Goal: Task Accomplishment & Management: Manage account settings

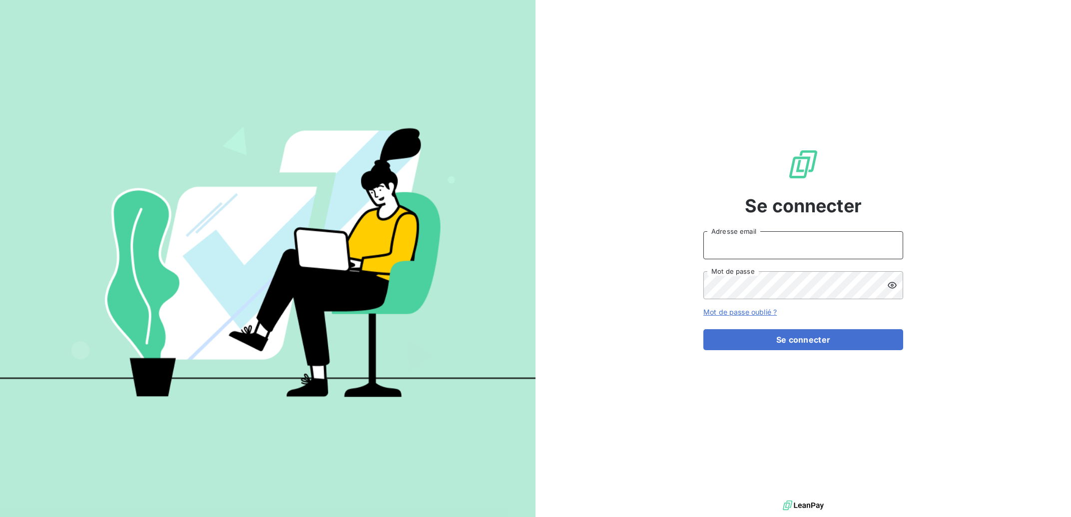
click at [728, 249] on input "Adresse email" at bounding box center [803, 245] width 200 height 28
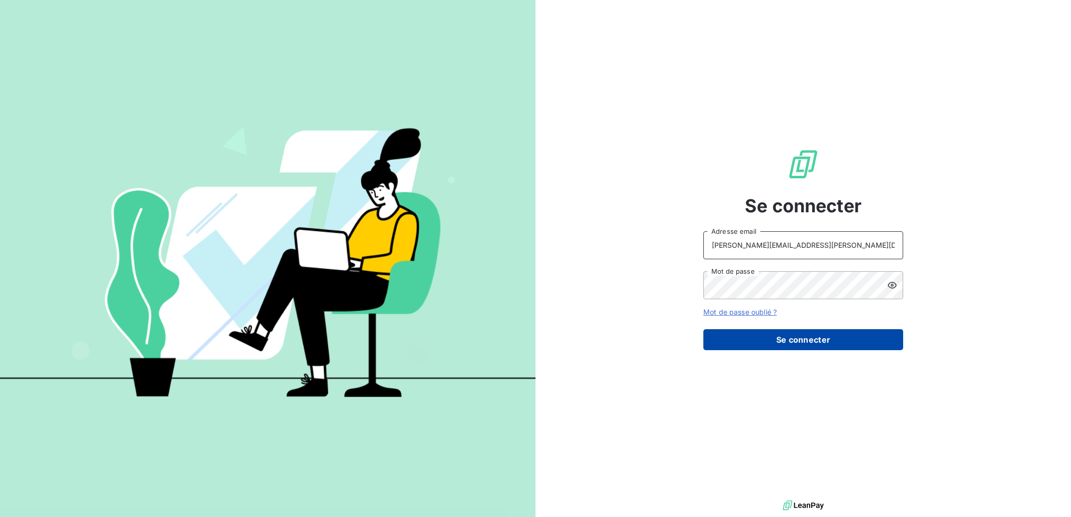
type input "[PERSON_NAME][EMAIL_ADDRESS][DOMAIN_NAME]"
click at [762, 338] on button "Se connecter" at bounding box center [803, 339] width 200 height 21
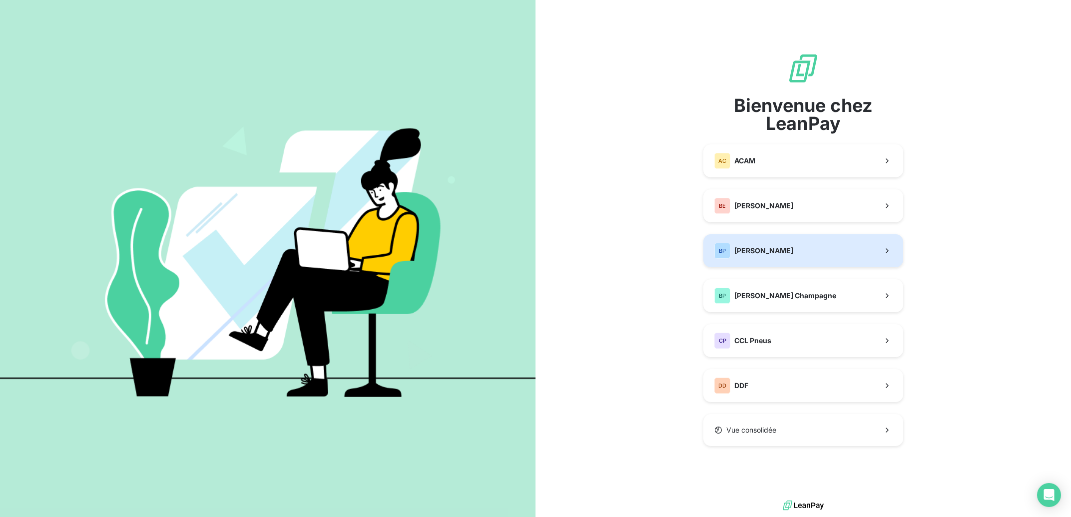
click at [752, 250] on span "[PERSON_NAME]" at bounding box center [763, 251] width 59 height 10
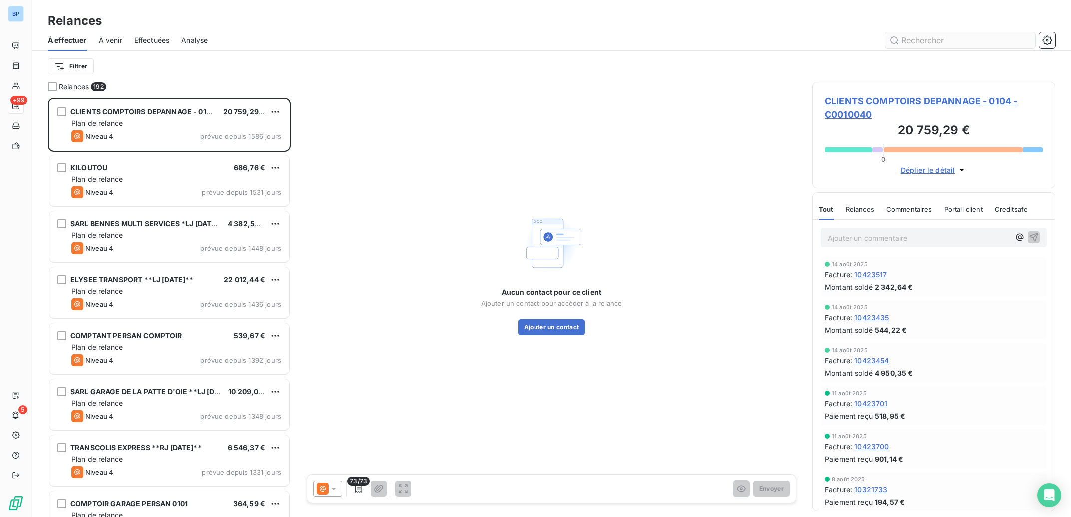
scroll to position [0, 0]
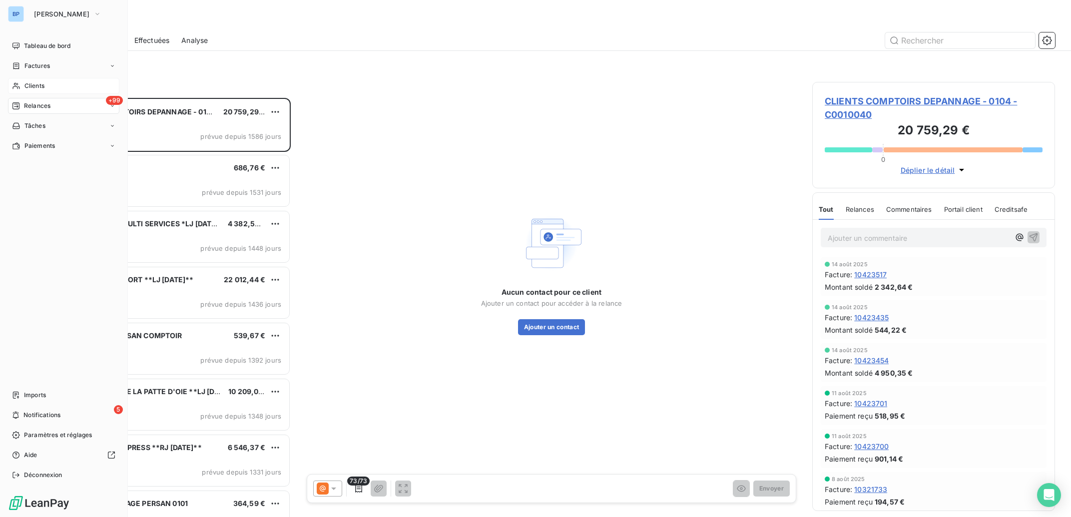
click at [27, 84] on span "Clients" at bounding box center [34, 85] width 20 height 9
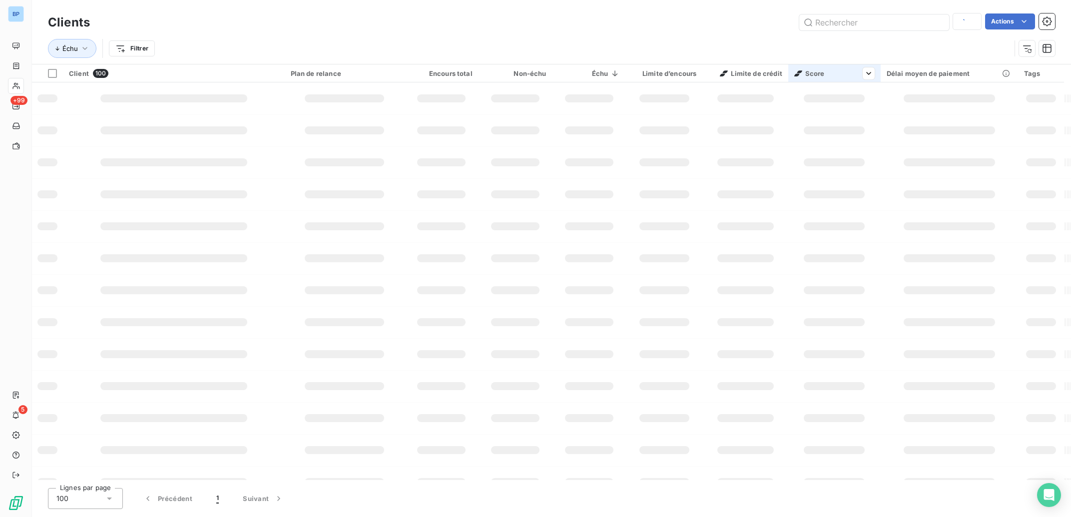
type input "GTP"
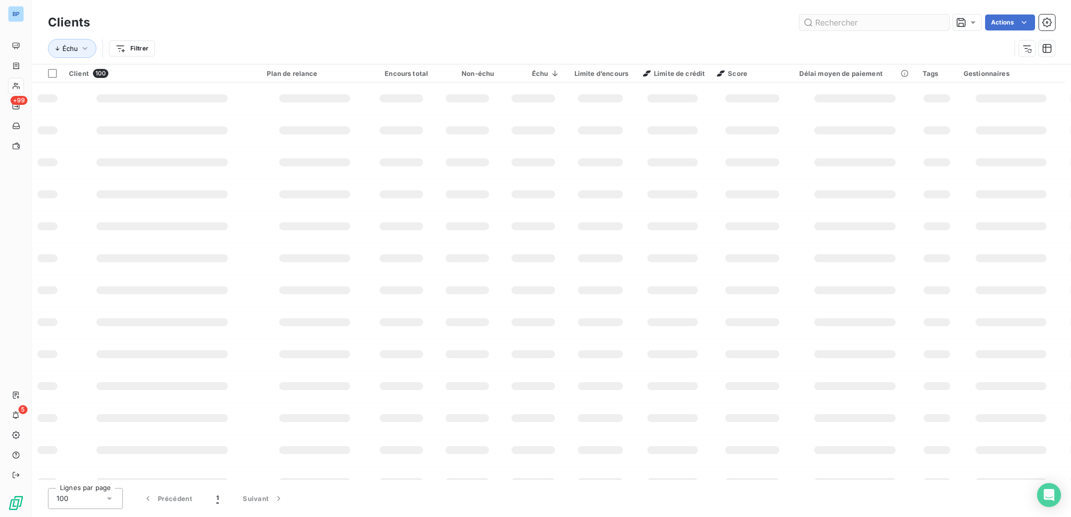
click at [840, 24] on input "text" at bounding box center [874, 22] width 150 height 16
click at [840, 24] on input "SALTI" at bounding box center [874, 22] width 150 height 16
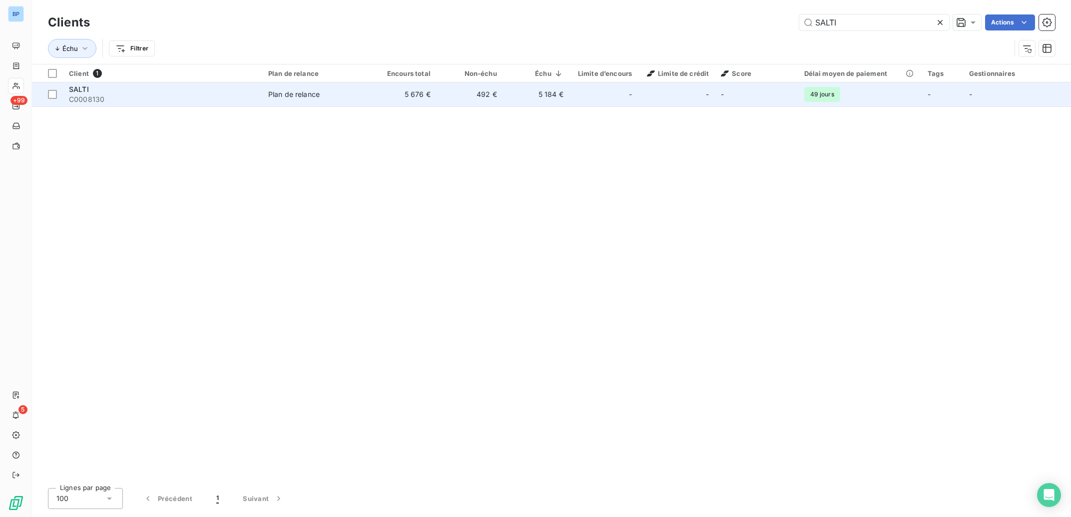
type input "SALTI"
click at [495, 95] on td "492 €" at bounding box center [470, 94] width 66 height 24
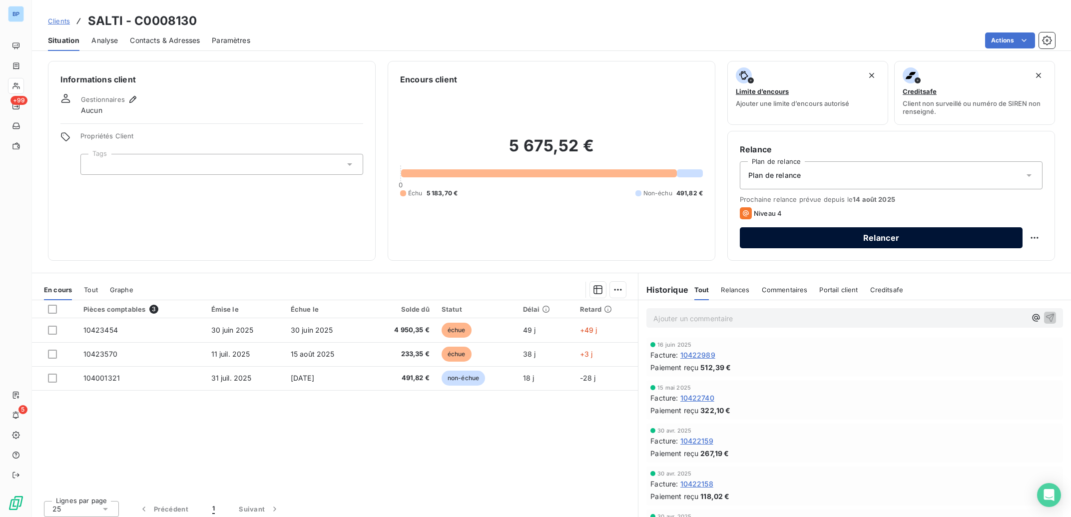
click at [864, 235] on button "Relancer" at bounding box center [881, 237] width 283 height 21
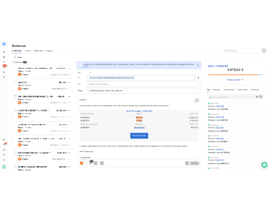
scroll to position [409, 233]
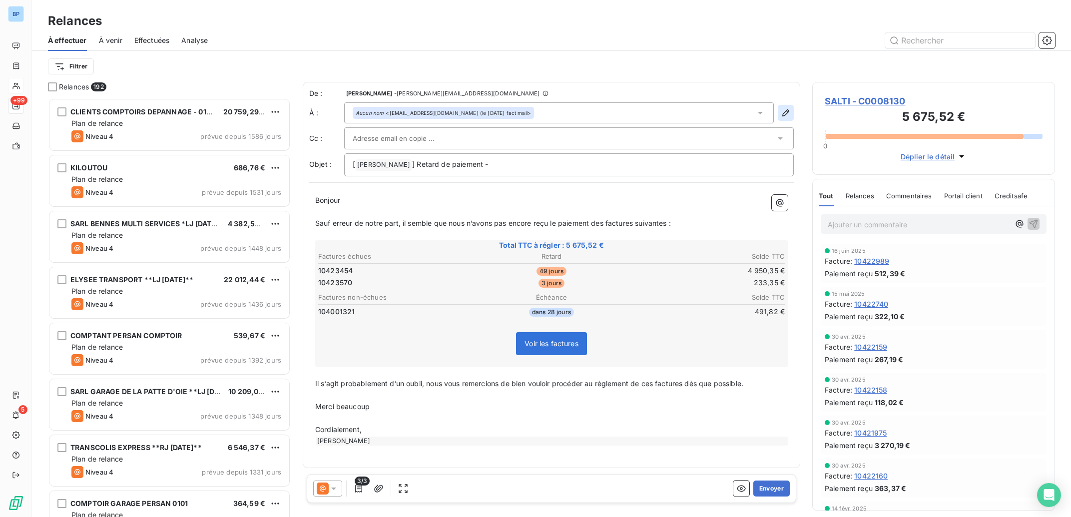
click at [784, 114] on icon "button" at bounding box center [786, 113] width 10 height 10
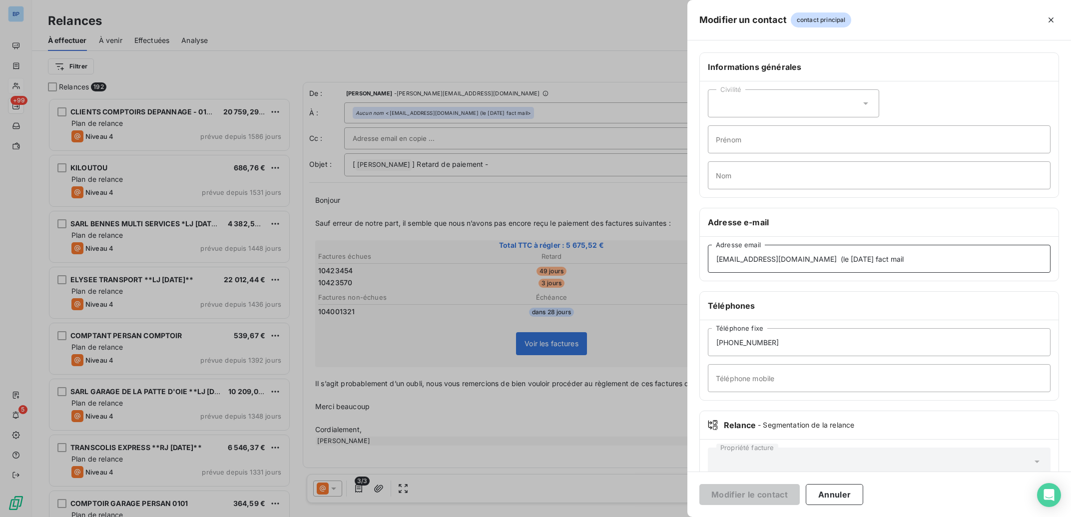
drag, startPoint x: 767, startPoint y: 258, endPoint x: 913, endPoint y: 271, distance: 147.0
click at [913, 271] on input "[EMAIL_ADDRESS][DOMAIN_NAME] (le [DATE] fact mail" at bounding box center [879, 259] width 343 height 28
drag, startPoint x: 864, startPoint y: 259, endPoint x: 767, endPoint y: 267, distance: 97.2
click at [767, 267] on input "[EMAIL_ADDRESS][DOMAIN_NAME] (le [DATE] fact mail" at bounding box center [879, 259] width 343 height 28
click at [576, 158] on div at bounding box center [535, 258] width 1071 height 517
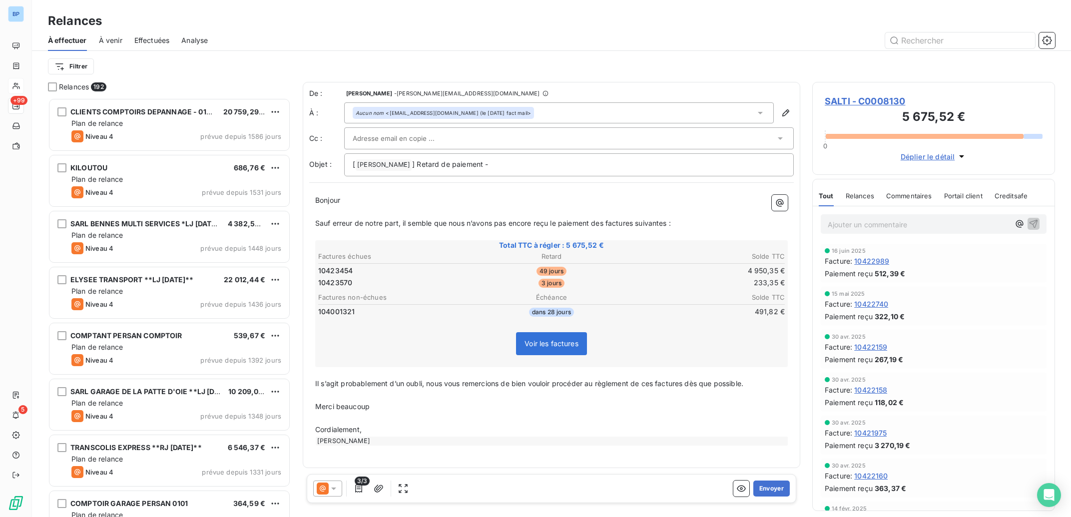
click at [889, 101] on span "SALTI - C0008130" at bounding box center [934, 100] width 218 height 13
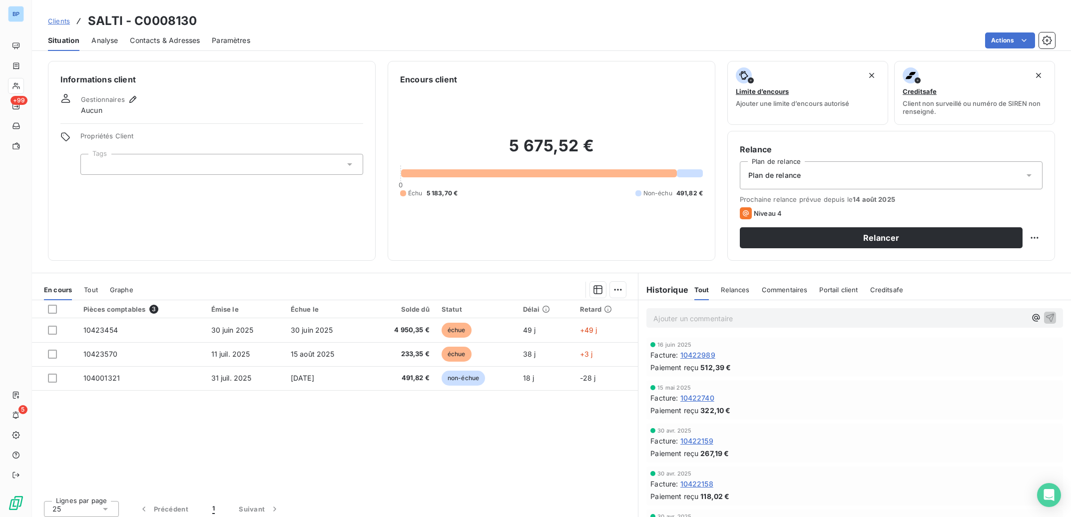
click at [172, 37] on span "Contacts & Adresses" at bounding box center [165, 40] width 70 height 10
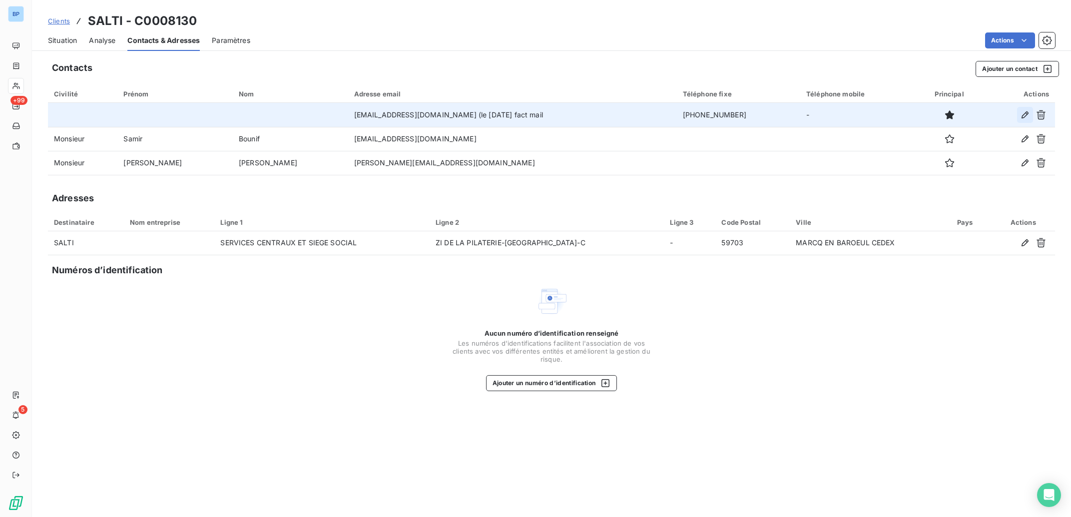
click at [1028, 113] on icon "button" at bounding box center [1025, 115] width 10 height 10
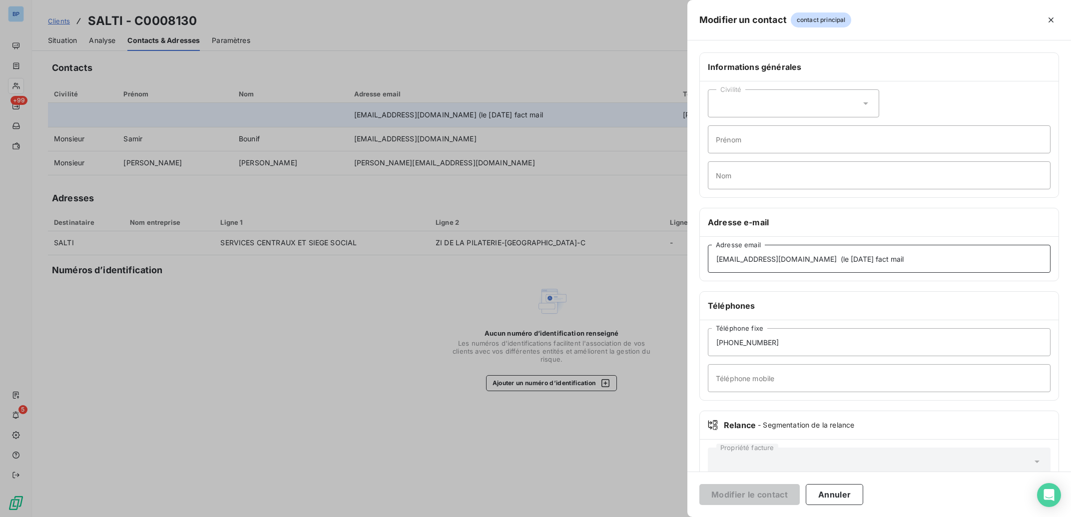
drag, startPoint x: 857, startPoint y: 261, endPoint x: 921, endPoint y: 261, distance: 63.9
click at [859, 261] on input "[EMAIL_ADDRESS][DOMAIN_NAME] (le [DATE] fact mail" at bounding box center [879, 259] width 343 height 28
drag, startPoint x: 921, startPoint y: 261, endPoint x: 613, endPoint y: 260, distance: 307.8
click at [708, 260] on input "[EMAIL_ADDRESS][DOMAIN_NAME] (le [DATE] fact mail" at bounding box center [879, 259] width 343 height 28
paste input "[EMAIL_ADDRESS][DOMAIN_NAME]"
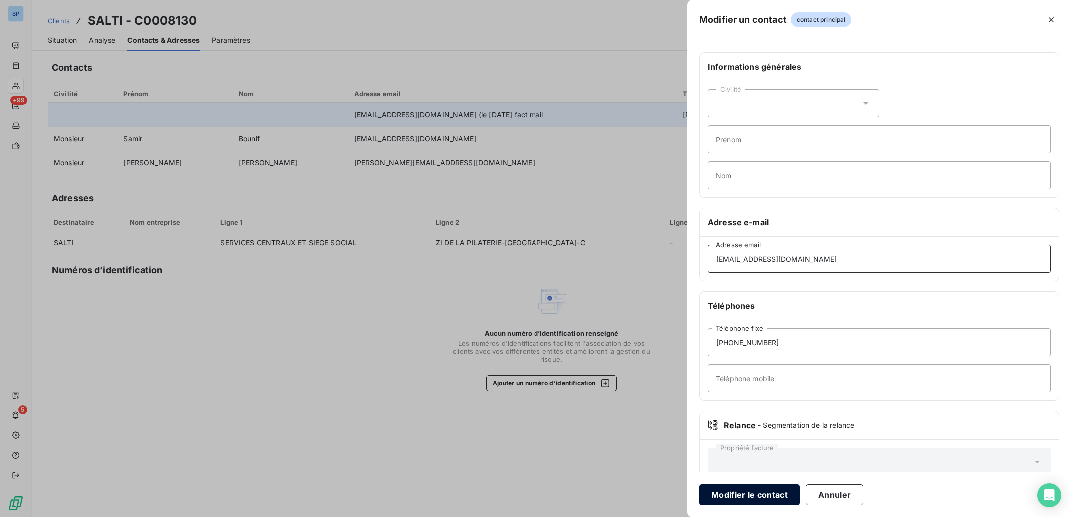
type input "[EMAIL_ADDRESS][DOMAIN_NAME]"
click at [770, 496] on button "Modifier le contact" at bounding box center [749, 494] width 100 height 21
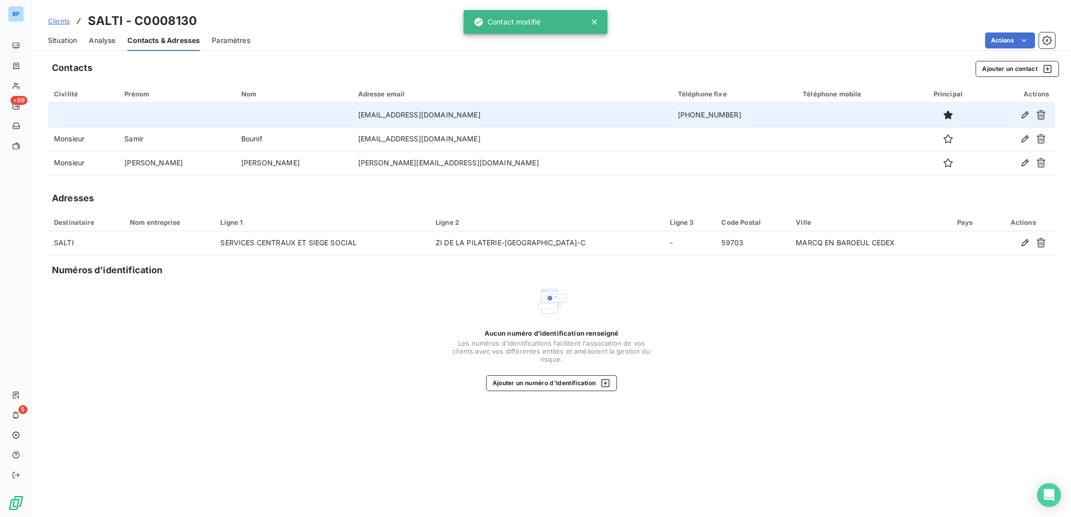
click at [69, 44] on span "Situation" at bounding box center [62, 40] width 29 height 10
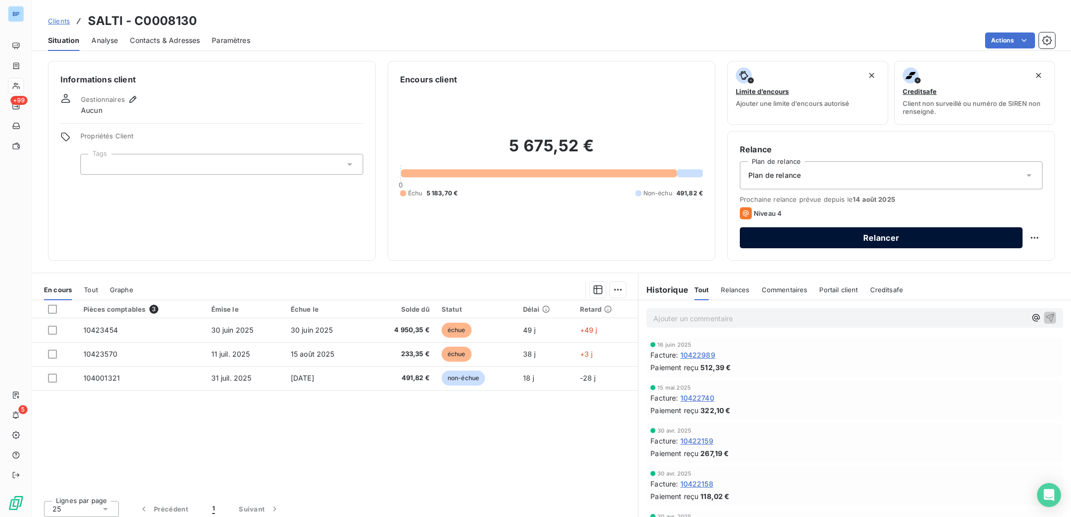
click at [852, 242] on button "Relancer" at bounding box center [881, 237] width 283 height 21
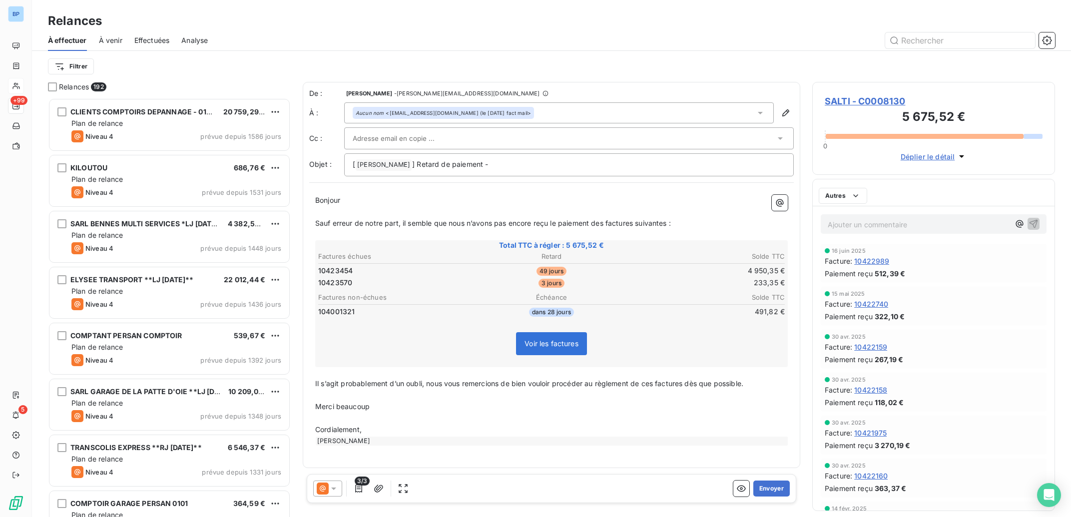
scroll to position [409, 233]
click at [842, 220] on p "Ajouter un commentaire ﻿" at bounding box center [919, 224] width 182 height 12
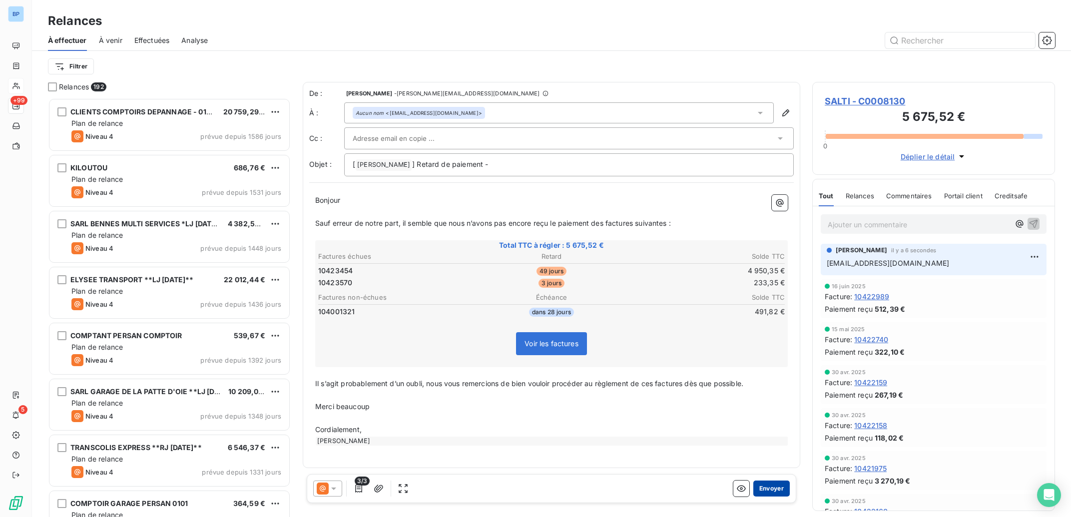
click at [773, 488] on button "Envoyer" at bounding box center [771, 489] width 36 height 16
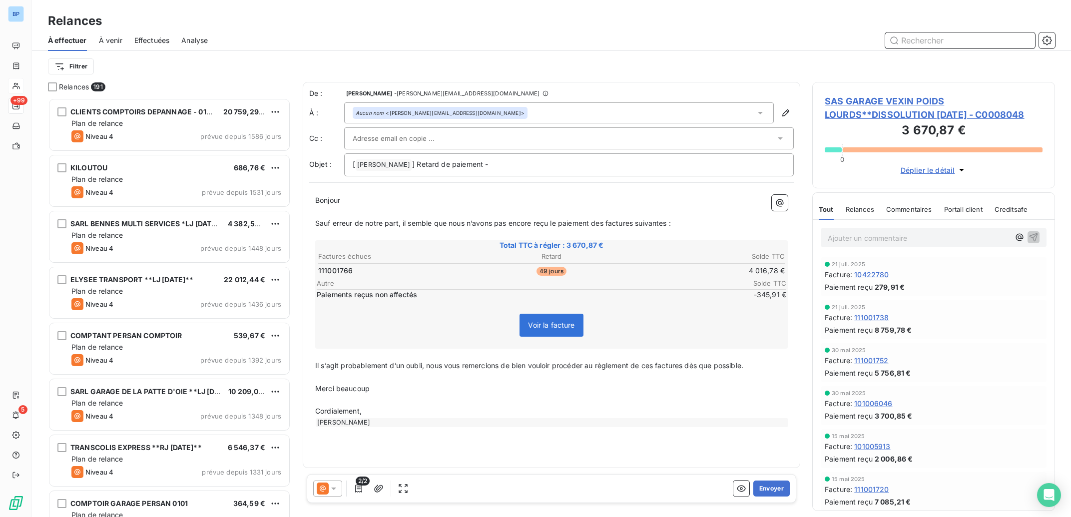
click at [932, 42] on input "text" at bounding box center [960, 40] width 150 height 16
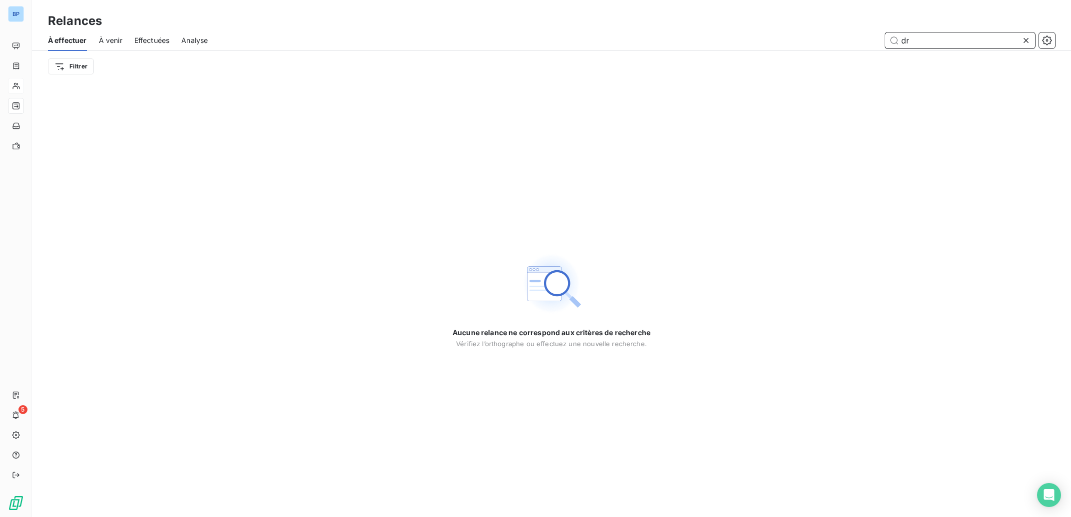
type input "d"
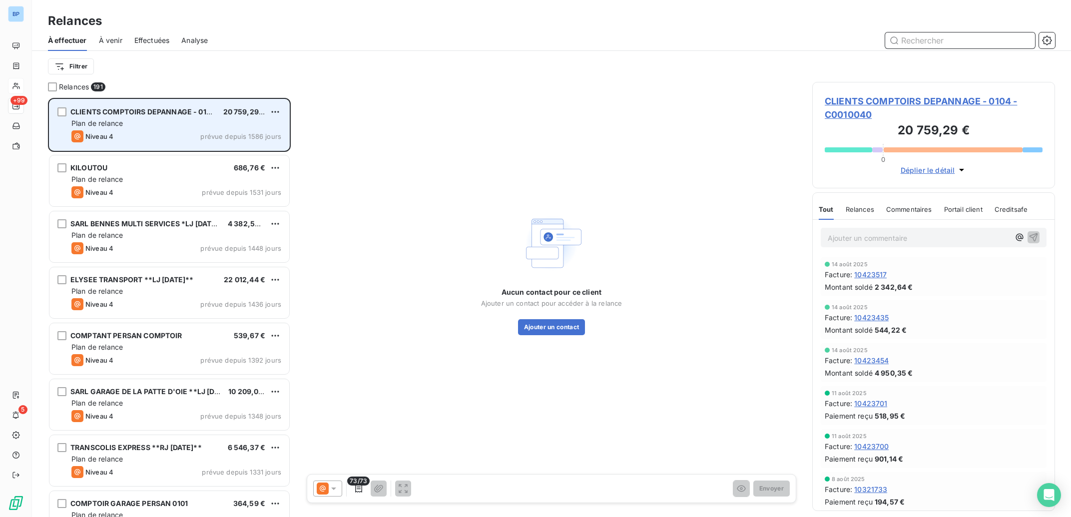
scroll to position [409, 233]
click at [280, 112] on html "BP +99 5 Relances À effectuer À venir Effectuées Analyse Filtrer Relances 191 C…" at bounding box center [535, 258] width 1071 height 517
click at [242, 147] on div "Passer cette action" at bounding box center [231, 150] width 89 height 16
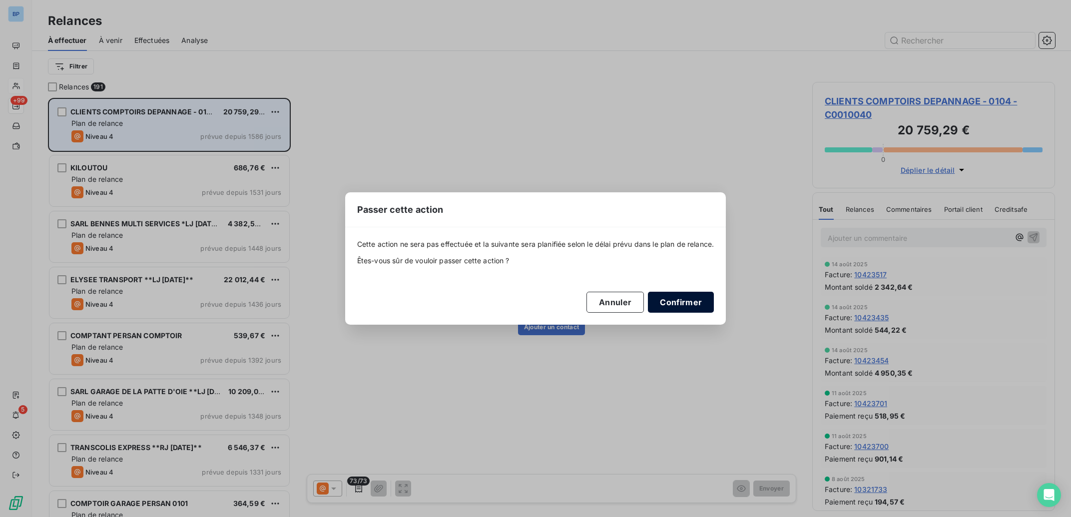
click at [670, 299] on button "Confirmer" at bounding box center [681, 302] width 66 height 21
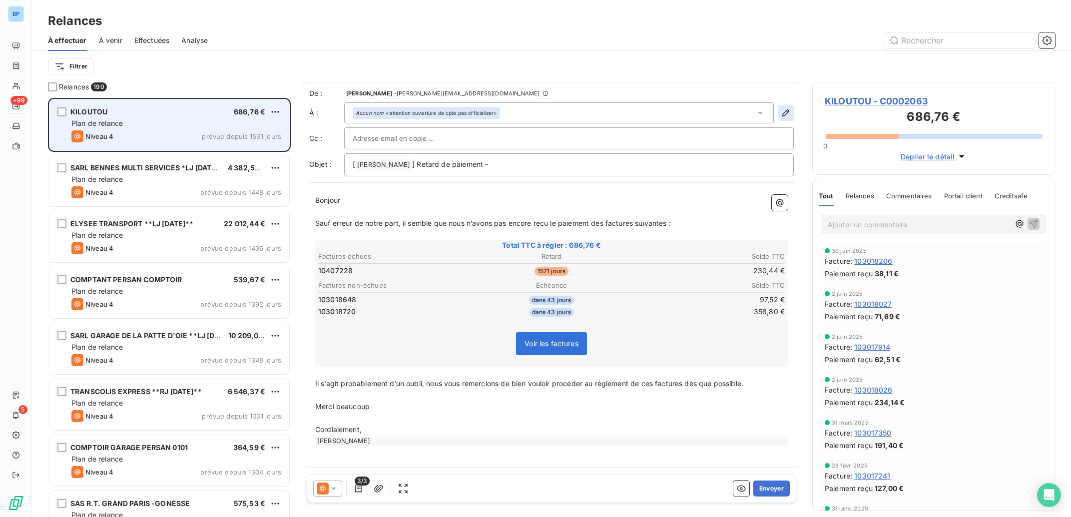
click at [783, 113] on icon "button" at bounding box center [786, 113] width 10 height 10
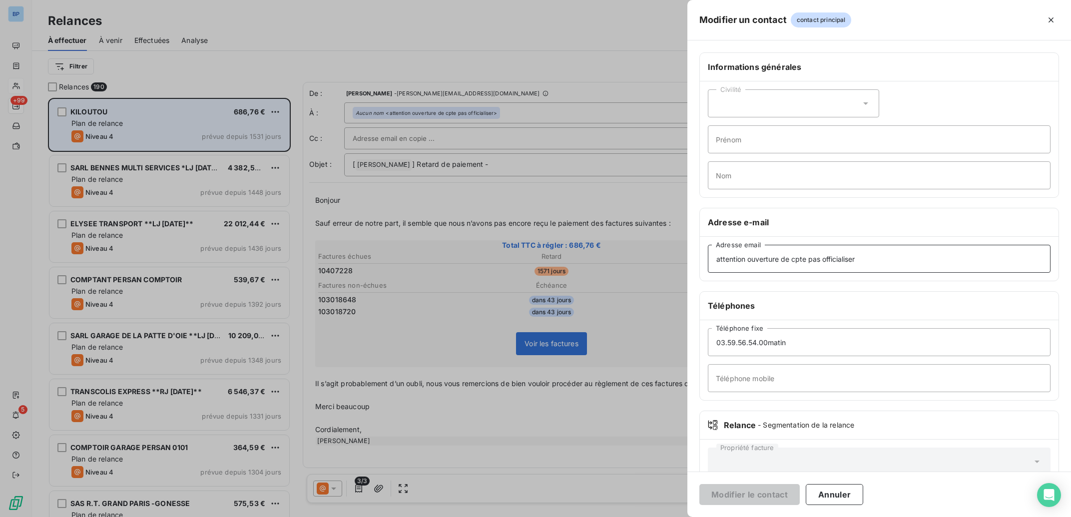
click at [881, 258] on input "attention ouverture de cpte pas officialiser" at bounding box center [879, 259] width 343 height 28
drag, startPoint x: 890, startPoint y: 258, endPoint x: 556, endPoint y: 246, distance: 335.0
click at [708, 246] on input "attention ouverture de cpte pas officialiser" at bounding box center [879, 259] width 343 height 28
paste input "gence0283@kiloutou.f"
type input "[EMAIL_ADDRESS][DOMAIN_NAME]"
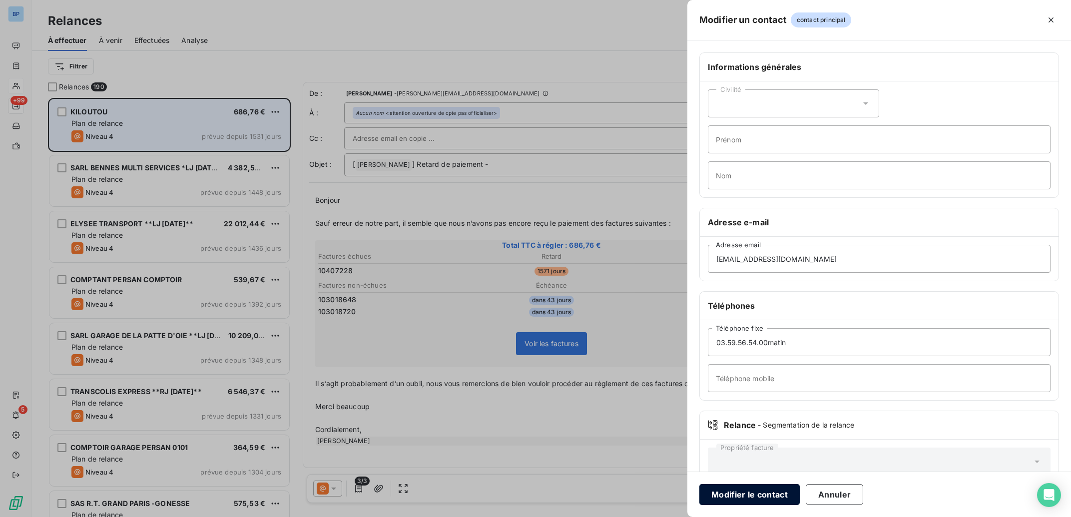
click at [769, 494] on button "Modifier le contact" at bounding box center [749, 494] width 100 height 21
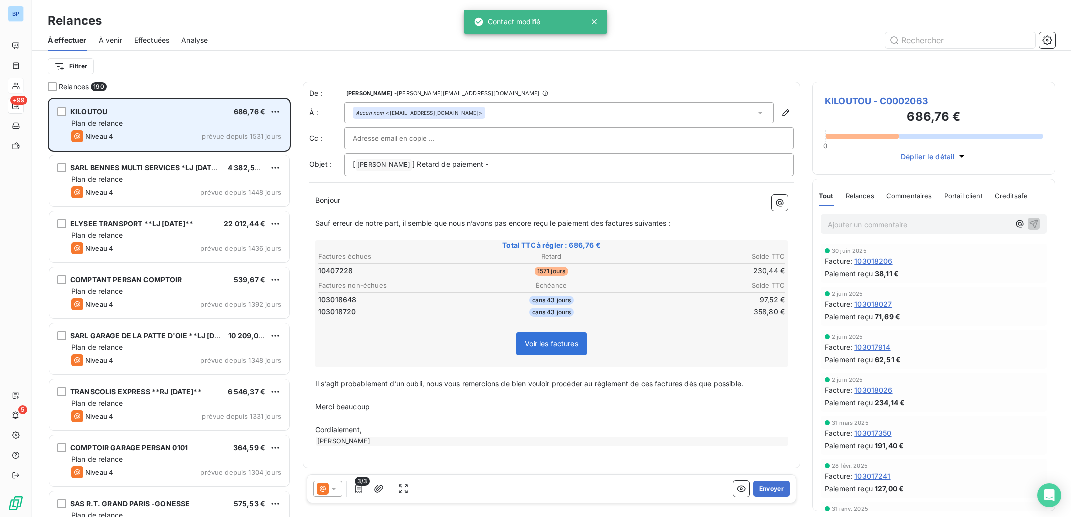
click at [876, 101] on span "KILOUTOU - C0002063" at bounding box center [934, 100] width 218 height 13
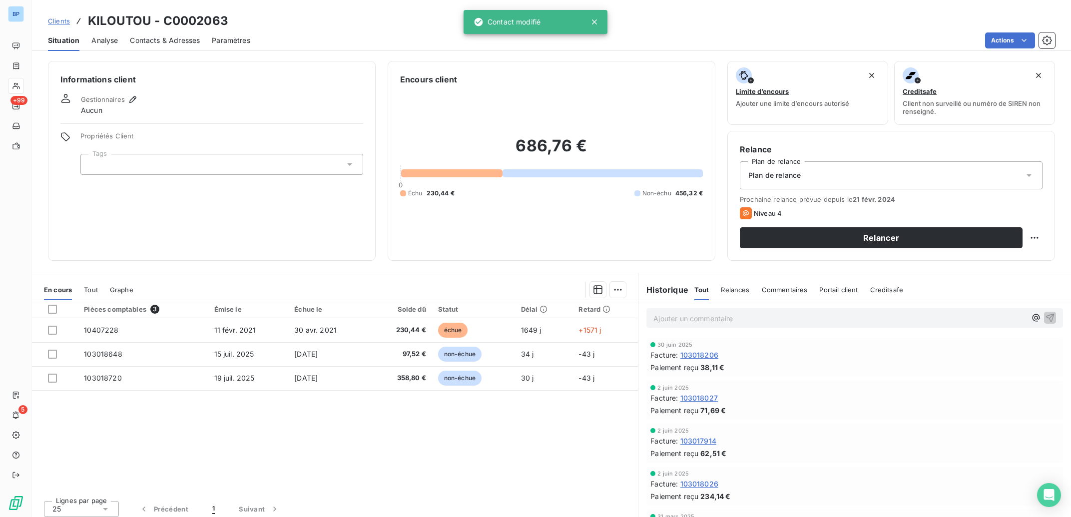
click at [183, 33] on div "Contacts & Adresses" at bounding box center [165, 40] width 70 height 21
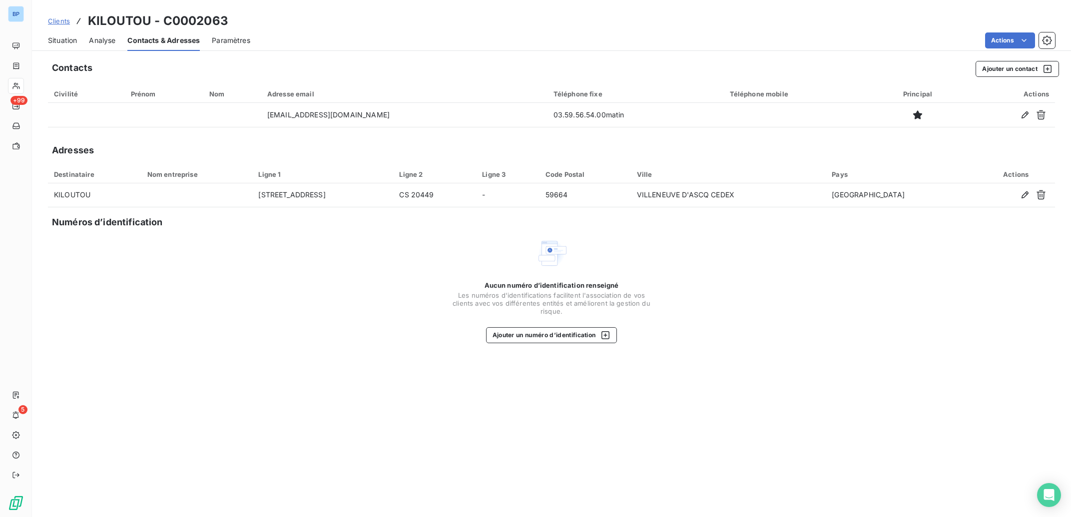
click at [61, 36] on span "Situation" at bounding box center [62, 40] width 29 height 10
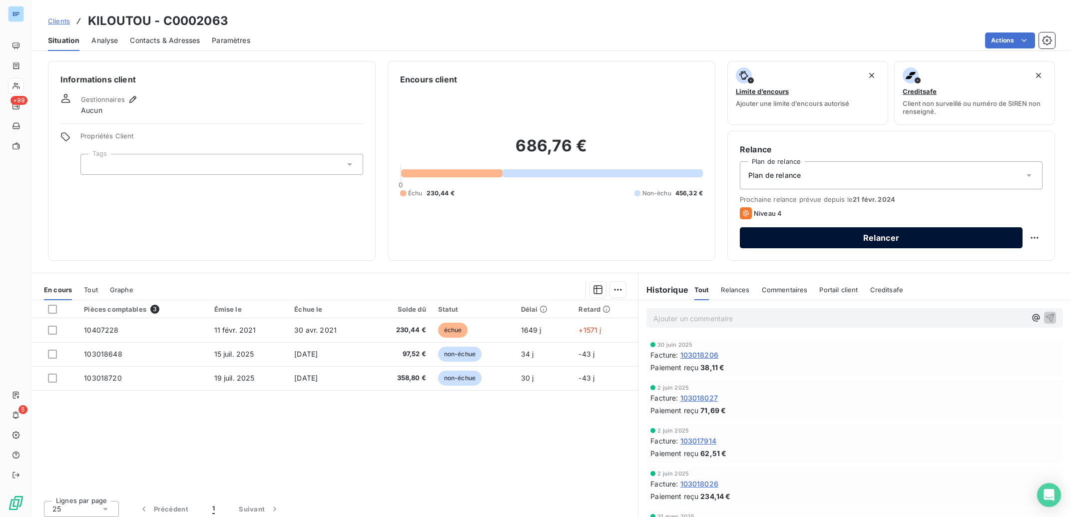
click at [845, 238] on button "Relancer" at bounding box center [881, 237] width 283 height 21
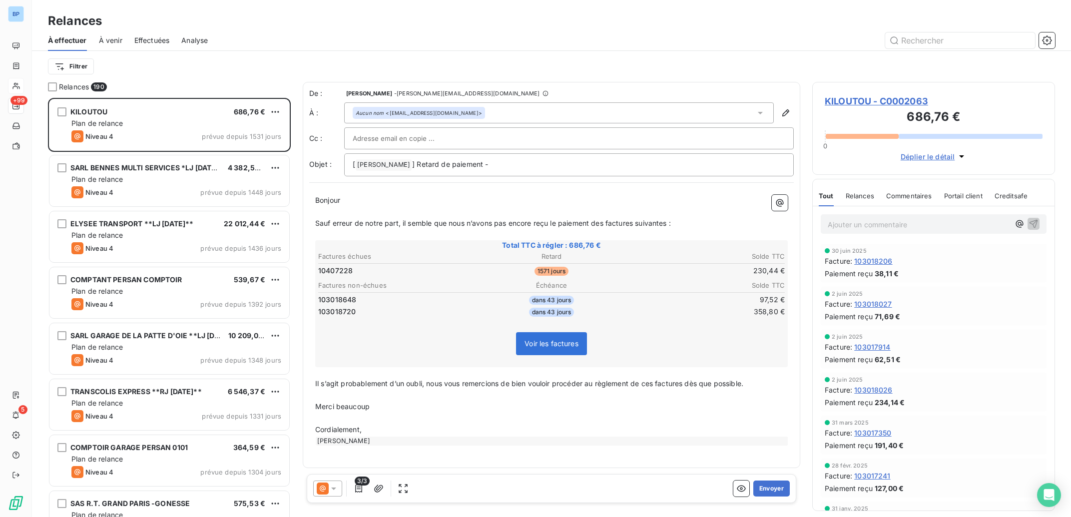
scroll to position [409, 233]
click at [360, 487] on icon "button" at bounding box center [358, 489] width 7 height 8
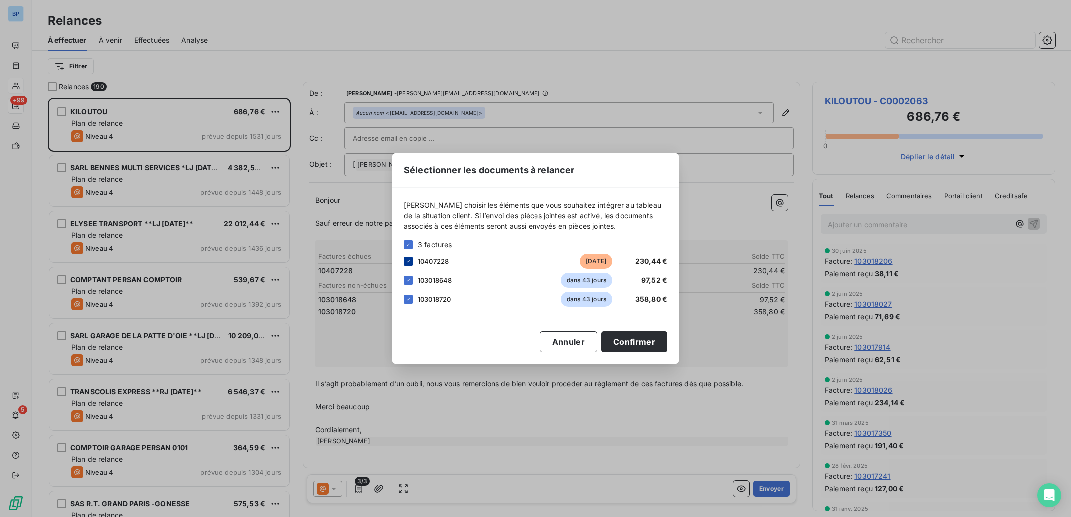
click at [410, 260] on icon at bounding box center [408, 261] width 6 height 6
click at [656, 343] on button "Confirmer" at bounding box center [635, 341] width 66 height 21
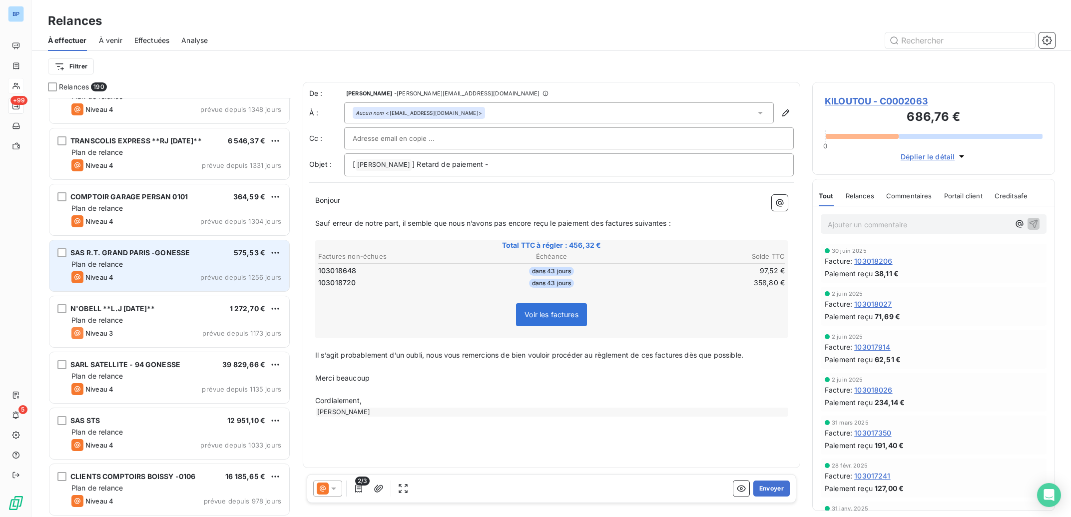
scroll to position [201, 0]
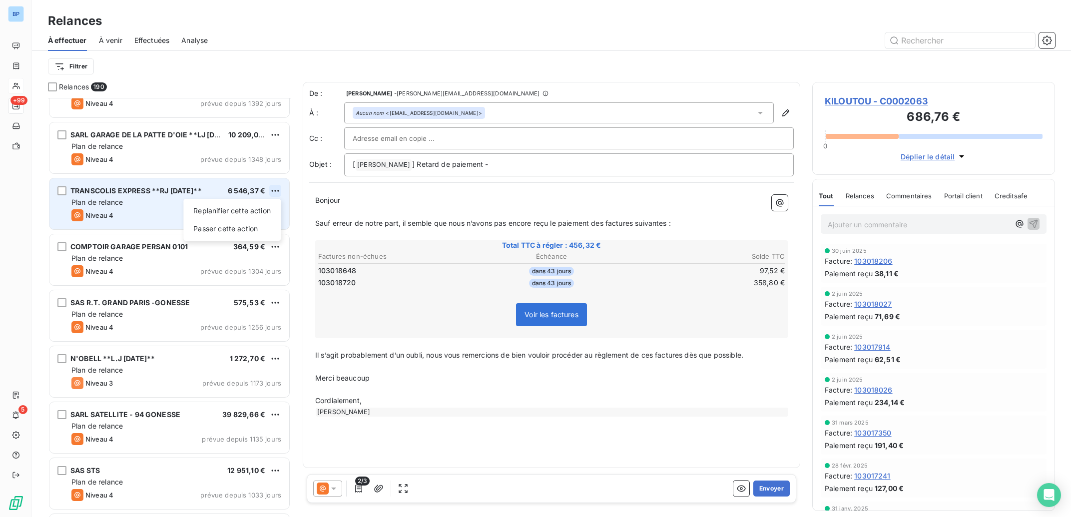
click at [274, 191] on html "BP +99 5 Relances À effectuer À venir Effectuées Analyse Filtrer Relances 190 K…" at bounding box center [535, 258] width 1071 height 517
click at [245, 226] on div "Passer cette action" at bounding box center [231, 229] width 89 height 16
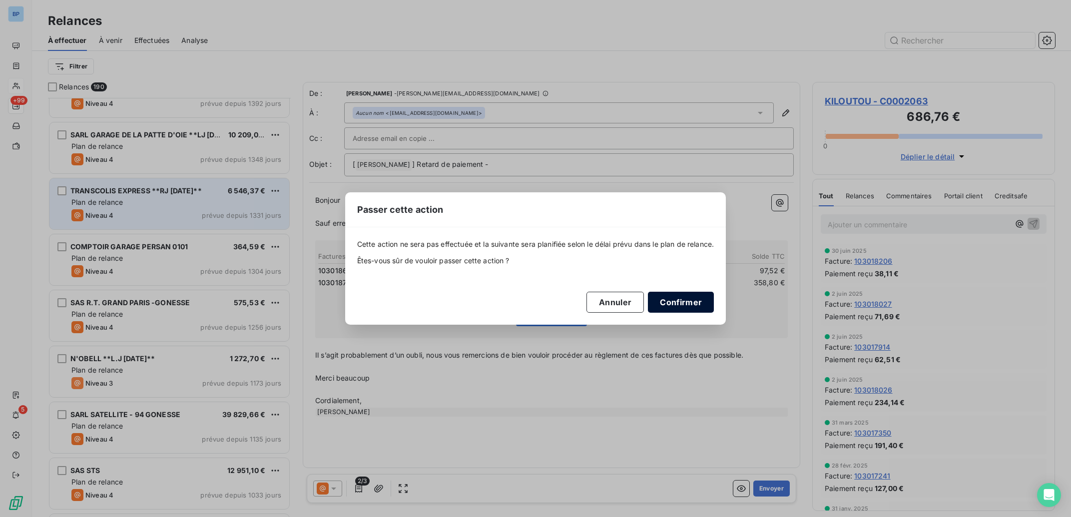
click at [688, 301] on button "Confirmer" at bounding box center [681, 302] width 66 height 21
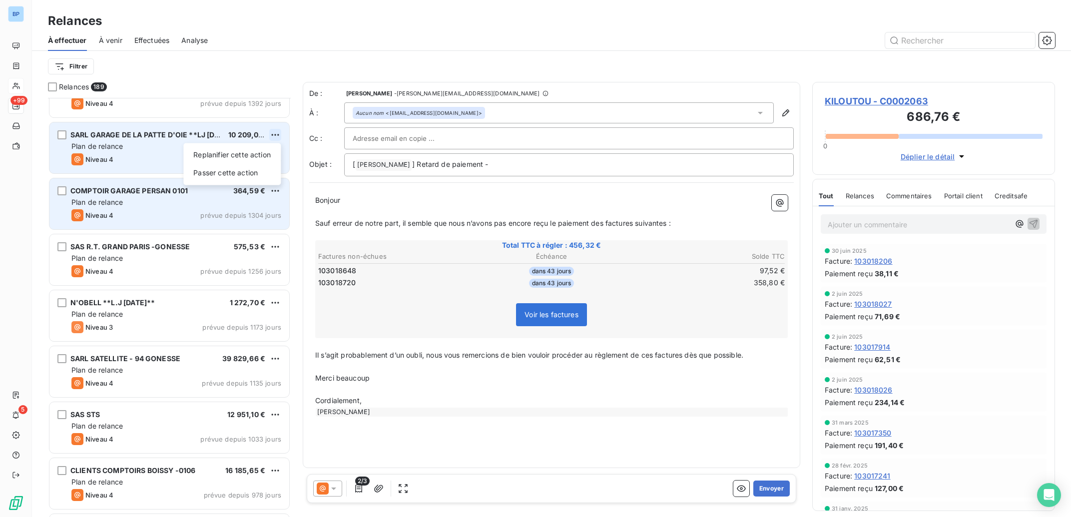
click at [276, 135] on html "BP +99 5 Relances À effectuer À venir Effectuées Analyse Filtrer Relances 189 K…" at bounding box center [535, 258] width 1071 height 517
click at [233, 175] on div "Passer cette action" at bounding box center [231, 173] width 89 height 16
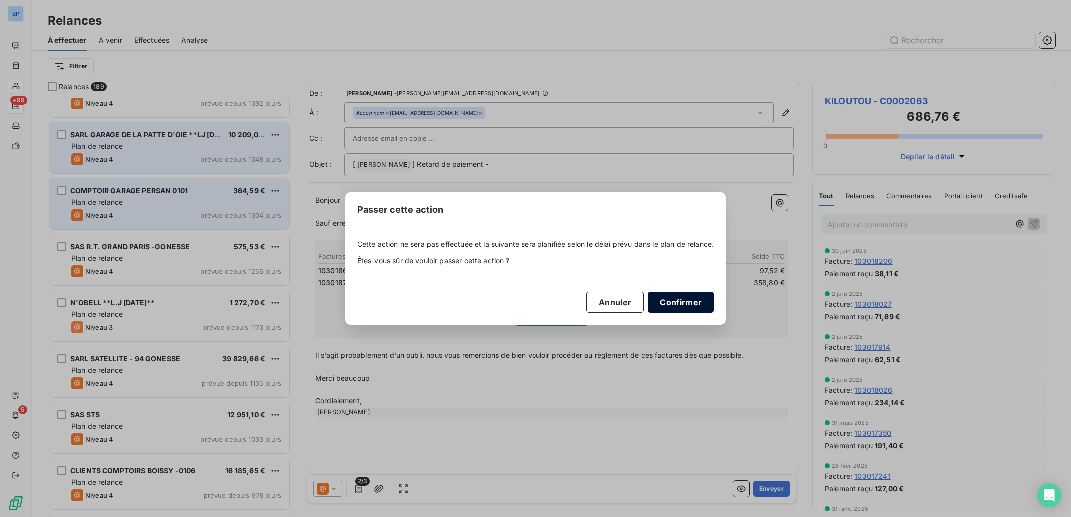
click at [678, 307] on button "Confirmer" at bounding box center [681, 302] width 66 height 21
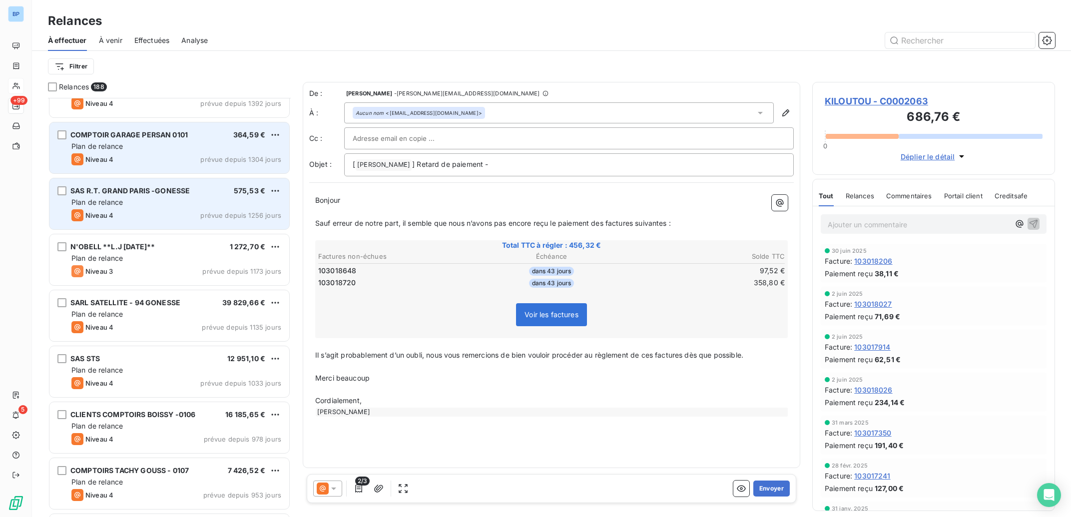
click at [207, 158] on span "prévue depuis 1304 jours" at bounding box center [240, 159] width 81 height 8
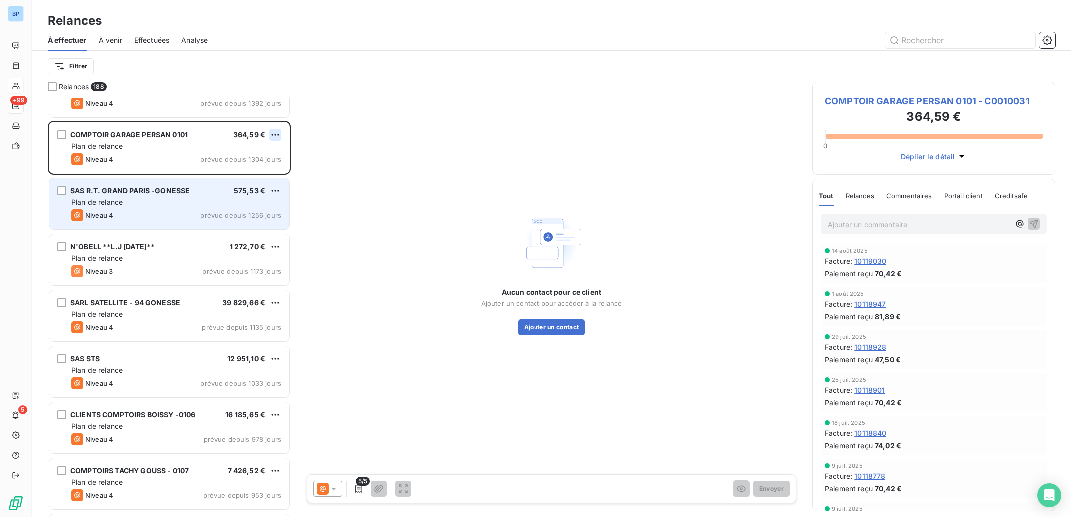
click at [278, 137] on html "BP +99 5 Relances À effectuer À venir Effectuées Analyse Filtrer Relances 188 K…" at bounding box center [535, 258] width 1071 height 517
click at [240, 175] on div "Passer cette action" at bounding box center [231, 173] width 89 height 16
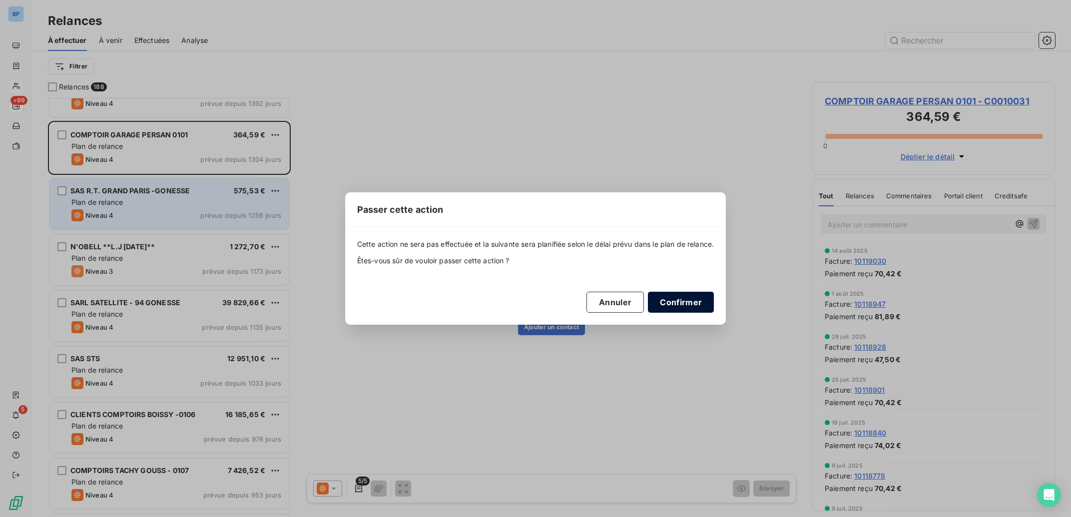
click at [682, 306] on button "Confirmer" at bounding box center [681, 302] width 66 height 21
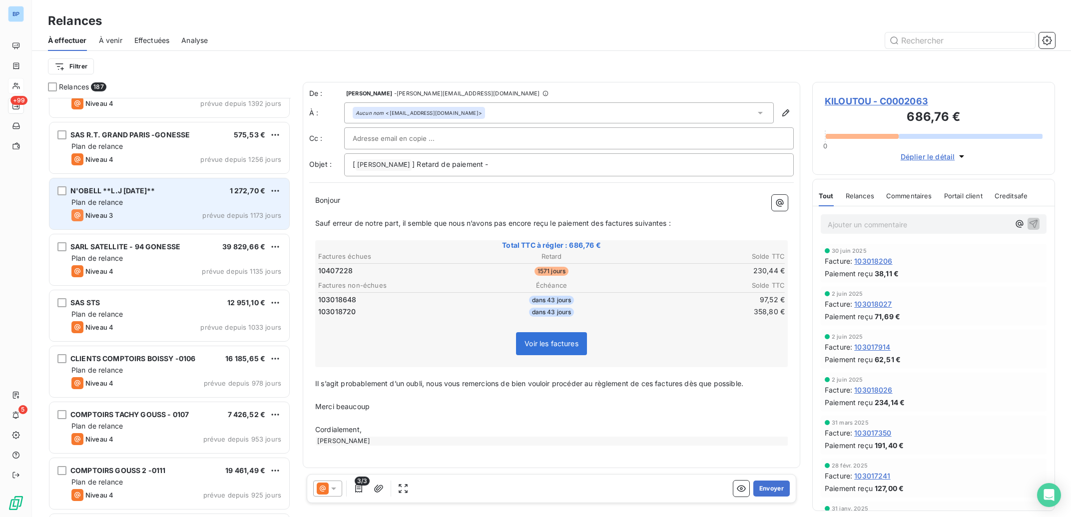
click at [185, 211] on div "Niveau 3 prévue depuis 1173 jours" at bounding box center [176, 215] width 210 height 12
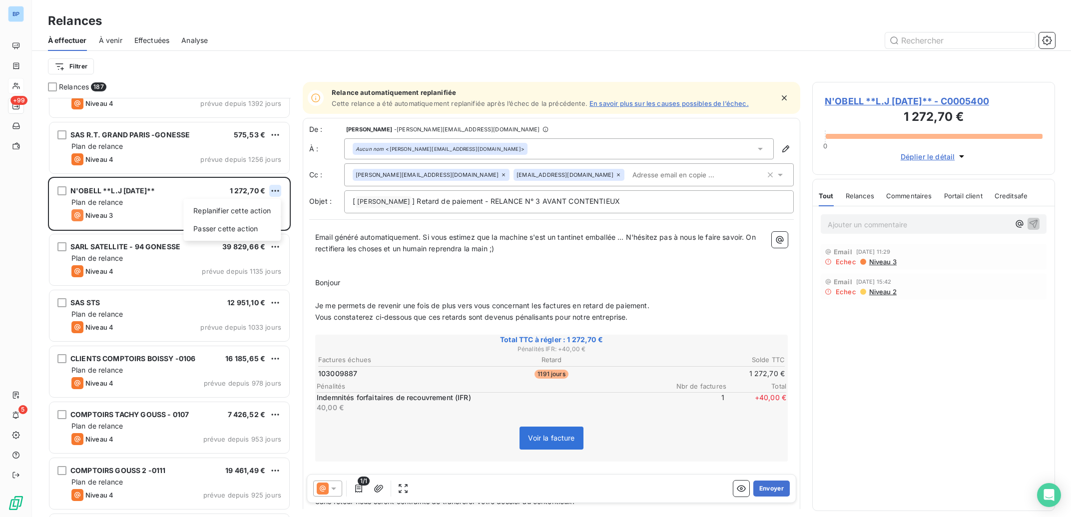
click at [274, 190] on html "BP +99 5 Relances À effectuer À venir Effectuées Analyse Filtrer Relances 187 K…" at bounding box center [535, 258] width 1071 height 517
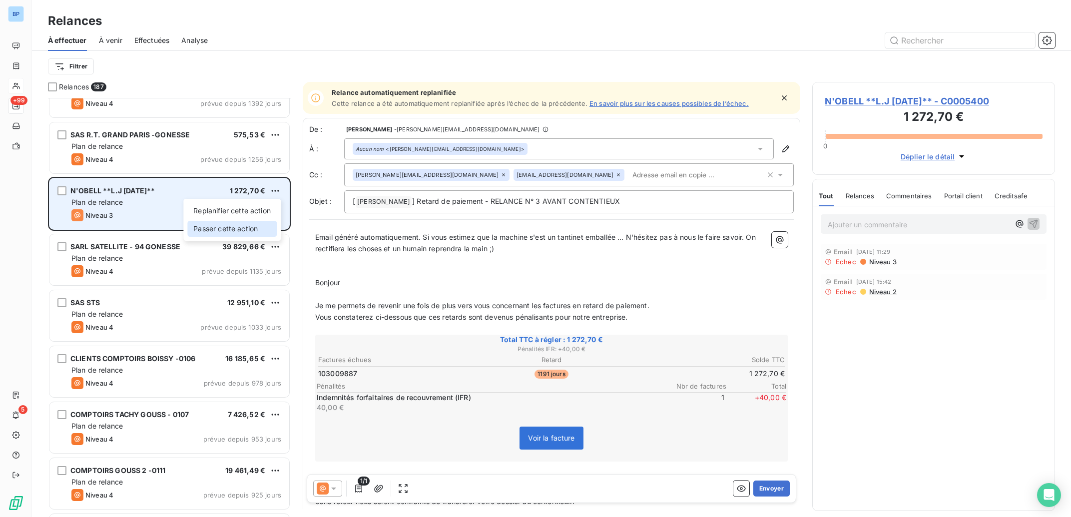
click at [240, 233] on div "Passer cette action" at bounding box center [231, 229] width 89 height 16
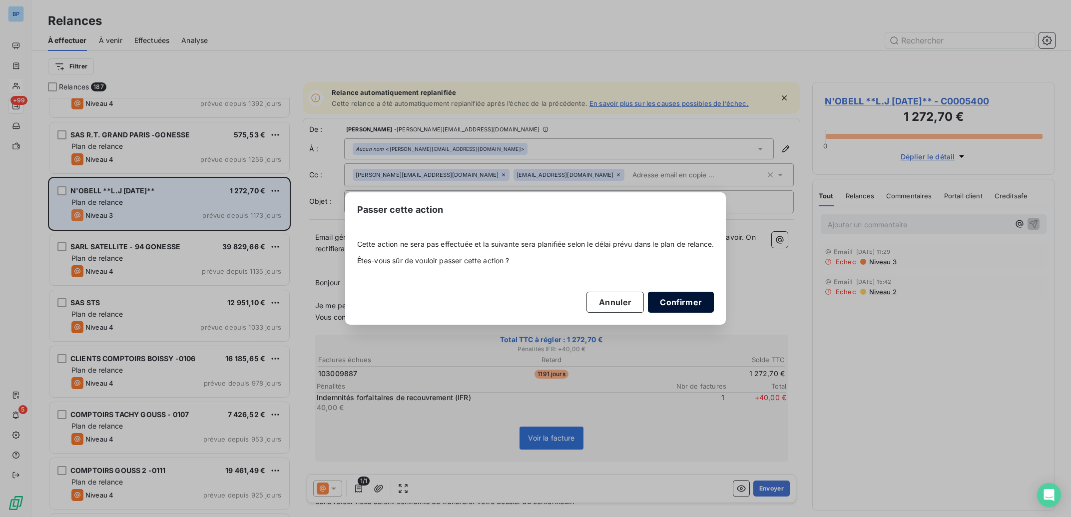
click at [671, 305] on button "Confirmer" at bounding box center [681, 302] width 66 height 21
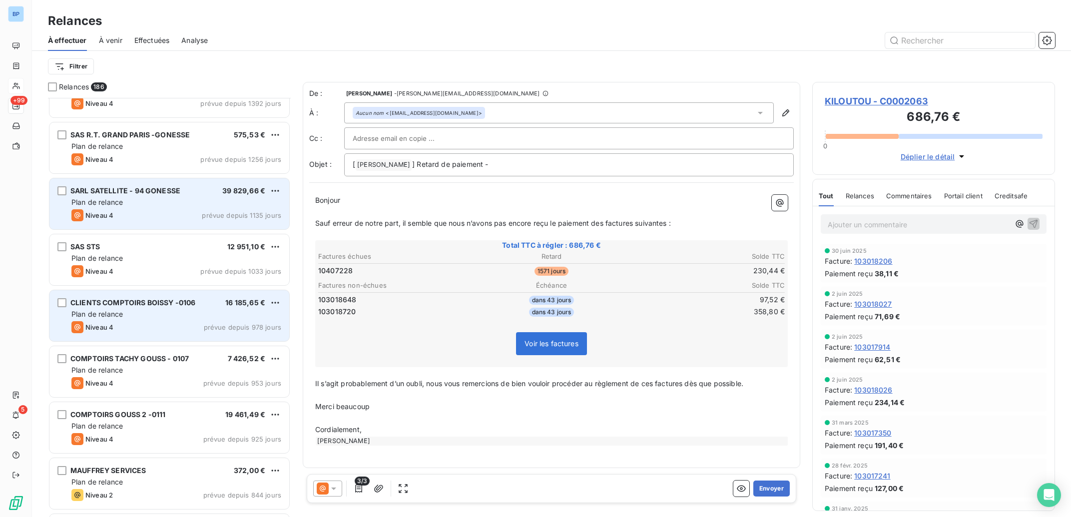
scroll to position [0, 0]
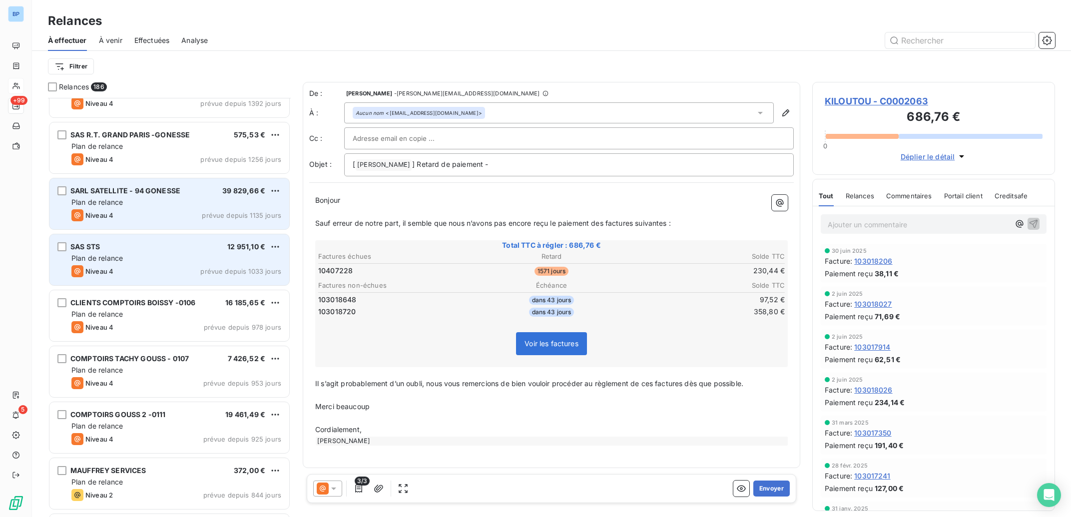
click at [204, 259] on div "Plan de relance" at bounding box center [176, 258] width 210 height 10
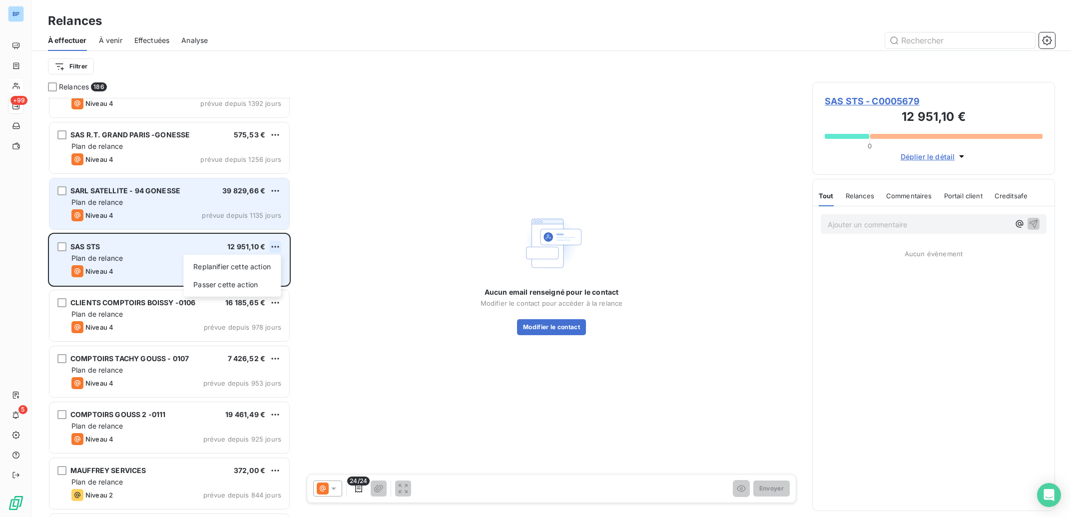
click at [275, 247] on html "BP +99 5 Relances À effectuer À venir Effectuées Analyse Filtrer Relances 186 K…" at bounding box center [535, 258] width 1071 height 517
click at [250, 280] on div "Passer cette action" at bounding box center [231, 285] width 89 height 16
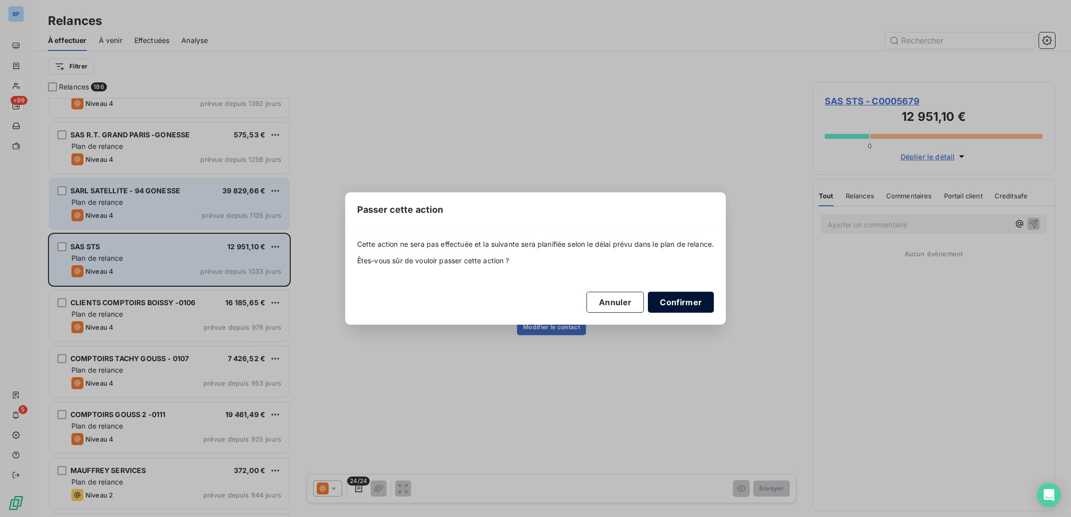
click at [681, 301] on button "Confirmer" at bounding box center [681, 302] width 66 height 21
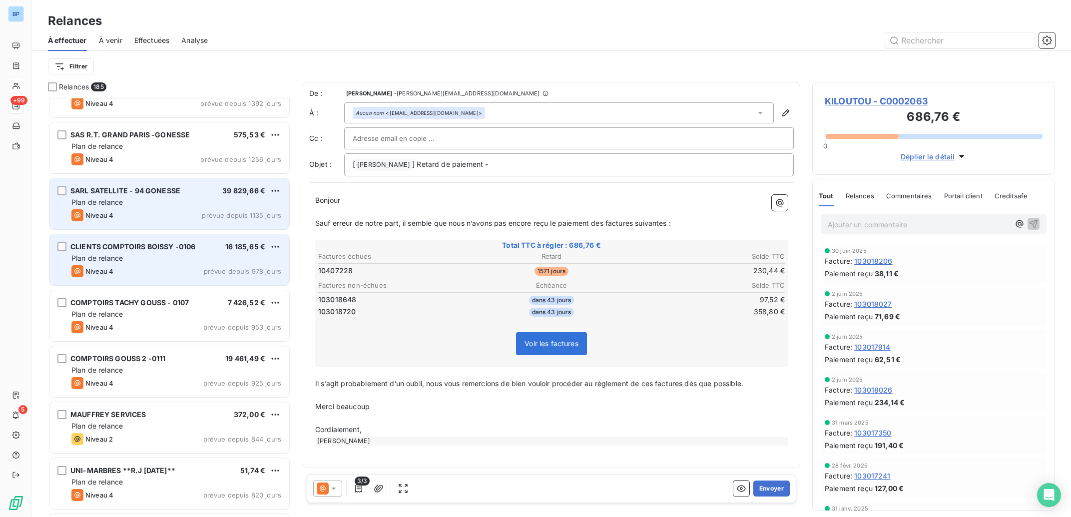
click at [202, 263] on div "Plan de relance" at bounding box center [176, 258] width 210 height 10
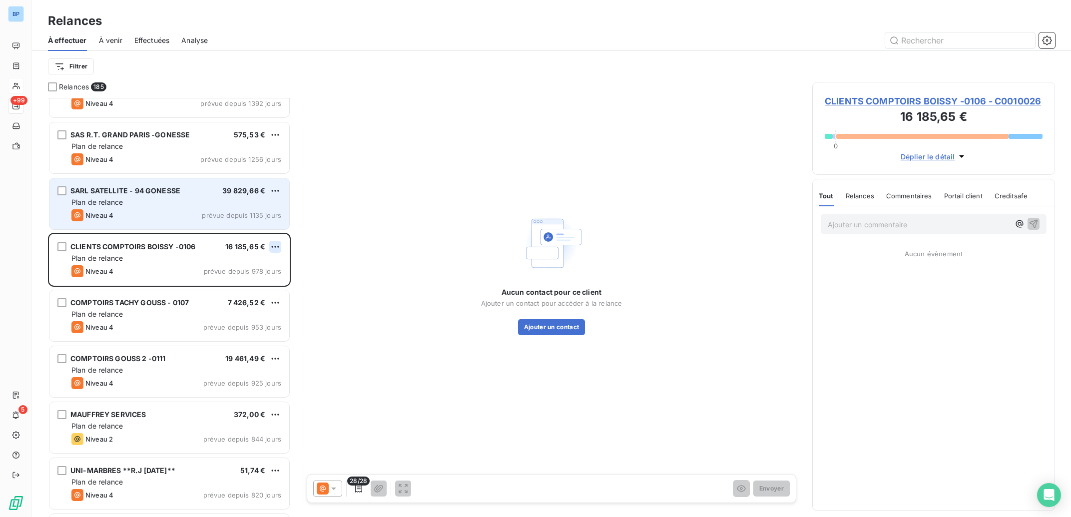
click at [276, 247] on html "BP +99 5 Relances À effectuer À venir Effectuées Analyse Filtrer Relances 185 K…" at bounding box center [535, 258] width 1071 height 517
click at [252, 282] on div "Passer cette action" at bounding box center [231, 285] width 89 height 16
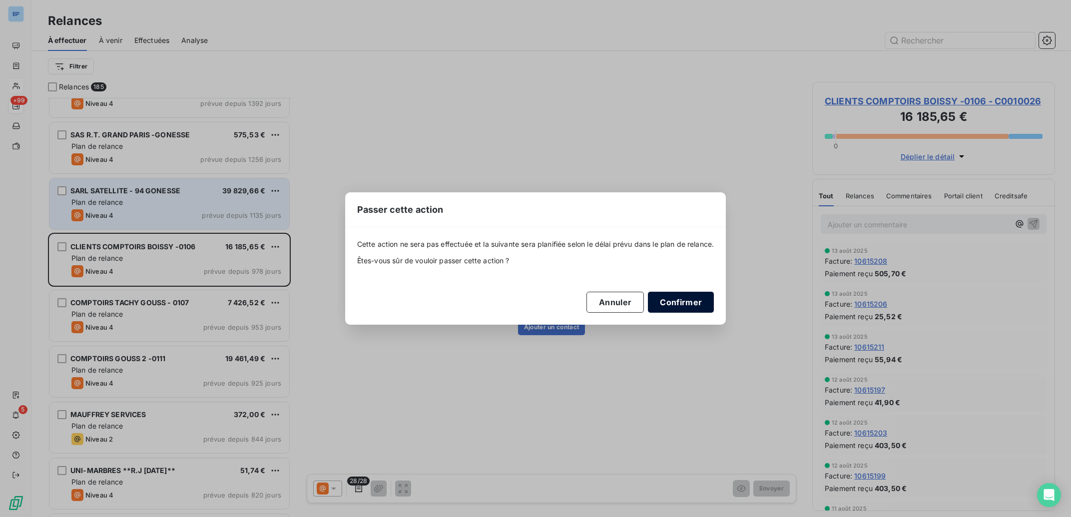
click at [684, 307] on button "Confirmer" at bounding box center [681, 302] width 66 height 21
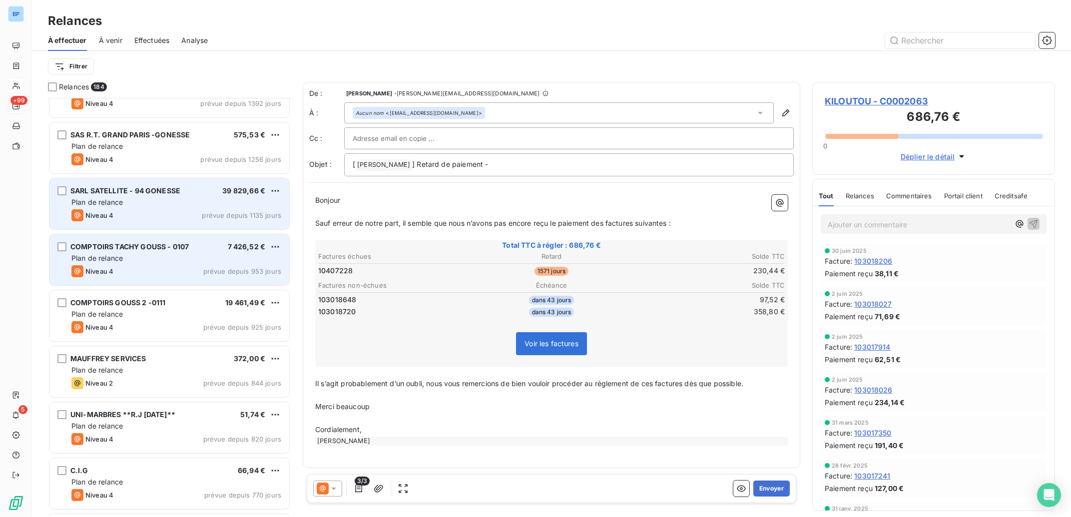
click at [239, 257] on div "Plan de relance" at bounding box center [176, 258] width 210 height 10
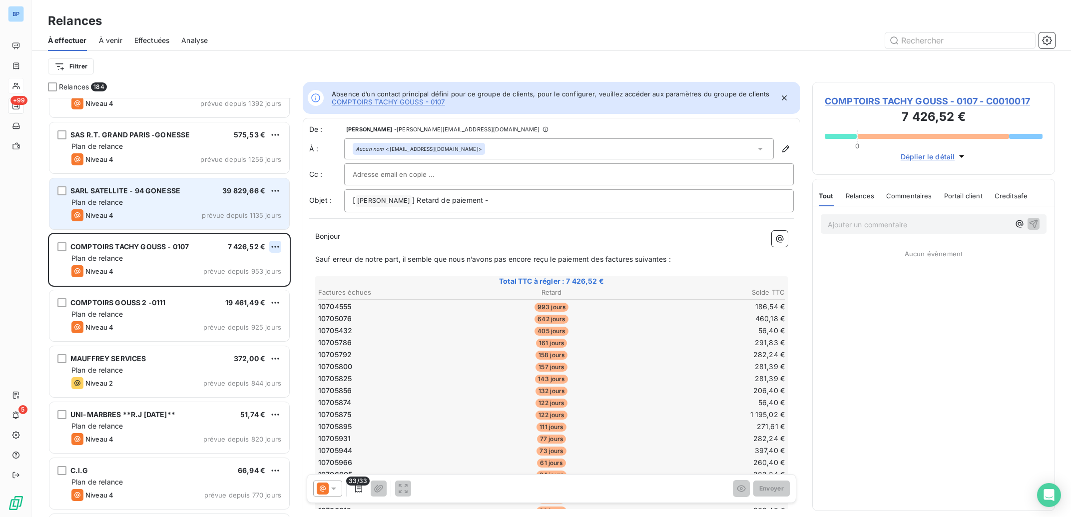
click at [278, 245] on html "BP +99 5 Relances À effectuer À venir Effectuées Analyse Filtrer Relances 184 K…" at bounding box center [535, 258] width 1071 height 517
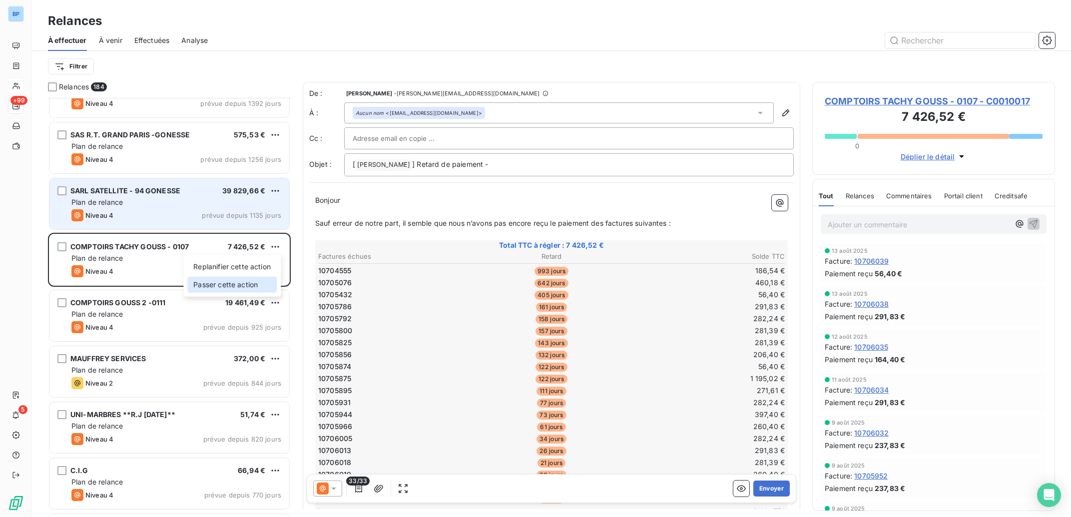
click at [242, 290] on div "Passer cette action" at bounding box center [231, 285] width 89 height 16
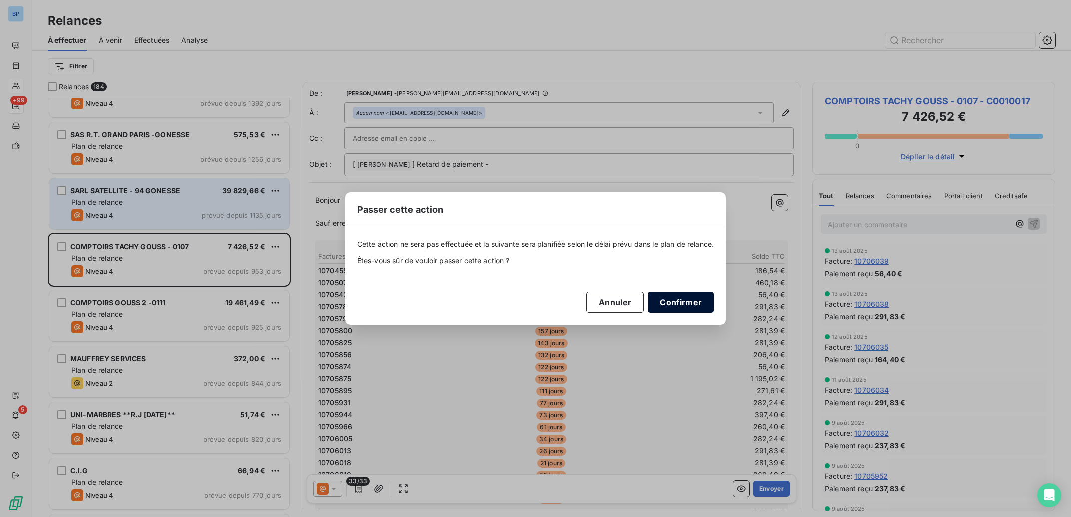
click at [703, 296] on button "Confirmer" at bounding box center [681, 302] width 66 height 21
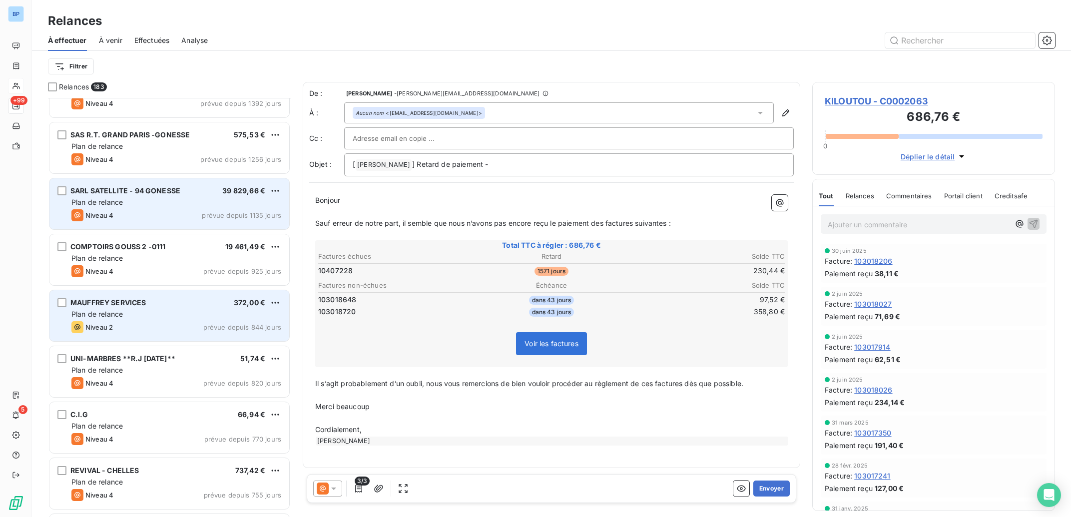
click at [191, 317] on div "Plan de relance" at bounding box center [176, 314] width 210 height 10
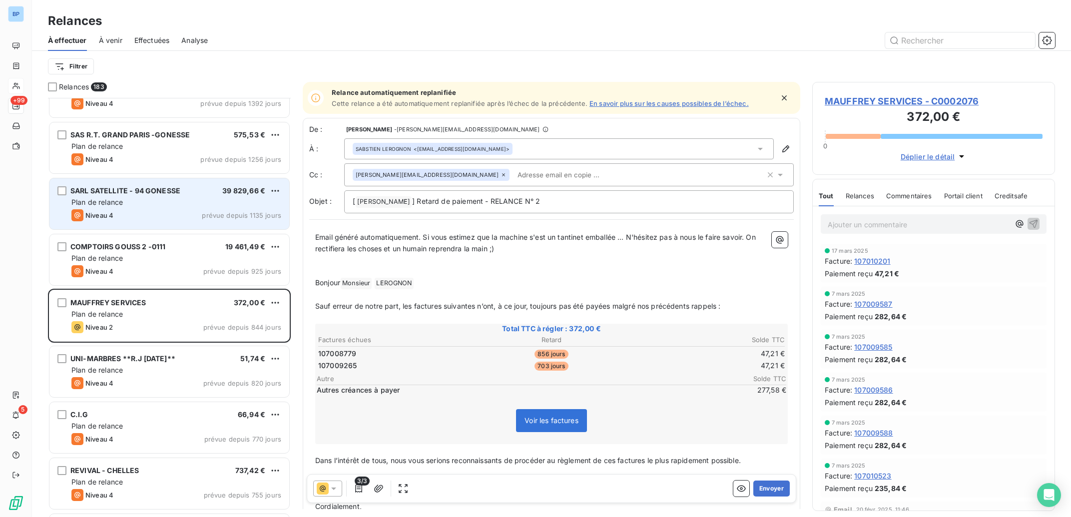
click at [195, 250] on div "COMPTOIRS GOUSS 2 -0111 19 461,49 €" at bounding box center [176, 246] width 210 height 9
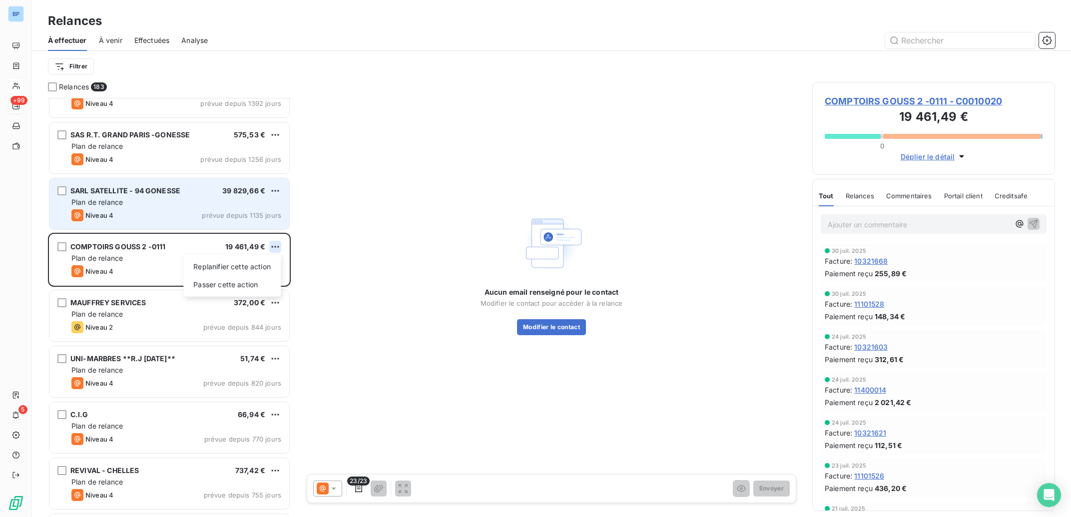
click at [277, 247] on html "BP +99 5 Relances À effectuer À venir Effectuées Analyse Filtrer Relances 183 K…" at bounding box center [535, 258] width 1071 height 517
click at [243, 287] on div "Passer cette action" at bounding box center [231, 285] width 89 height 16
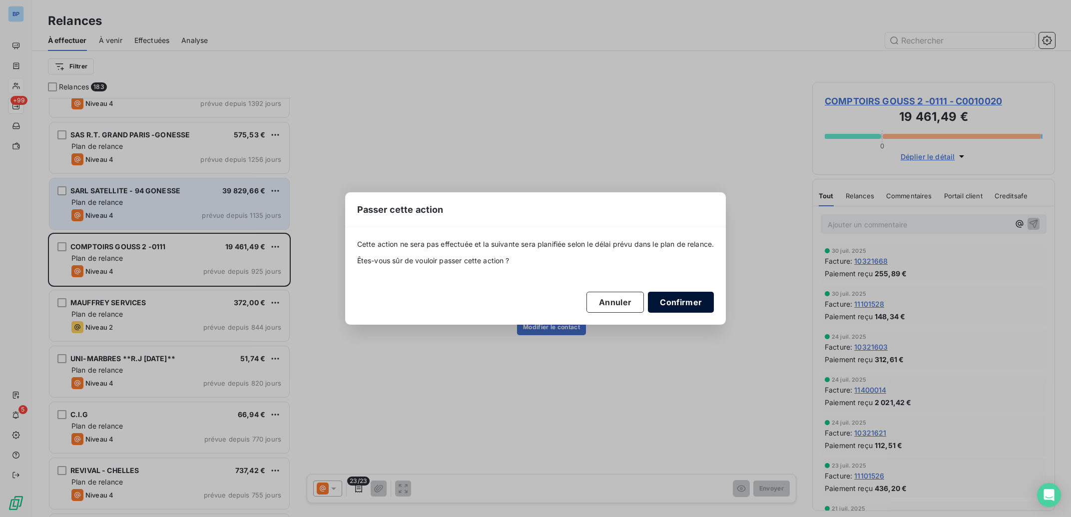
click at [666, 300] on button "Confirmer" at bounding box center [681, 302] width 66 height 21
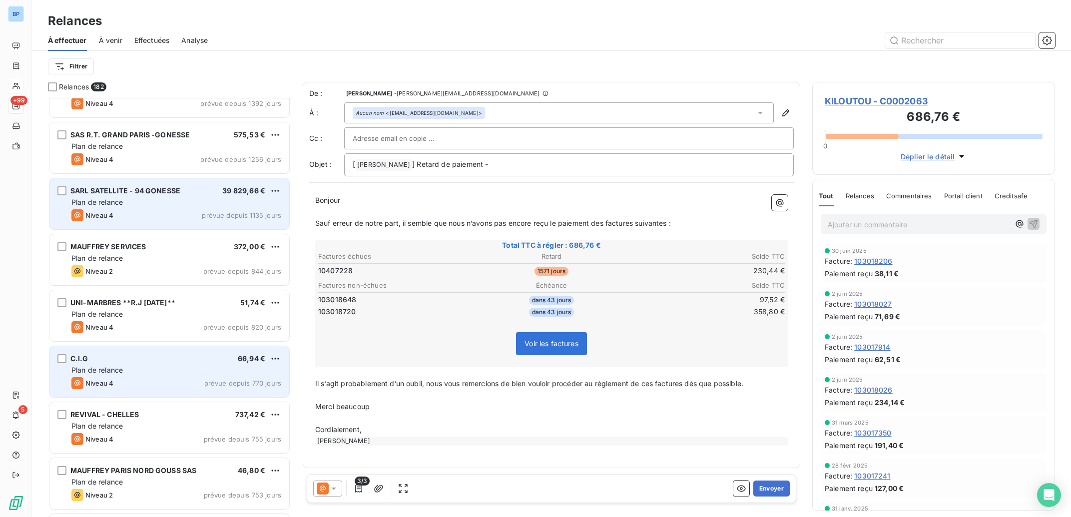
click at [188, 361] on div "C.I.G 66,94 €" at bounding box center [176, 358] width 210 height 9
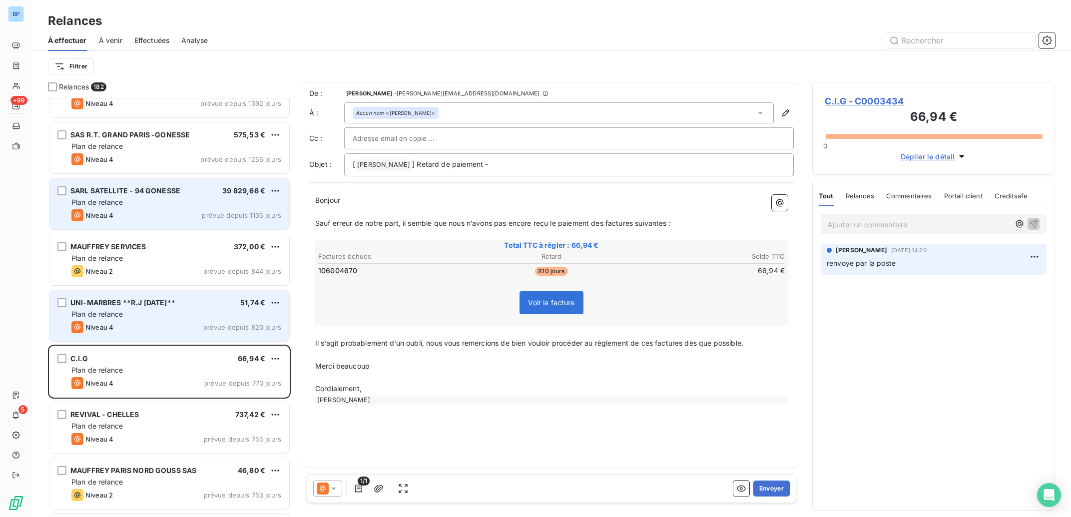
click at [189, 322] on div "Niveau 4 prévue depuis 820 jours" at bounding box center [176, 327] width 210 height 12
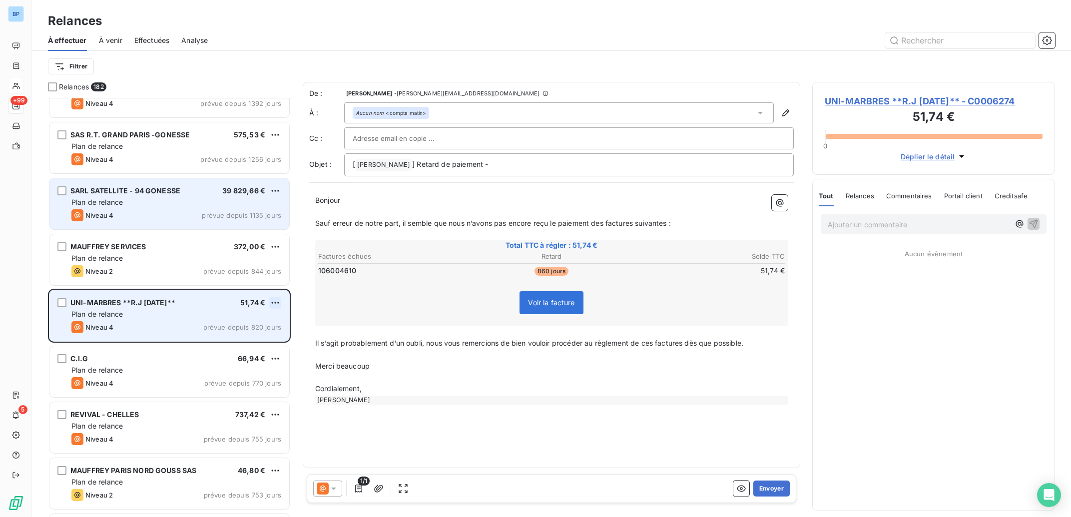
click at [278, 305] on html "BP +99 5 Relances À effectuer À venir Effectuées Analyse Filtrer Relances 182 K…" at bounding box center [535, 258] width 1071 height 517
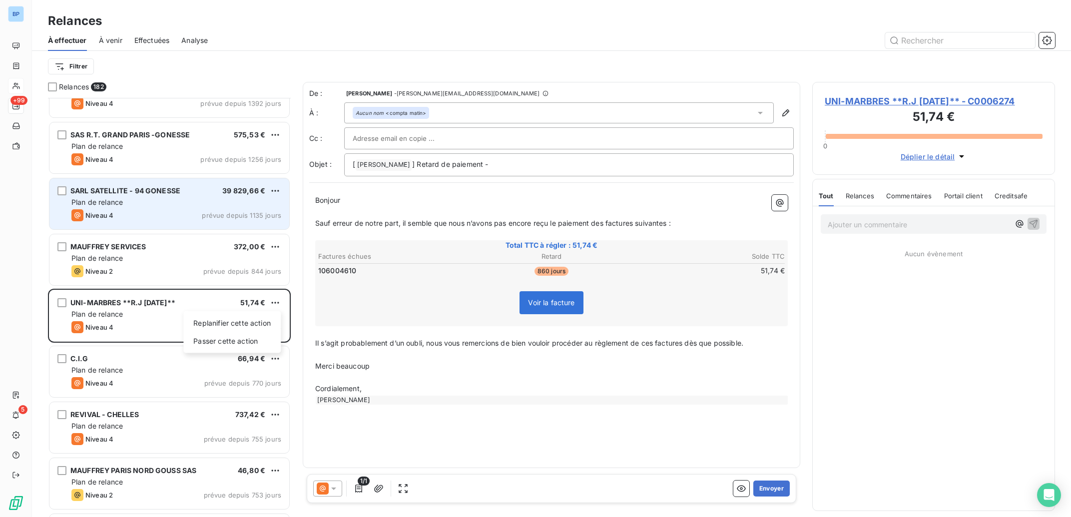
click at [132, 320] on html "BP +99 5 Relances À effectuer À venir Effectuées Analyse Filtrer Relances 182 K…" at bounding box center [535, 258] width 1071 height 517
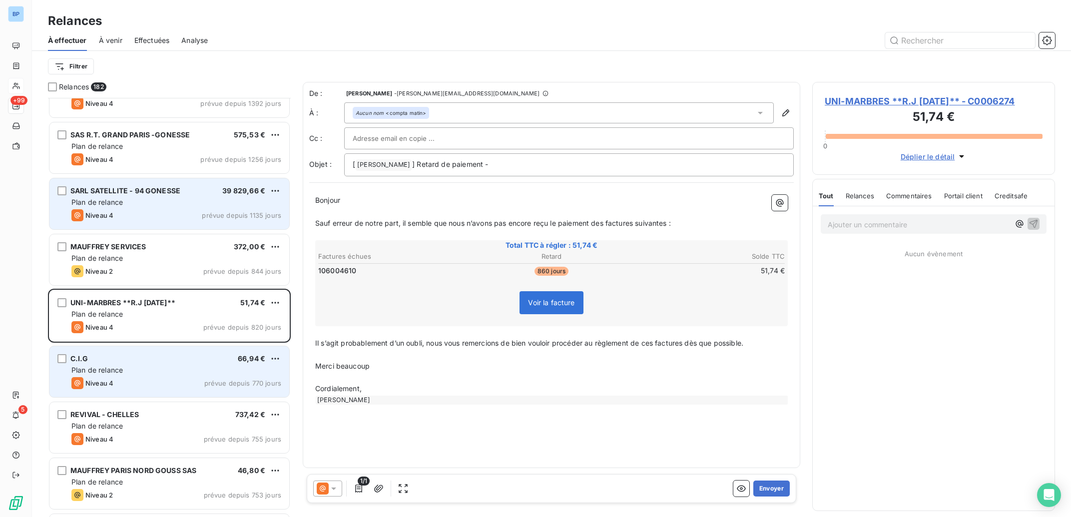
click at [151, 377] on div "C.I.G 66,94 € Plan de relance Niveau 4 prévue depuis 770 jours" at bounding box center [169, 371] width 240 height 51
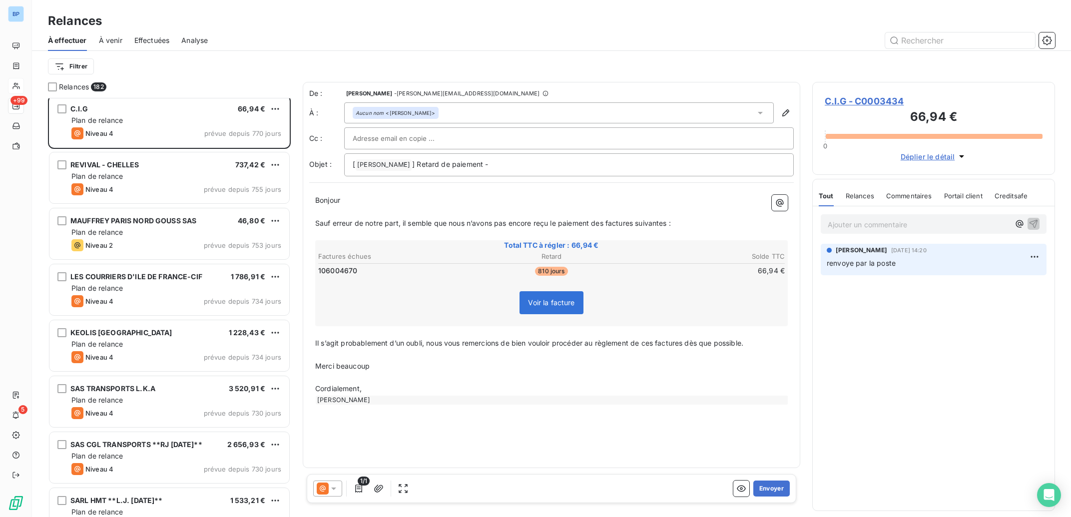
scroll to position [452, 0]
click at [152, 343] on div "Plan de relance" at bounding box center [176, 343] width 210 height 10
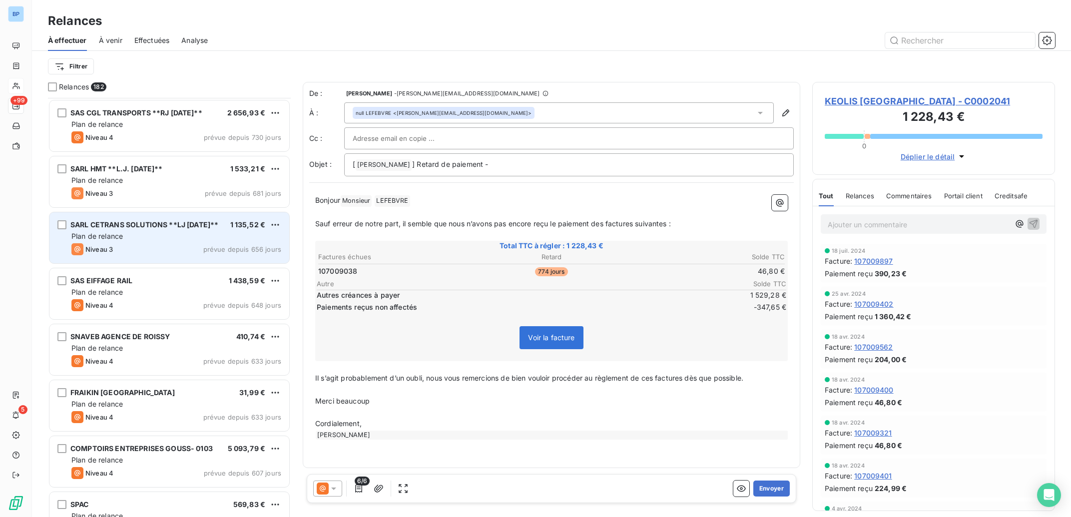
scroll to position [804, 0]
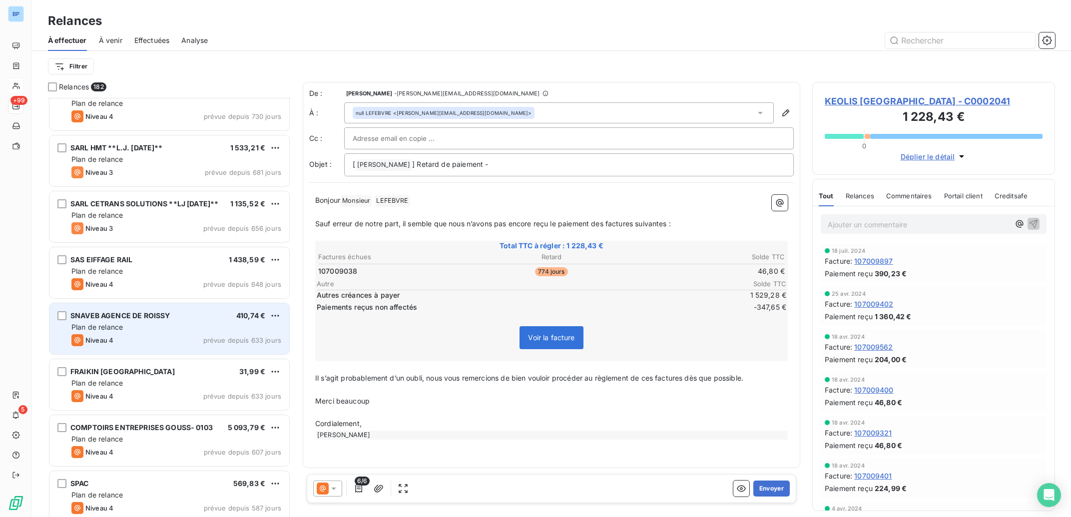
click at [168, 341] on div "Niveau 4 prévue depuis 633 jours" at bounding box center [176, 340] width 210 height 12
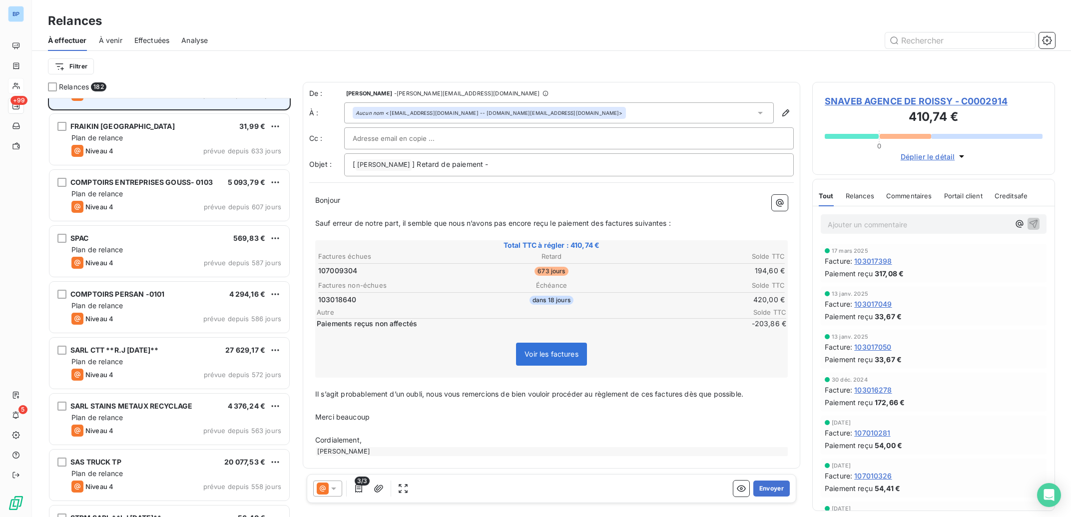
scroll to position [1055, 0]
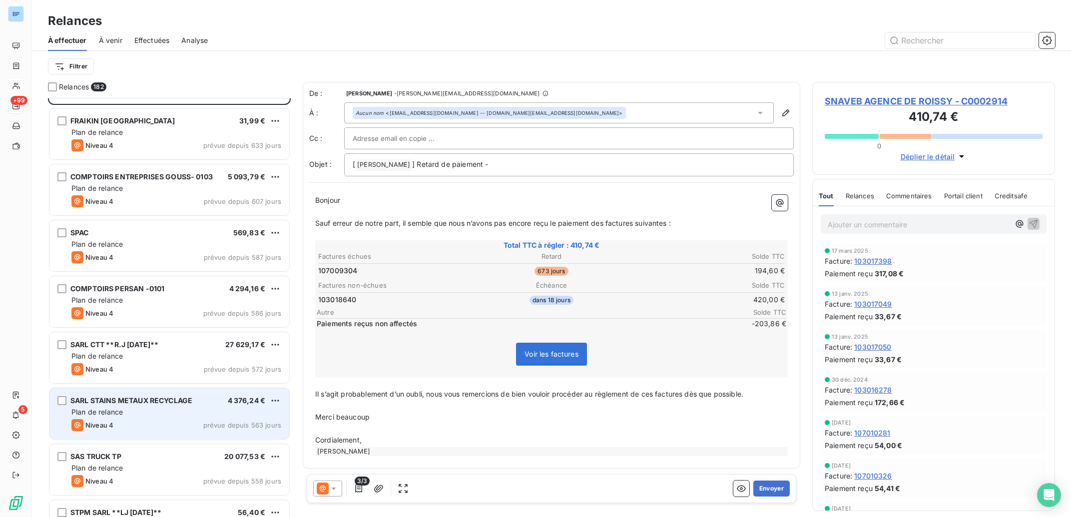
click at [176, 415] on div "Plan de relance" at bounding box center [176, 412] width 210 height 10
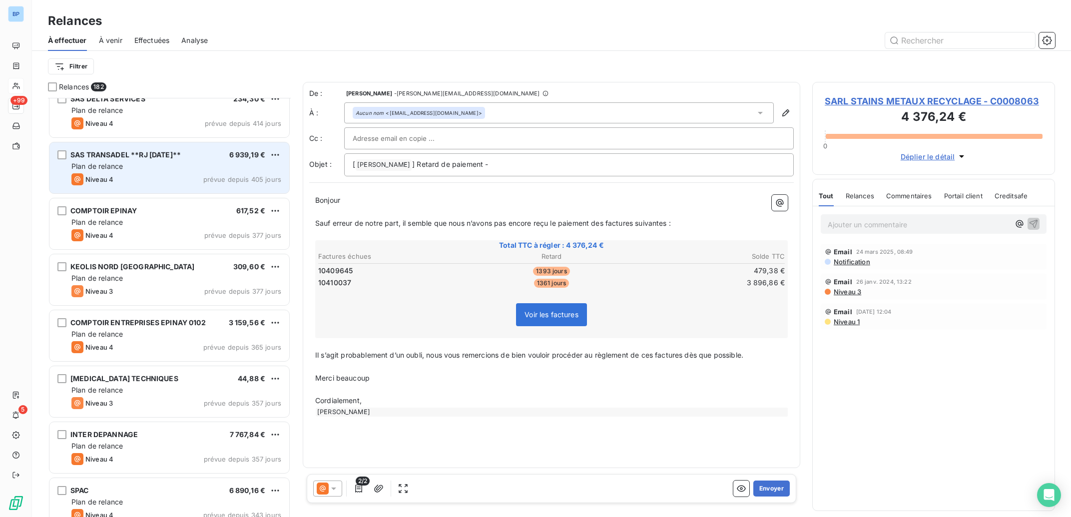
scroll to position [2260, 0]
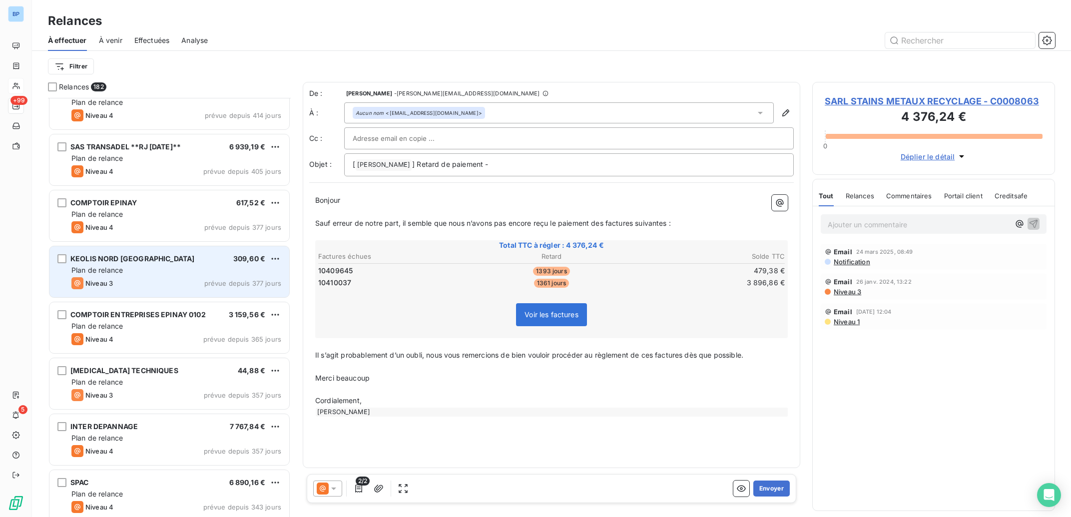
click at [197, 281] on div "Niveau 3 prévue depuis 377 jours" at bounding box center [176, 283] width 210 height 12
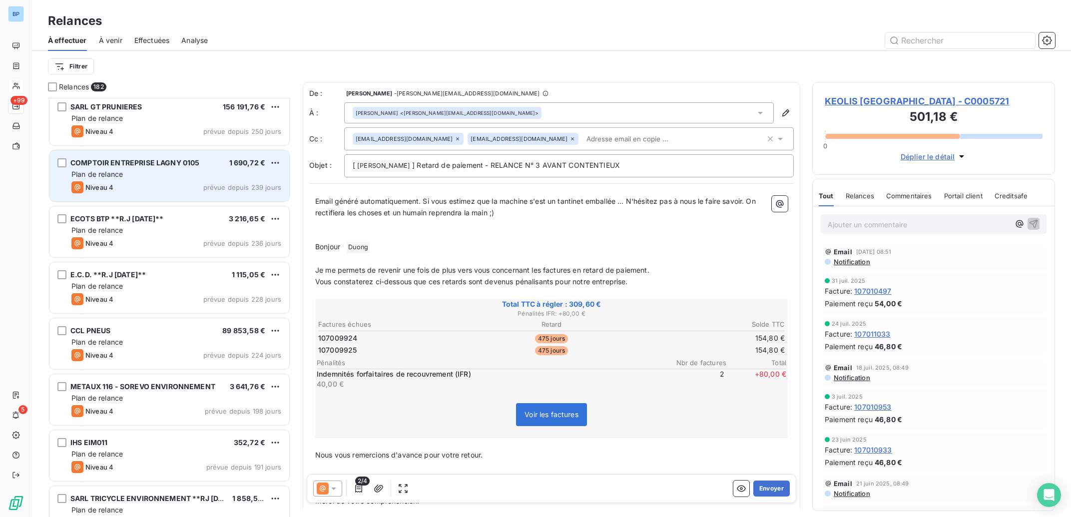
scroll to position [4369, 0]
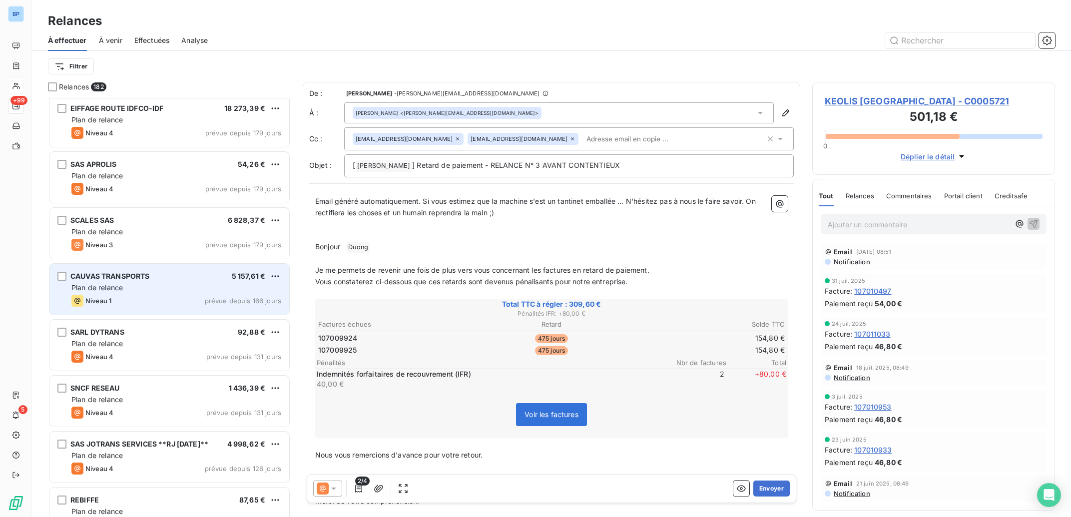
click at [182, 307] on div "CAUVAS TRANSPORTS 5 157,61 € Plan de relance Niveau 1 prévue depuis 166 jours" at bounding box center [169, 289] width 240 height 51
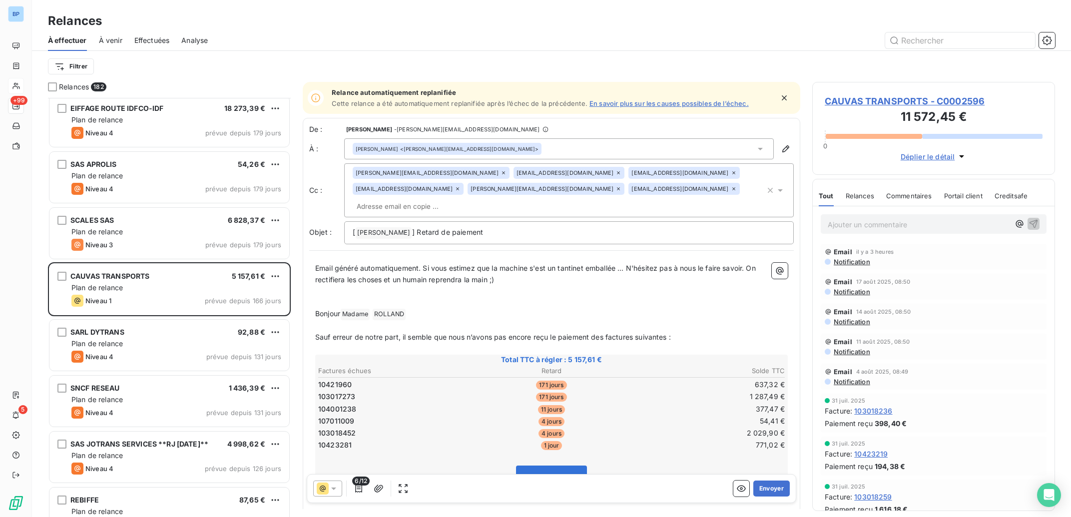
click at [731, 173] on icon at bounding box center [734, 173] width 6 height 6
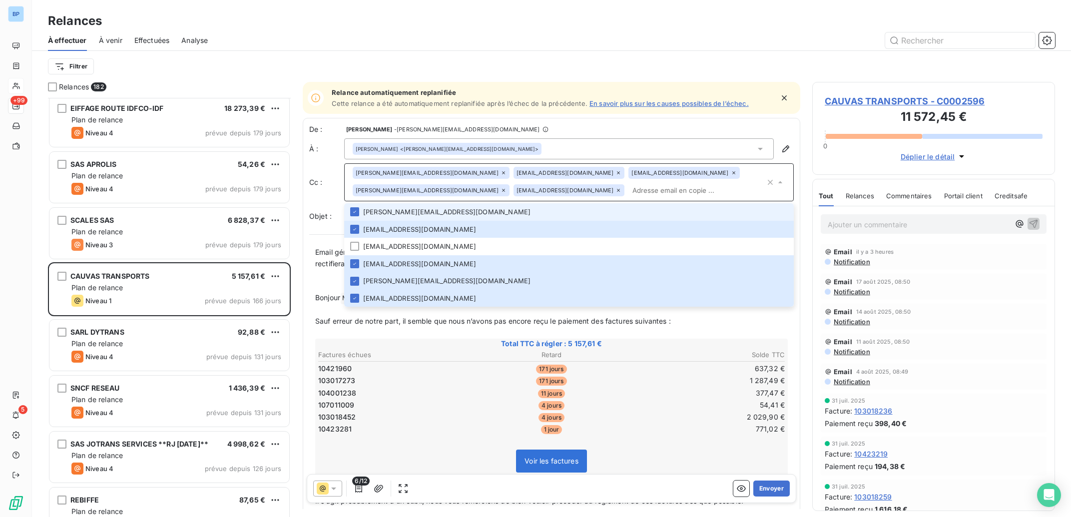
click at [617, 189] on icon at bounding box center [618, 190] width 3 height 3
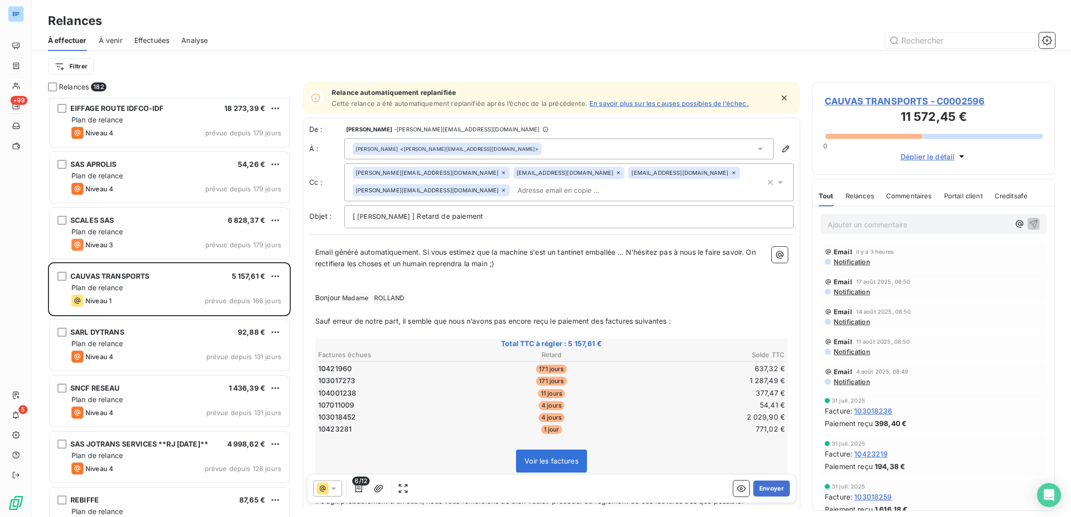
click at [501, 191] on icon at bounding box center [504, 190] width 6 height 6
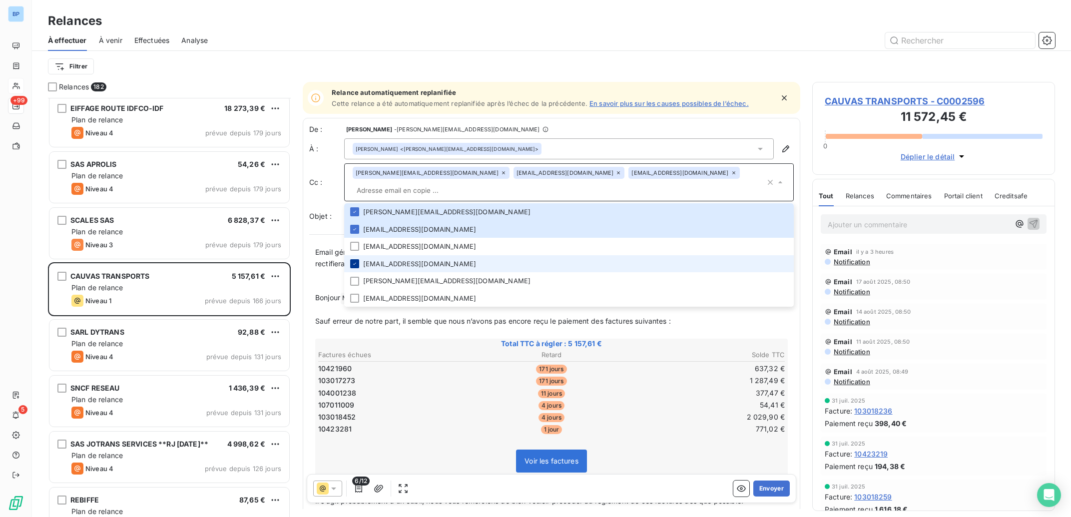
click at [358, 264] on icon at bounding box center [355, 264] width 6 height 6
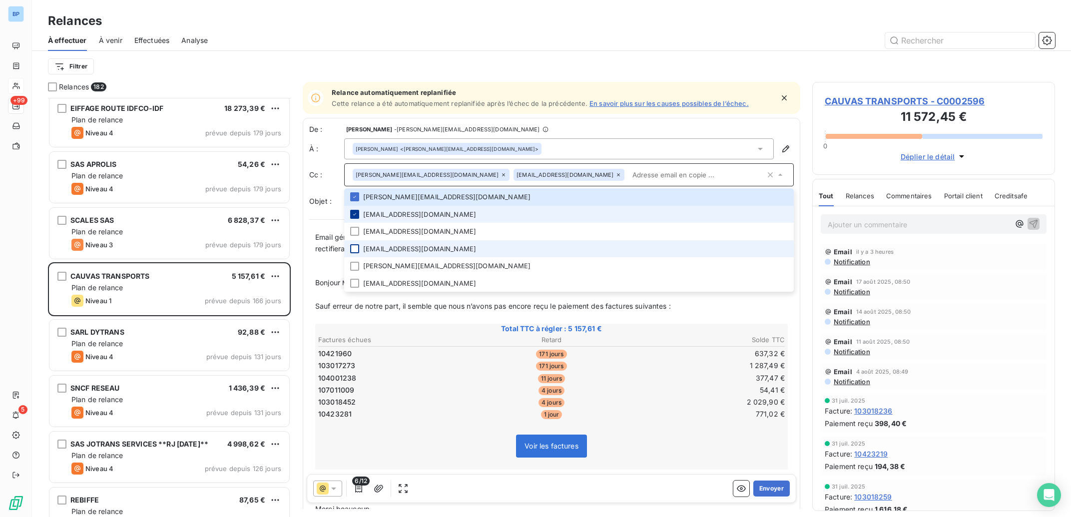
click at [355, 215] on icon at bounding box center [355, 214] width 6 height 6
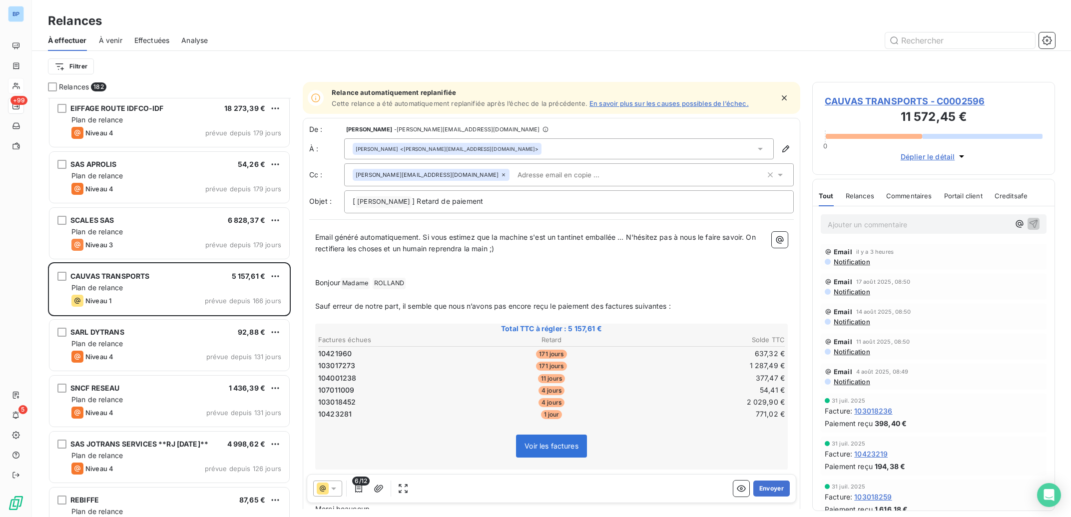
click at [677, 458] on div "Voir les factures" at bounding box center [552, 448] width 470 height 43
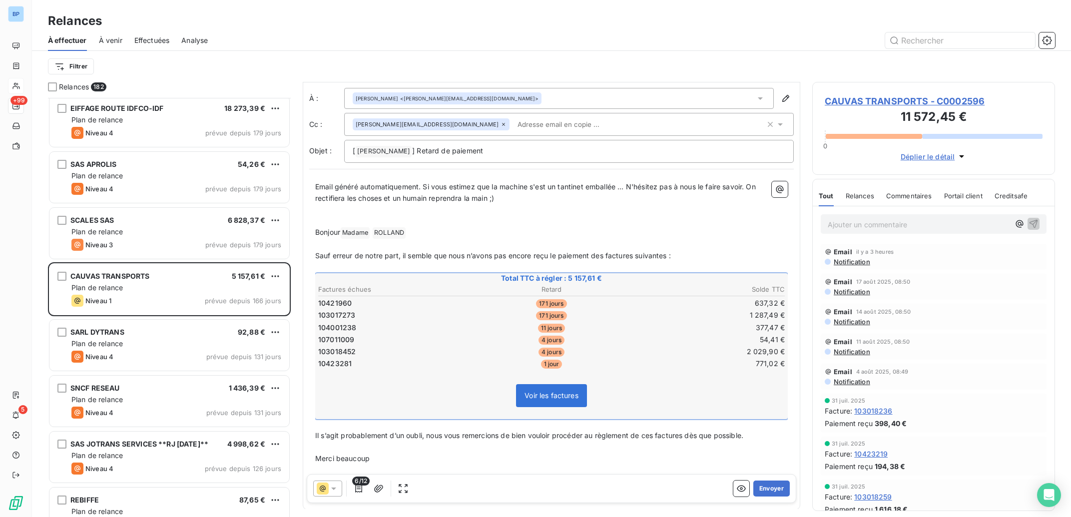
scroll to position [93, 0]
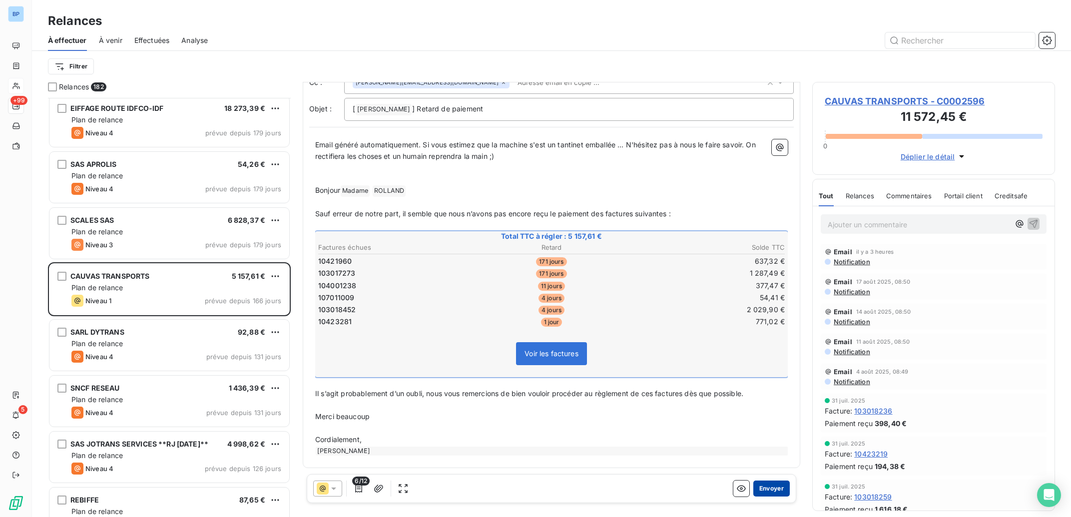
click at [760, 483] on button "Envoyer" at bounding box center [771, 489] width 36 height 16
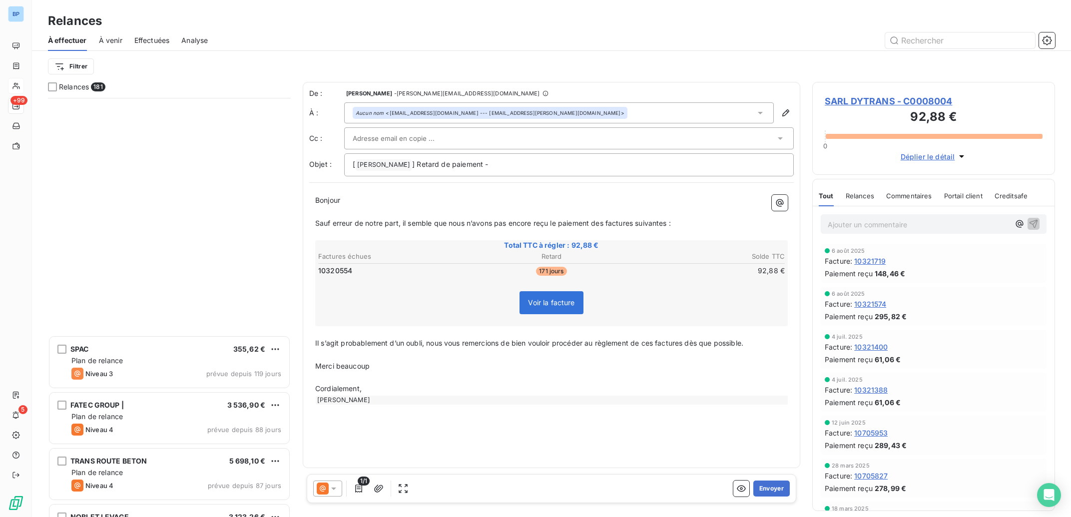
scroll to position [4971, 0]
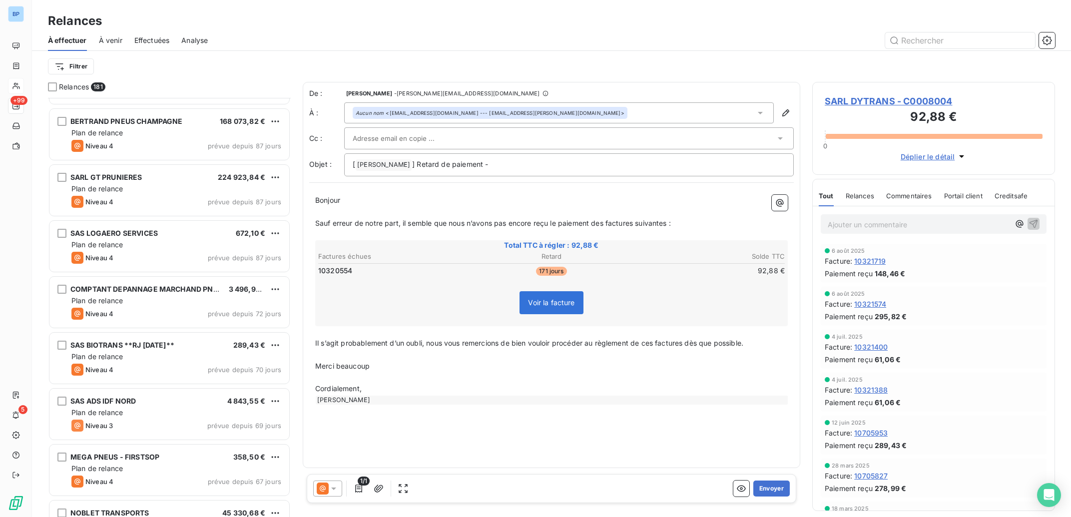
click at [196, 410] on div "Plan de relance" at bounding box center [176, 413] width 210 height 10
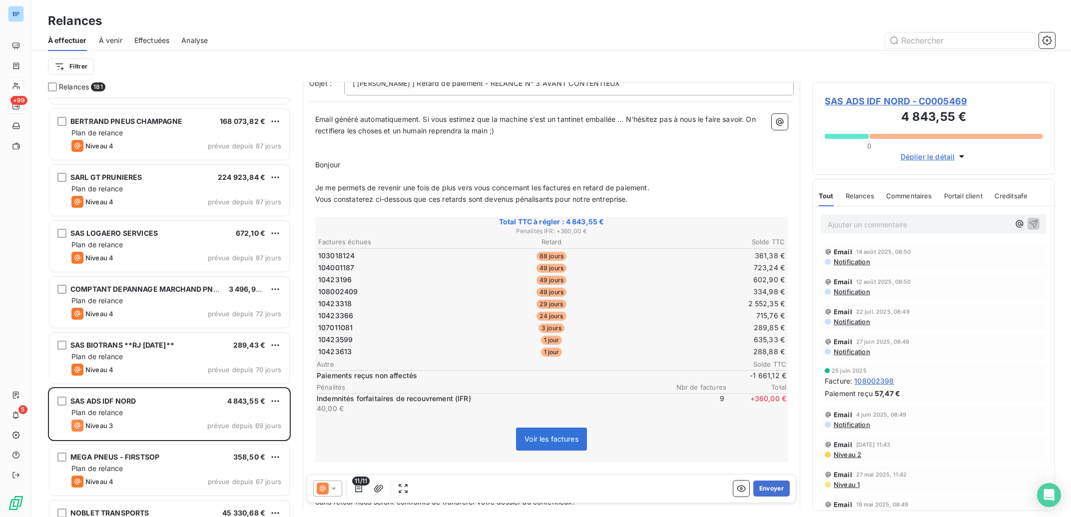
scroll to position [101, 0]
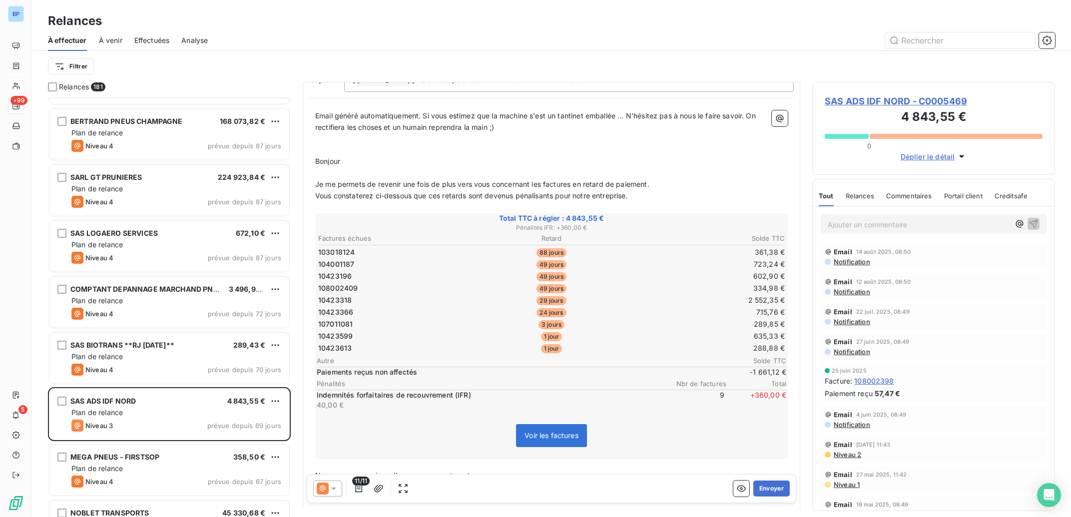
click at [334, 489] on icon at bounding box center [333, 489] width 5 height 2
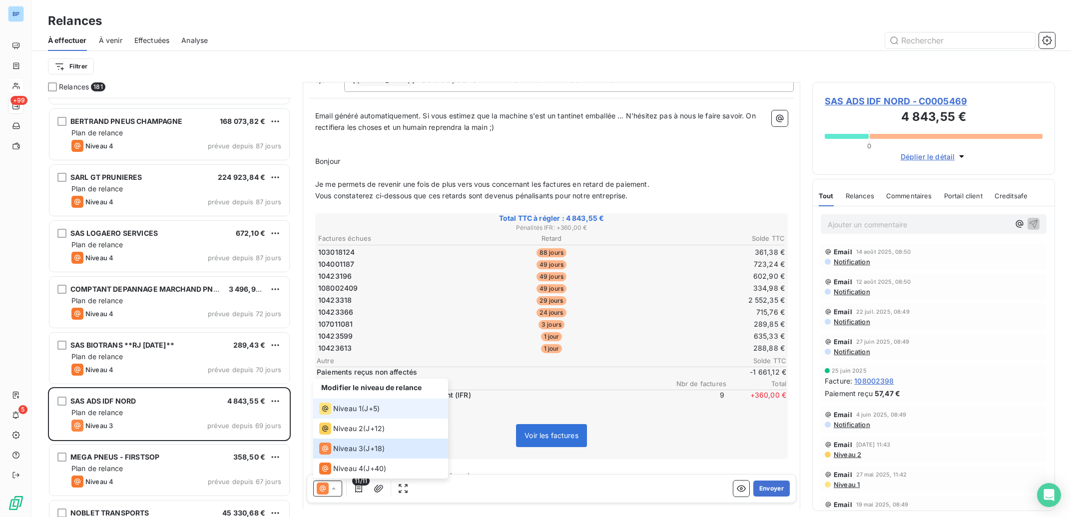
click at [353, 408] on span "Niveau 1" at bounding box center [347, 409] width 28 height 10
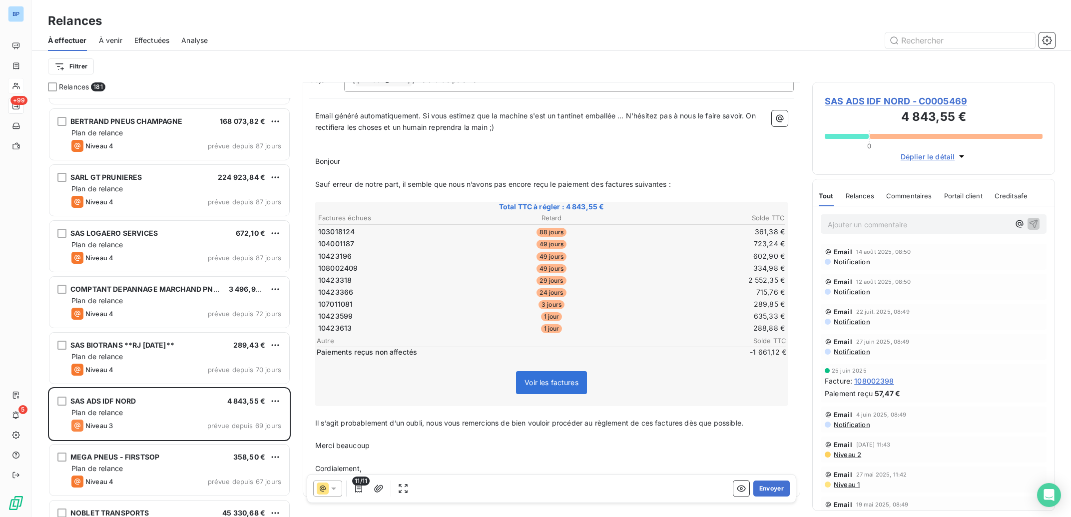
click at [884, 102] on span "SAS ADS IDF NORD - C0005469" at bounding box center [934, 100] width 218 height 13
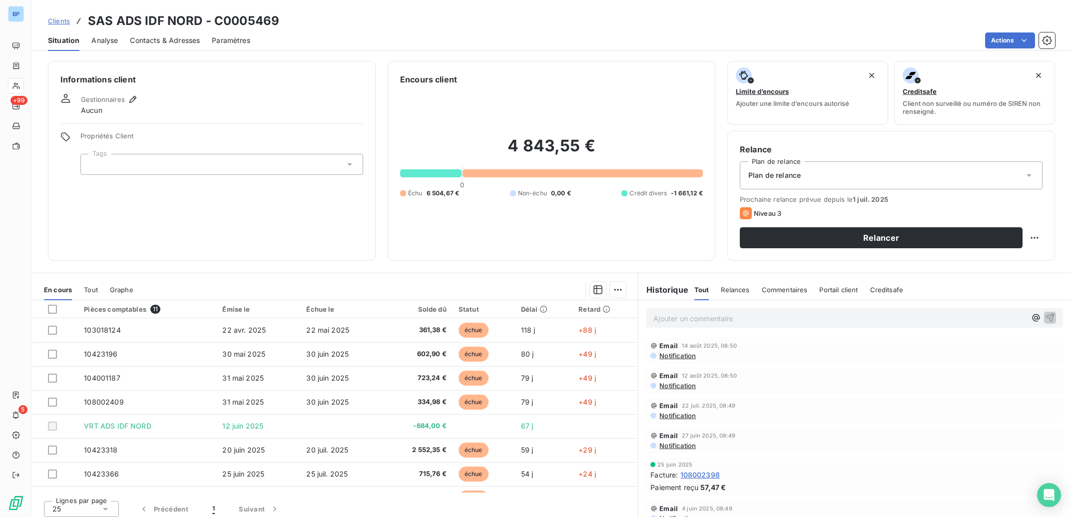
click at [176, 38] on span "Contacts & Adresses" at bounding box center [165, 40] width 70 height 10
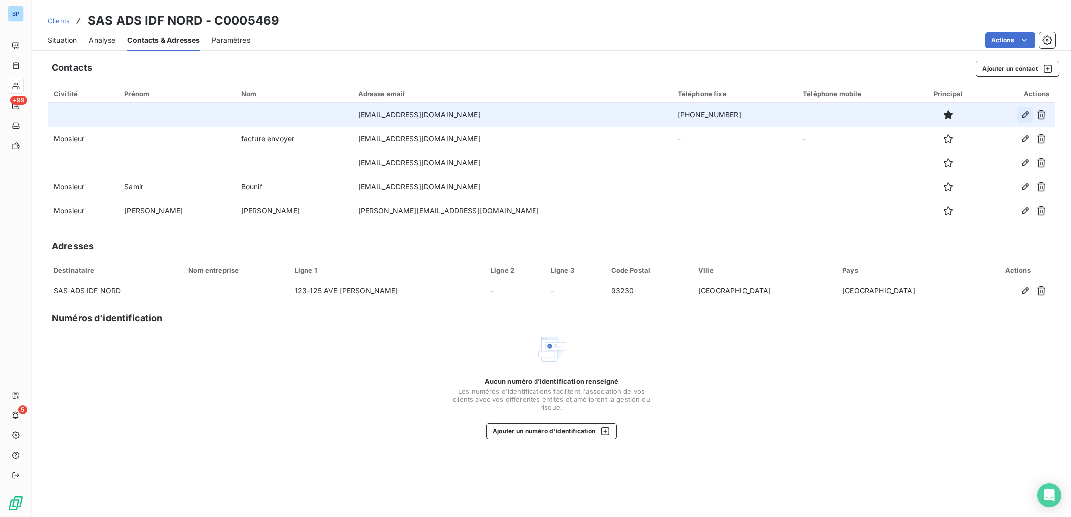
click at [1026, 116] on icon "button" at bounding box center [1025, 114] width 7 height 7
type input "[EMAIL_ADDRESS][DOMAIN_NAME]"
type input "[PHONE_NUMBER]"
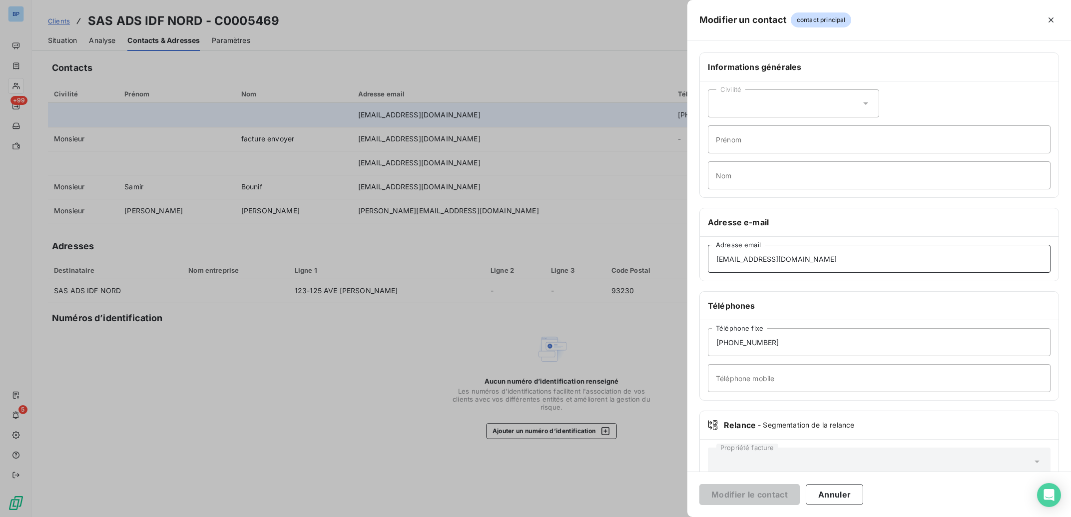
click at [806, 260] on input "[EMAIL_ADDRESS][DOMAIN_NAME]" at bounding box center [879, 259] width 343 height 28
drag, startPoint x: 835, startPoint y: 260, endPoint x: 606, endPoint y: 260, distance: 229.3
click at [708, 260] on input "[EMAIL_ADDRESS][DOMAIN_NAME]" at bounding box center [879, 259] width 343 height 28
paste input "mbenabid"
type input "[EMAIL_ADDRESS][DOMAIN_NAME]"
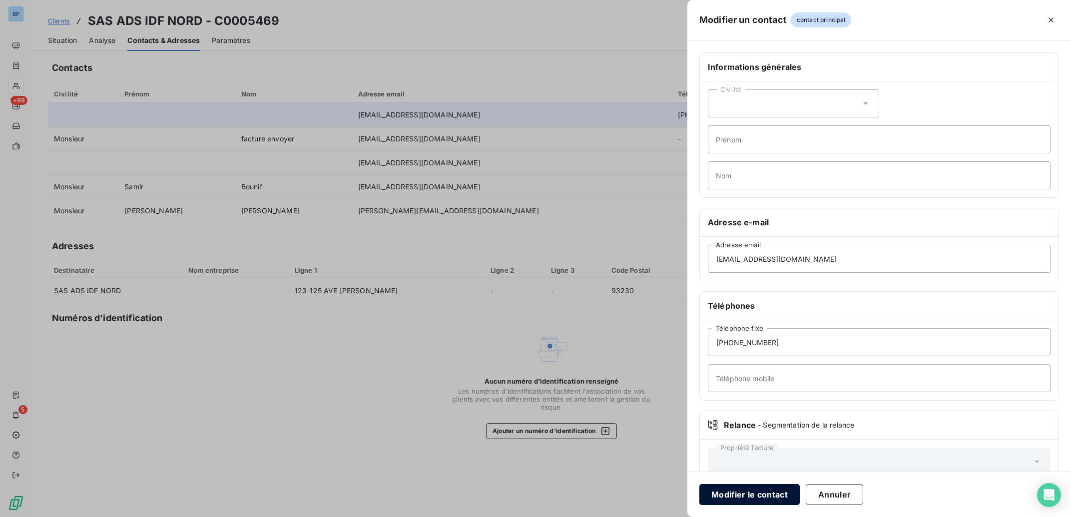
click at [766, 493] on button "Modifier le contact" at bounding box center [749, 494] width 100 height 21
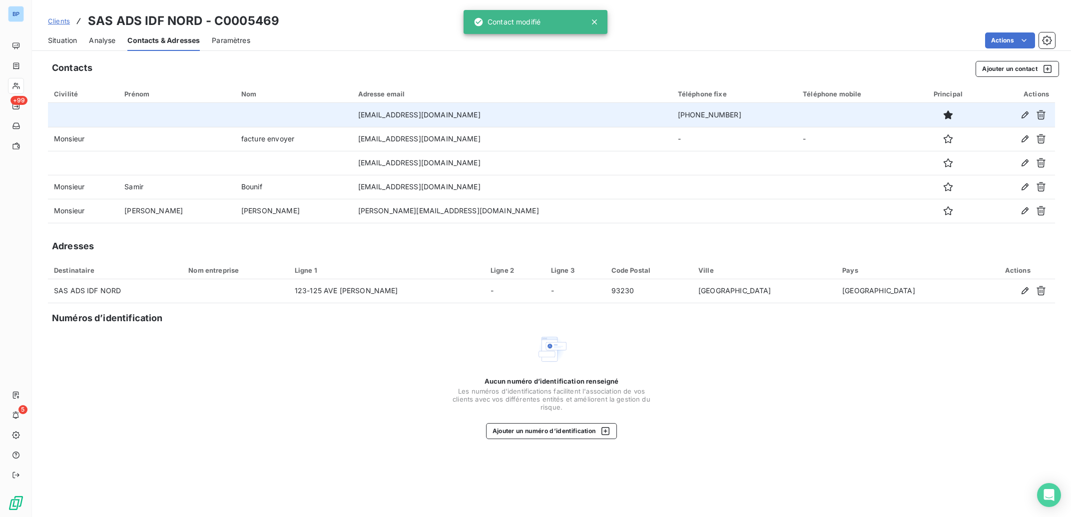
click at [58, 39] on span "Situation" at bounding box center [62, 40] width 29 height 10
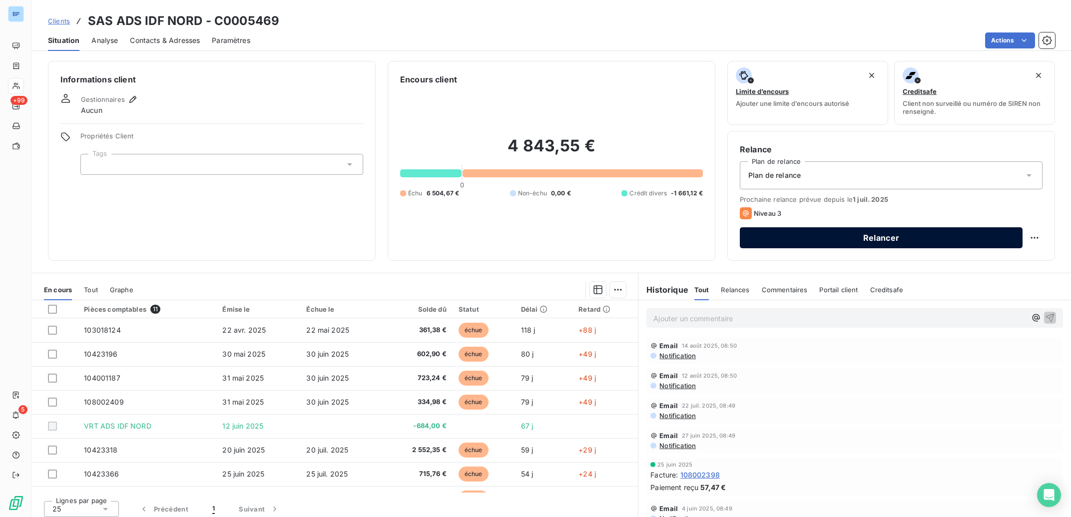
click at [867, 239] on button "Relancer" at bounding box center [881, 237] width 283 height 21
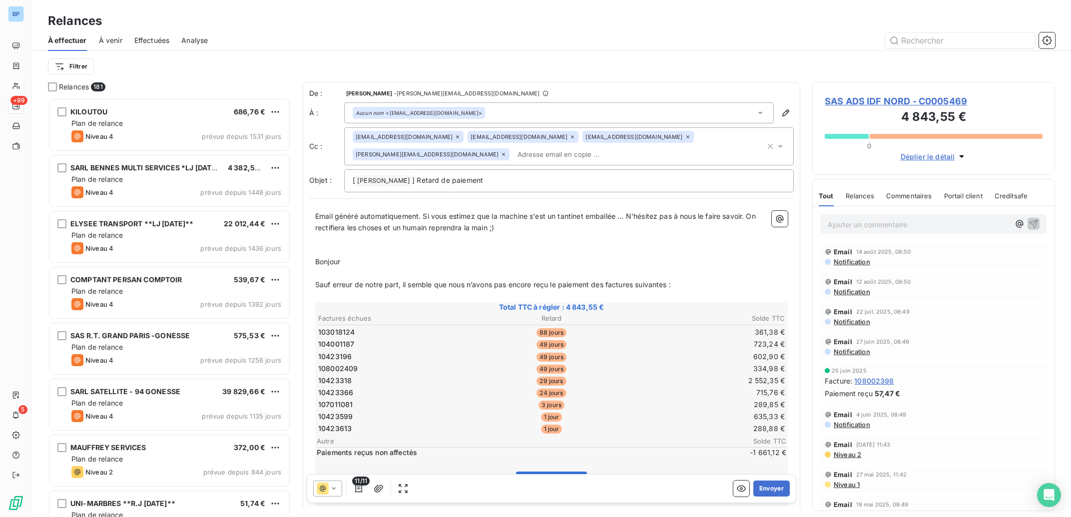
scroll to position [409, 233]
click at [455, 138] on icon at bounding box center [458, 137] width 6 height 6
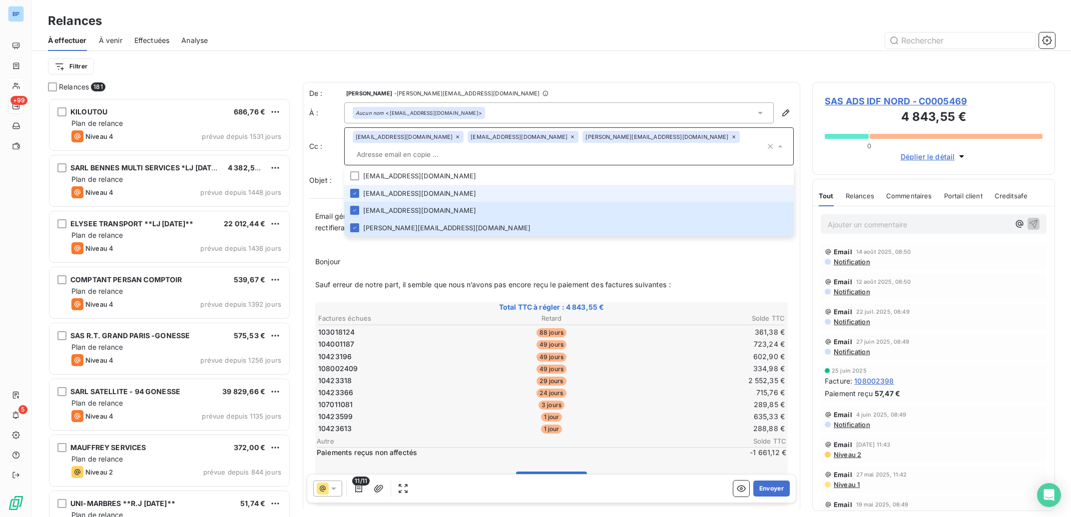
click at [461, 138] on icon at bounding box center [458, 137] width 6 height 6
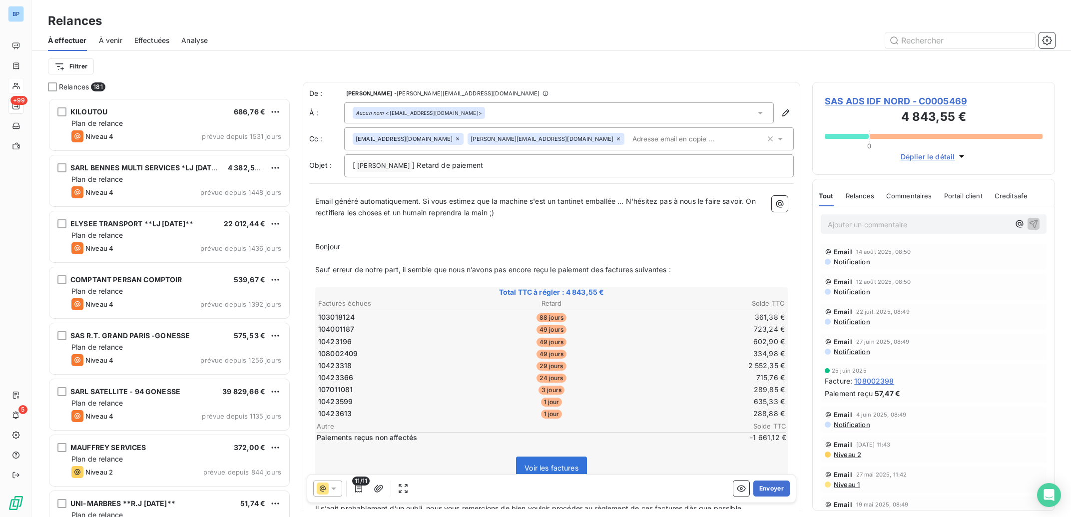
click at [456, 138] on icon at bounding box center [457, 138] width 3 height 3
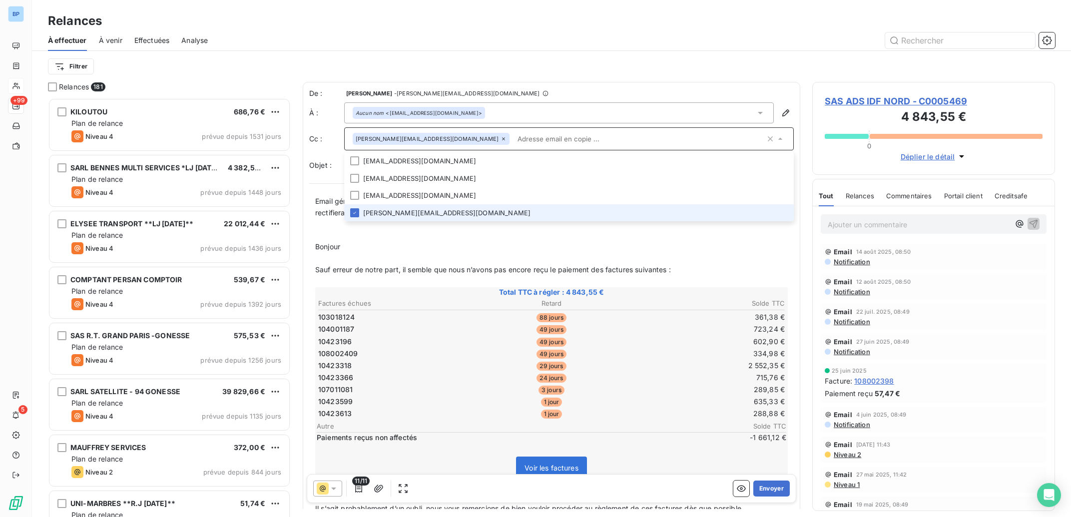
click at [501, 140] on icon at bounding box center [504, 139] width 6 height 6
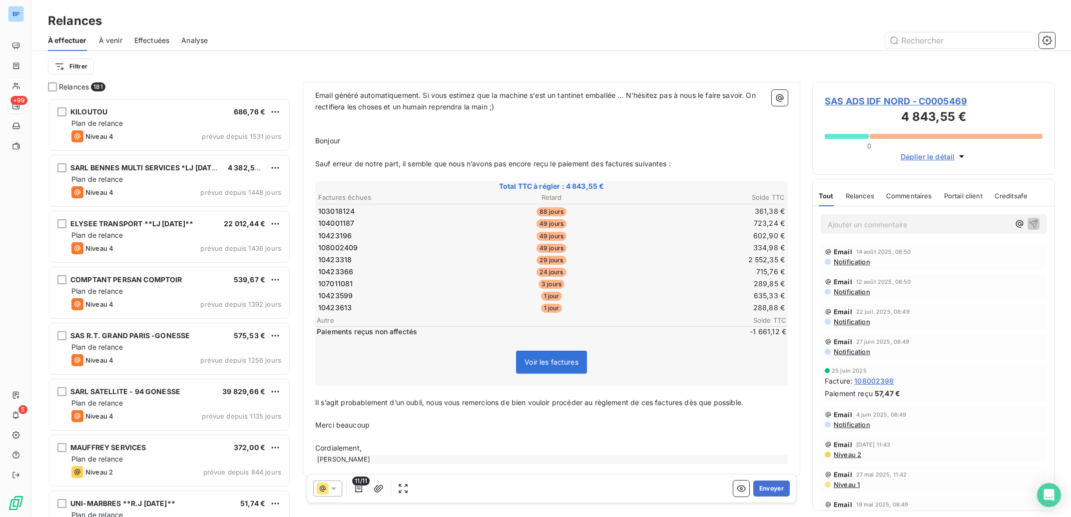
scroll to position [114, 0]
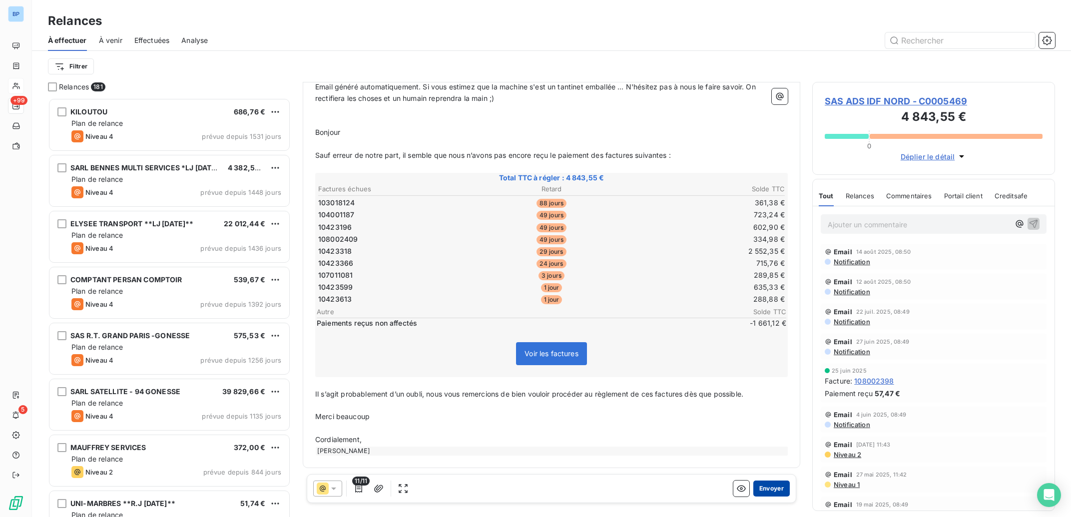
click at [766, 487] on button "Envoyer" at bounding box center [771, 489] width 36 height 16
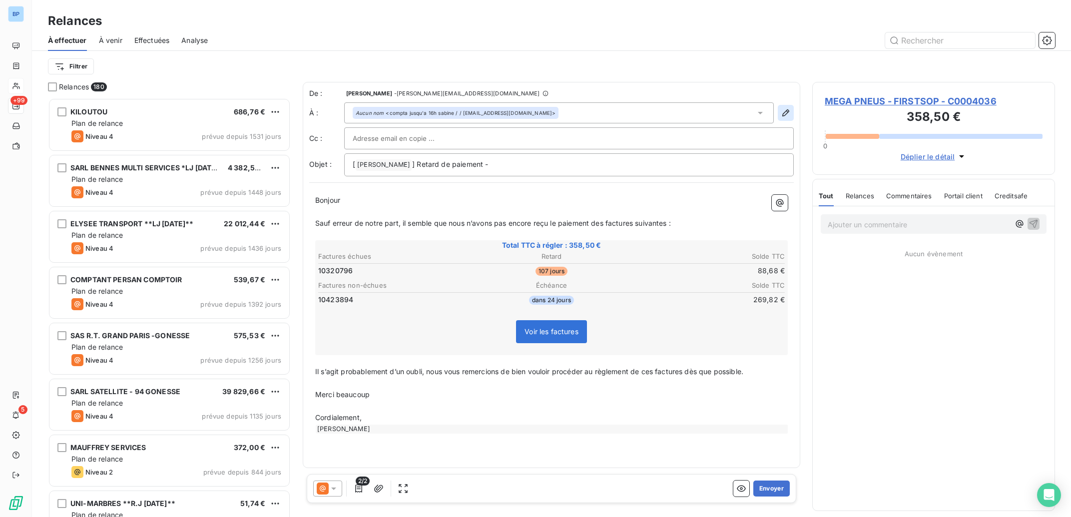
click at [787, 112] on icon "button" at bounding box center [785, 112] width 7 height 7
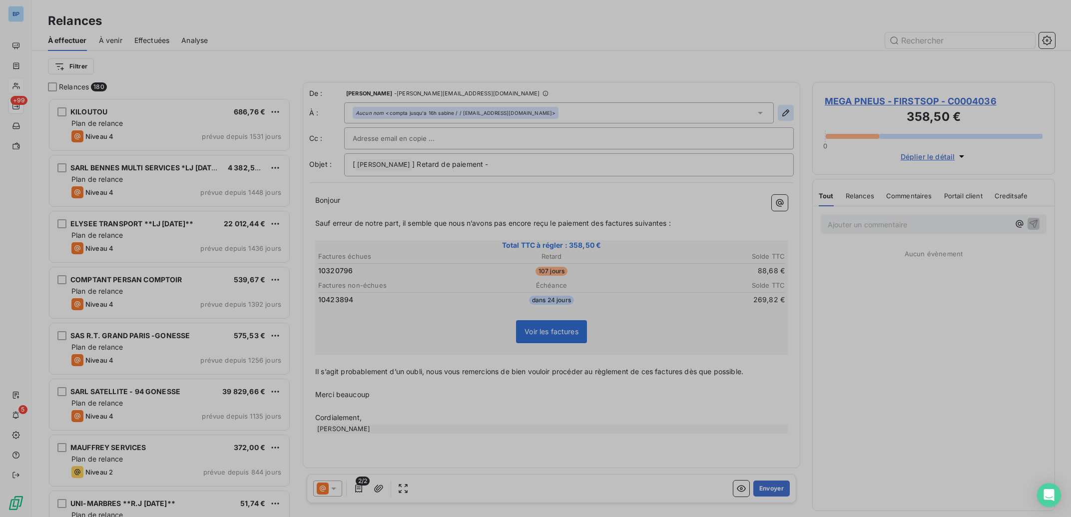
type input "compta jusqu'a 16h sabine / / [EMAIL_ADDRESS][DOMAIN_NAME]"
type input "[DATE][PHONE_NUMBER][DATE]"
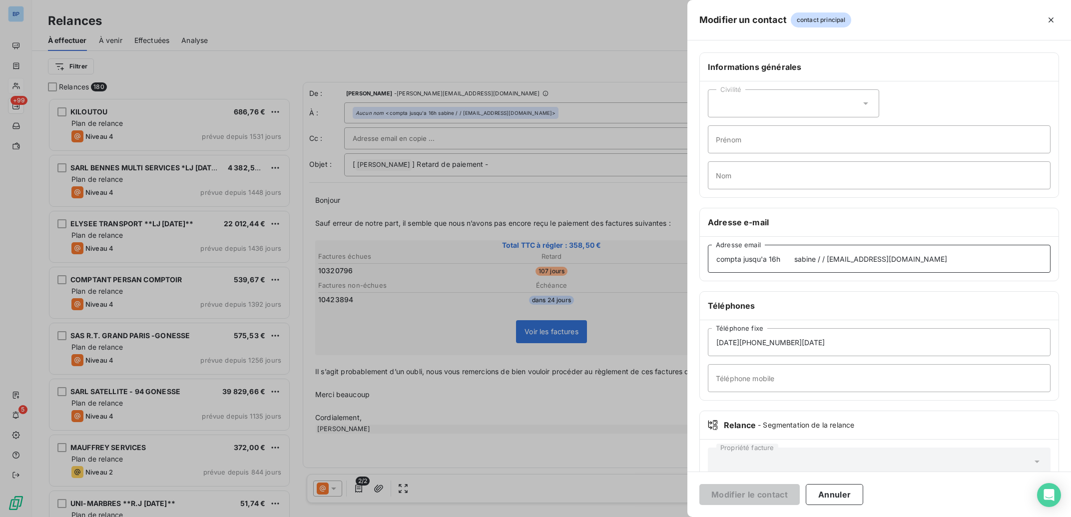
drag, startPoint x: 906, startPoint y: 264, endPoint x: 929, endPoint y: 259, distance: 23.5
click at [907, 263] on input "compta jusqu'a 16h sabine / / [EMAIL_ADDRESS][DOMAIN_NAME]" at bounding box center [879, 259] width 343 height 28
drag, startPoint x: 938, startPoint y: 259, endPoint x: 597, endPoint y: 260, distance: 341.2
click at [708, 260] on input "compta jusqu'a 16h sabine / / [EMAIL_ADDRESS][DOMAIN_NAME]" at bounding box center [879, 259] width 343 height 28
paste input
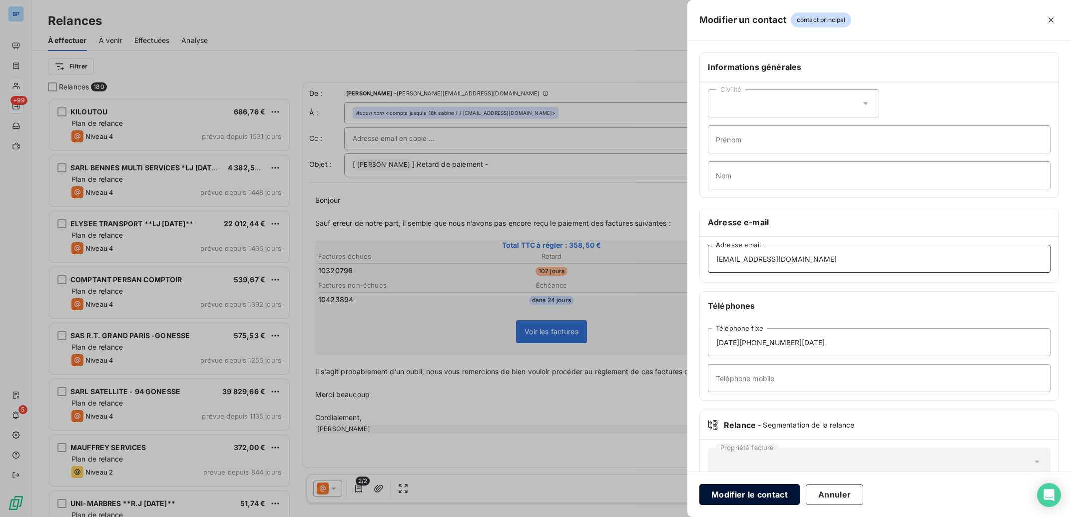
type input "[EMAIL_ADDRESS][DOMAIN_NAME]"
click at [750, 496] on button "Modifier le contact" at bounding box center [749, 494] width 100 height 21
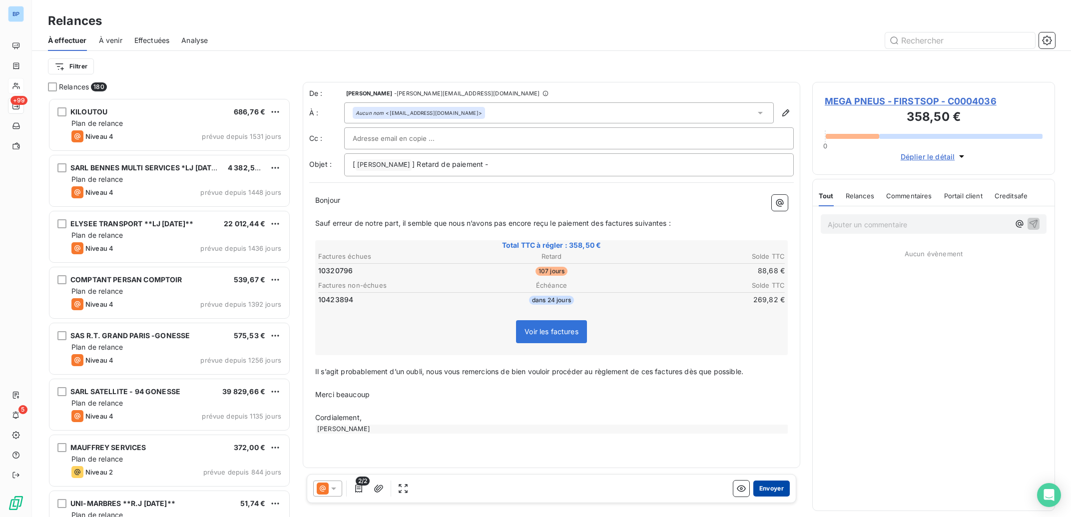
click at [776, 488] on button "Envoyer" at bounding box center [771, 489] width 36 height 16
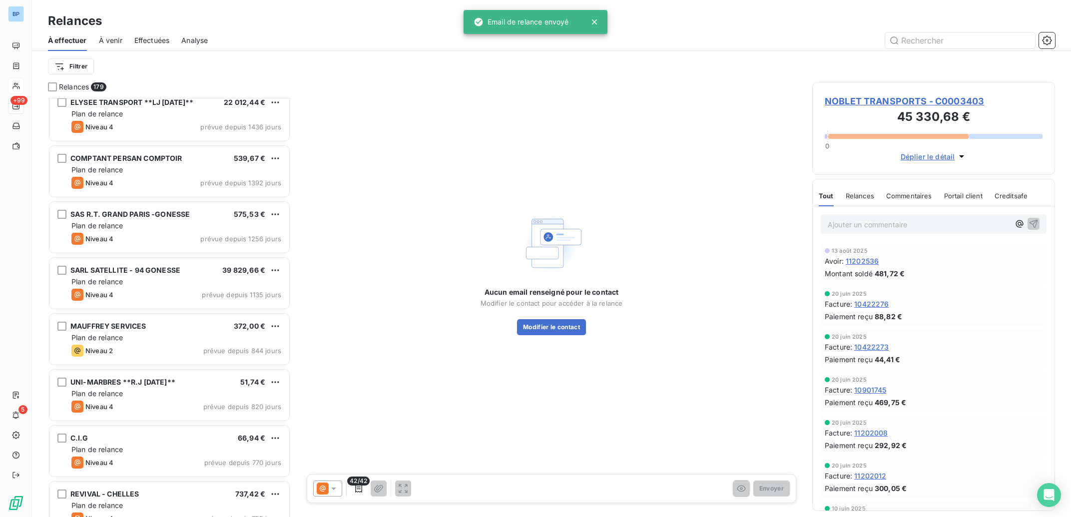
scroll to position [151, 0]
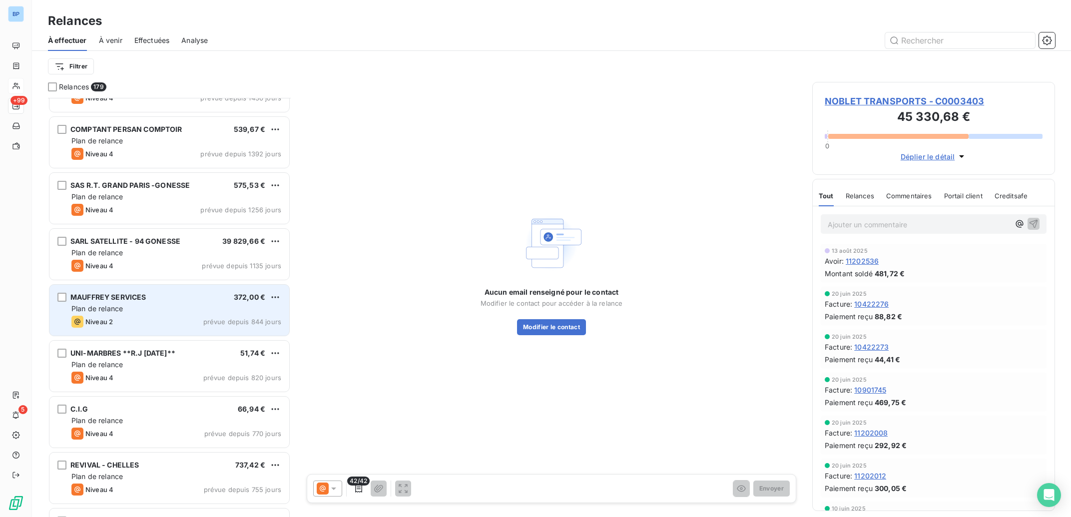
click at [166, 309] on div "Plan de relance" at bounding box center [176, 309] width 210 height 10
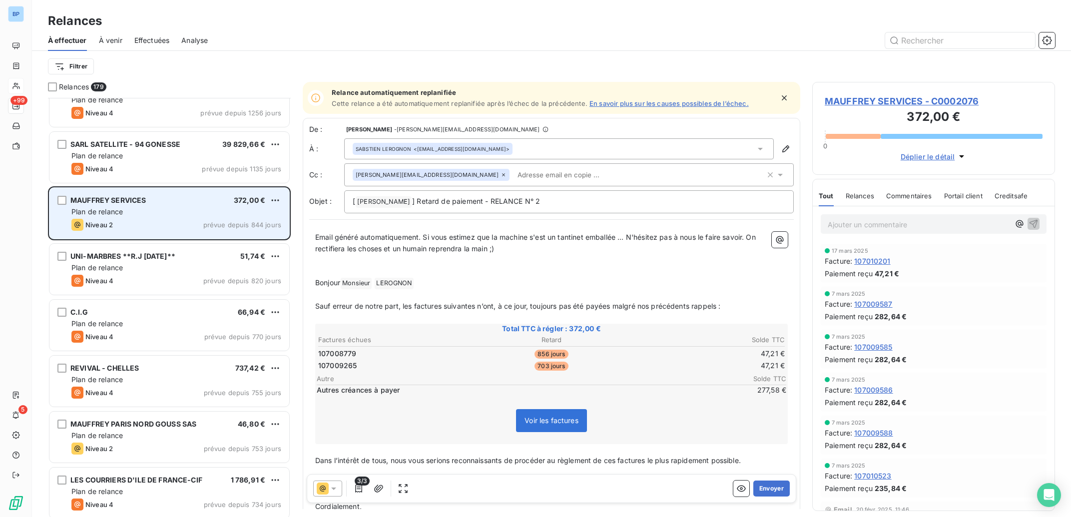
scroll to position [251, 0]
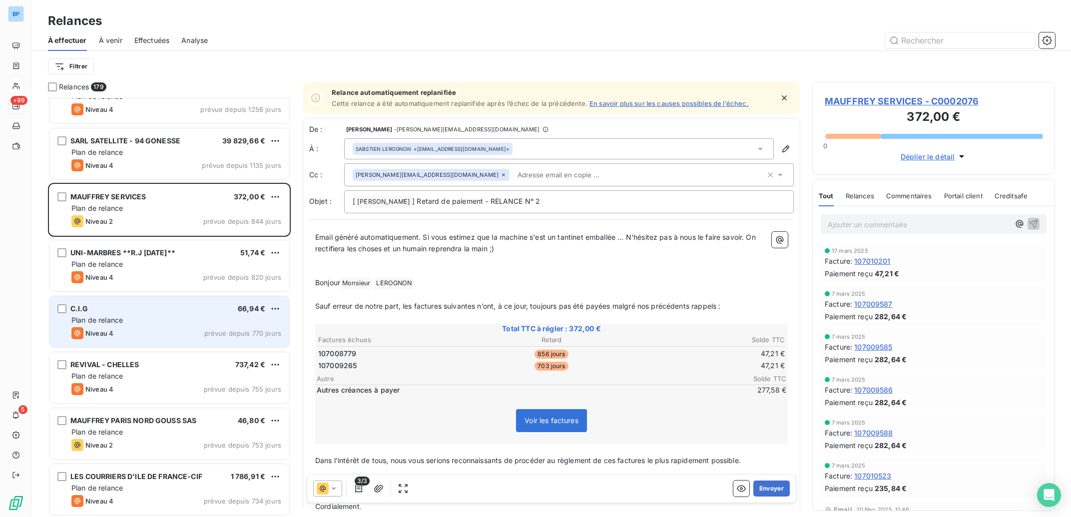
click at [162, 318] on div "Plan de relance" at bounding box center [176, 320] width 210 height 10
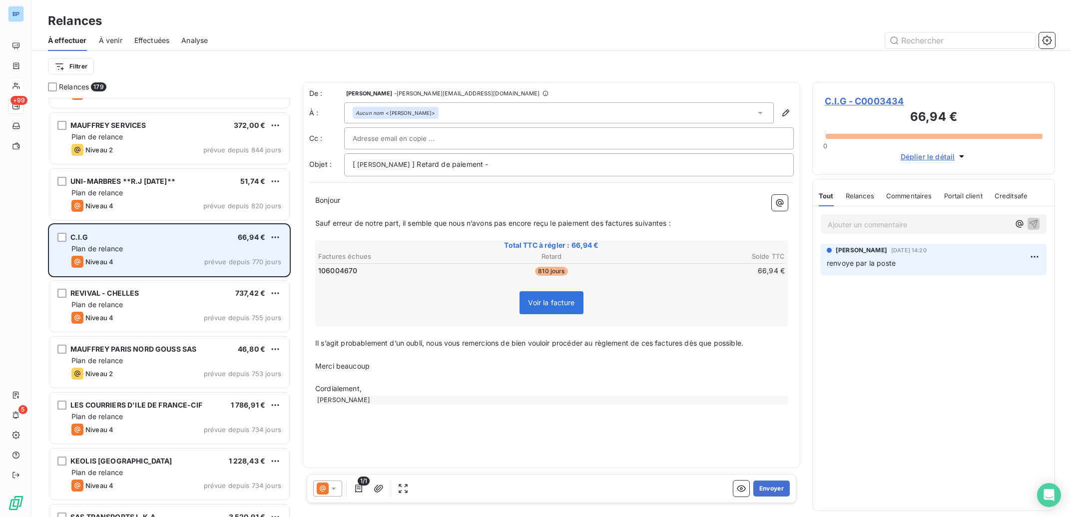
scroll to position [352, 0]
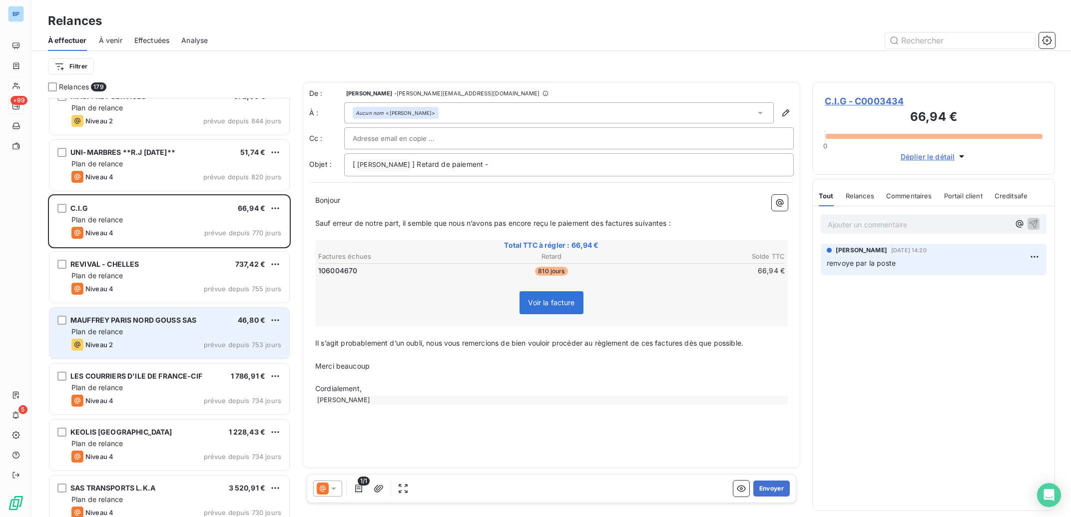
click at [158, 330] on div "Plan de relance" at bounding box center [176, 332] width 210 height 10
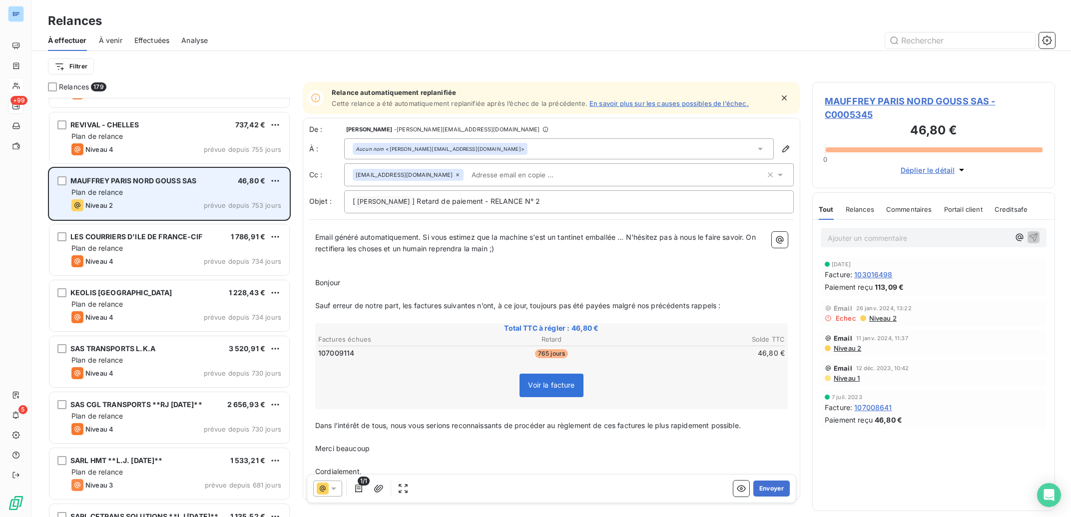
scroll to position [503, 0]
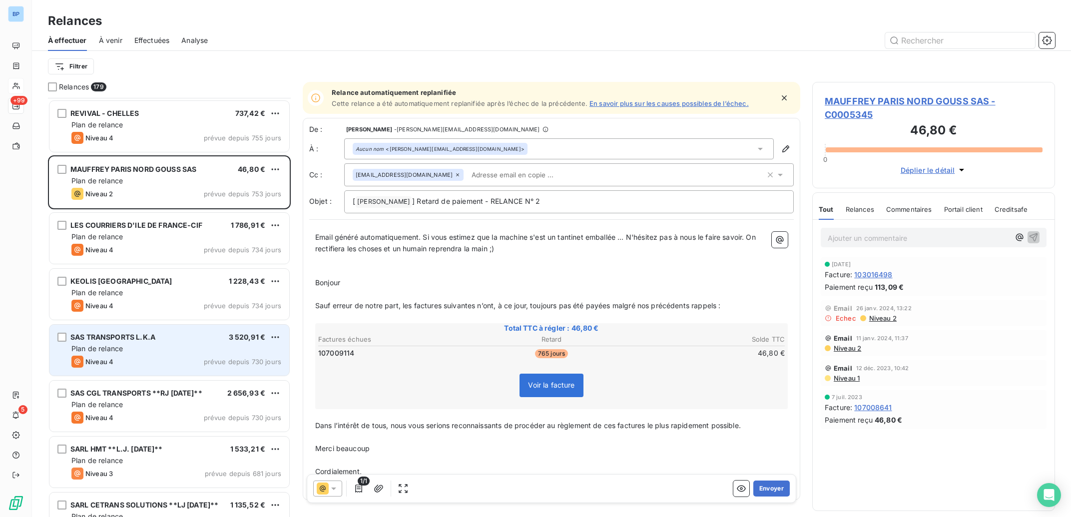
click at [180, 351] on div "Plan de relance" at bounding box center [176, 349] width 210 height 10
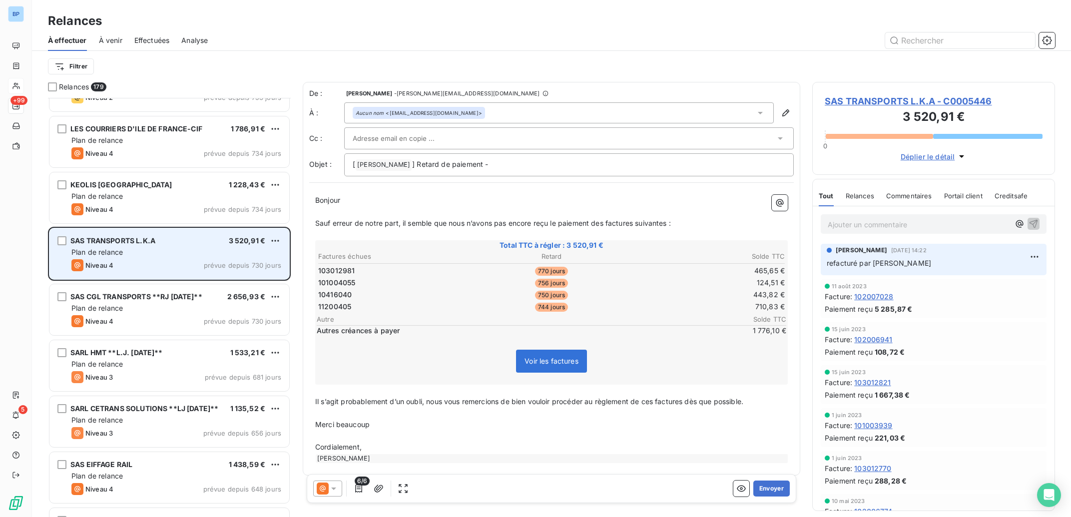
scroll to position [603, 0]
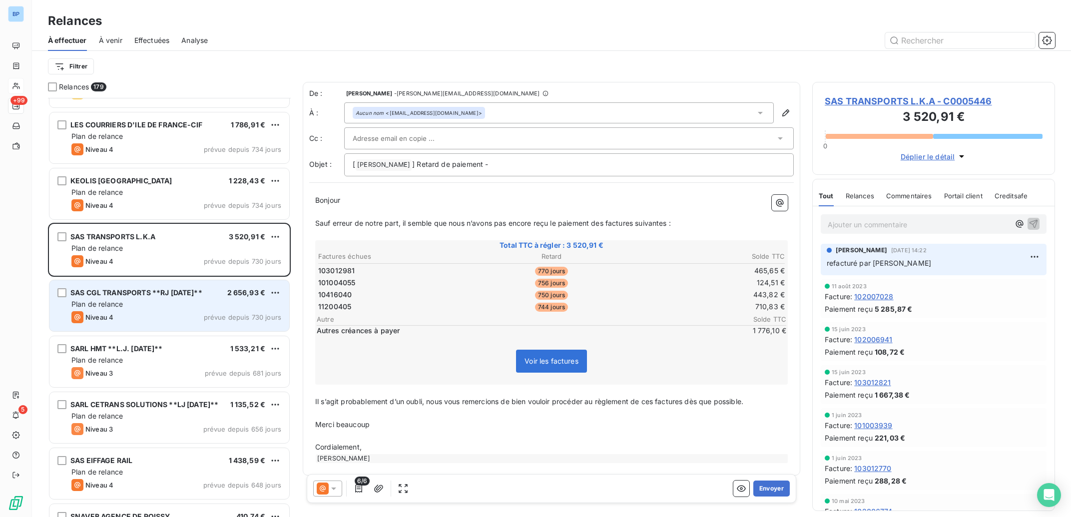
click at [179, 306] on div "Plan de relance" at bounding box center [176, 304] width 210 height 10
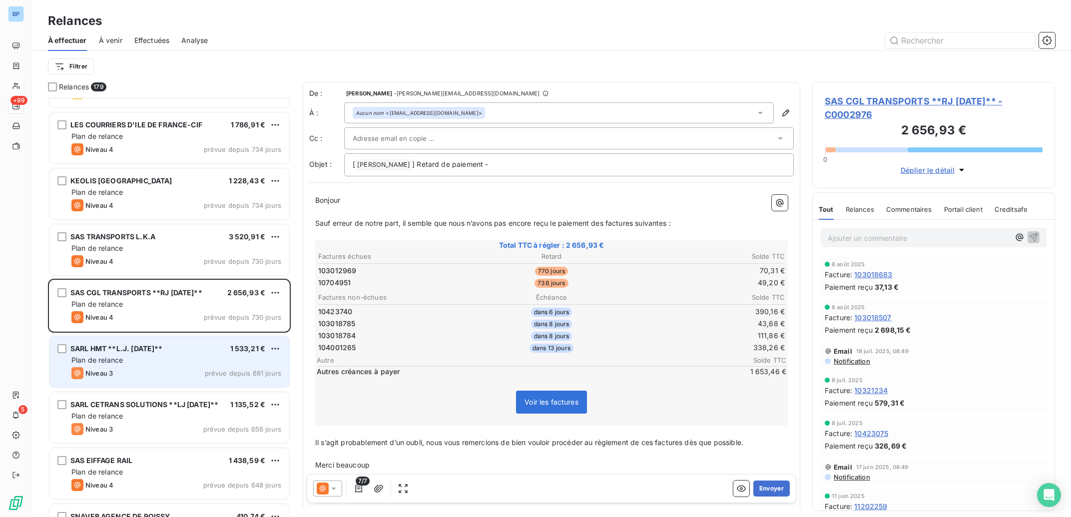
click at [180, 360] on div "Plan de relance" at bounding box center [176, 360] width 210 height 10
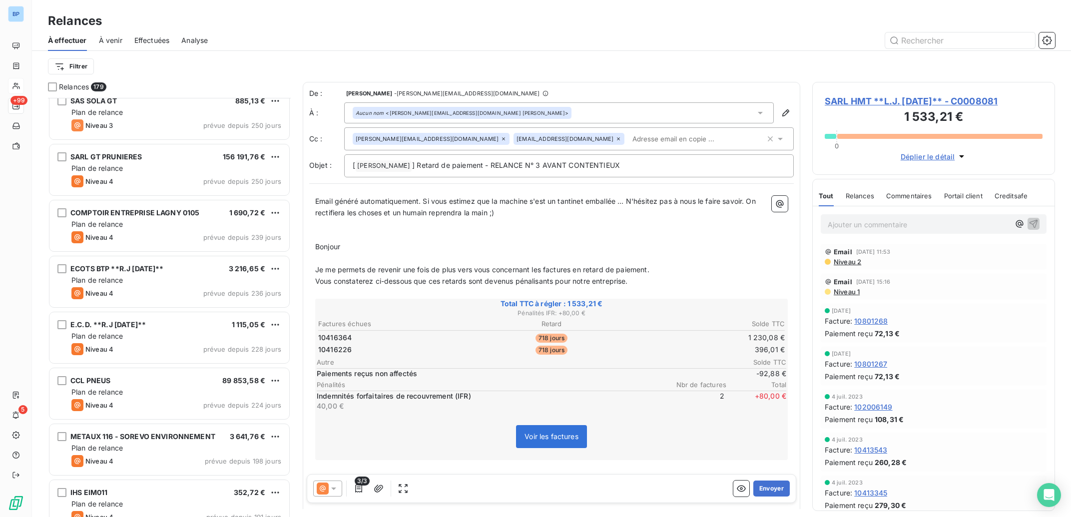
scroll to position [4319, 0]
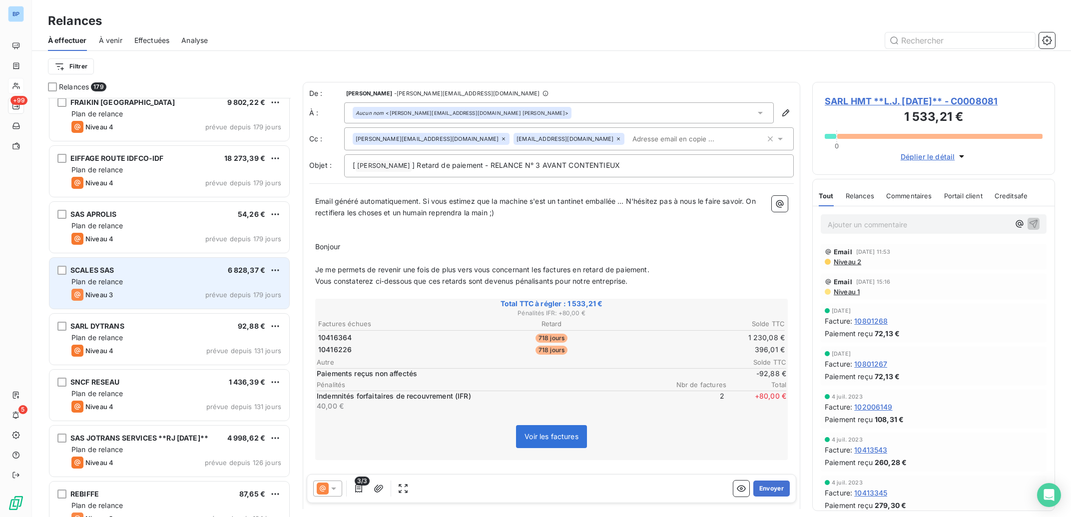
click at [199, 283] on div "Plan de relance" at bounding box center [176, 282] width 210 height 10
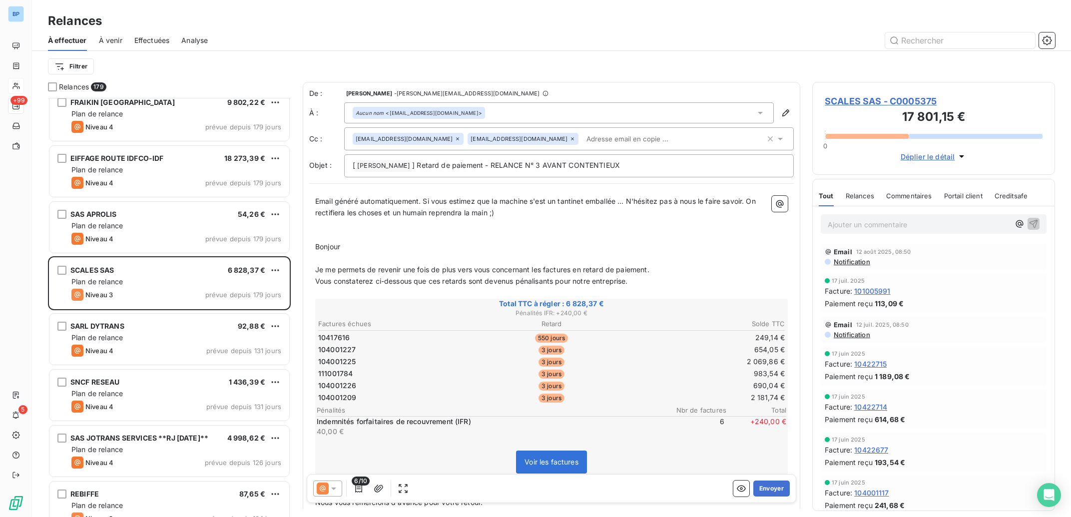
click at [339, 488] on icon at bounding box center [334, 489] width 10 height 10
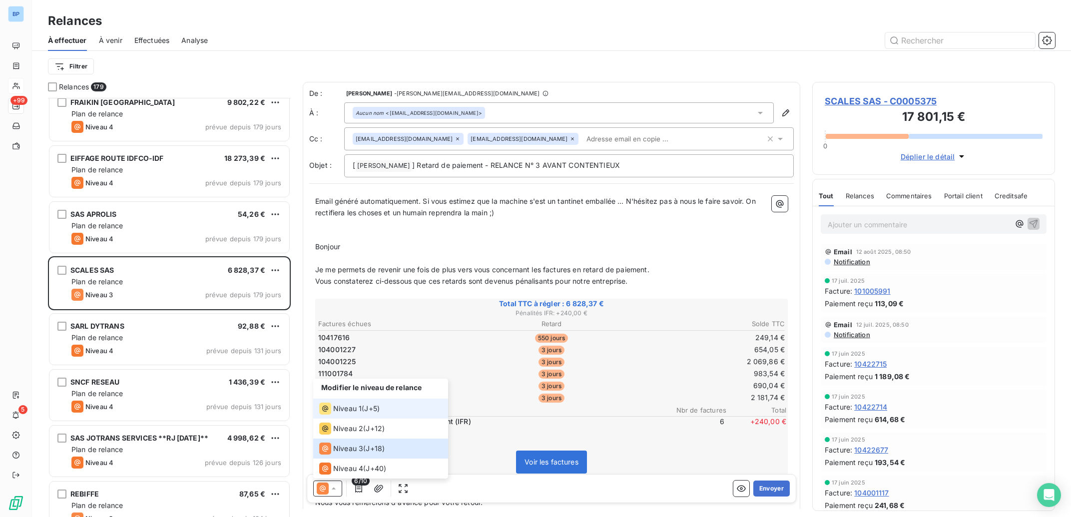
click at [346, 408] on span "Niveau 1" at bounding box center [347, 409] width 28 height 10
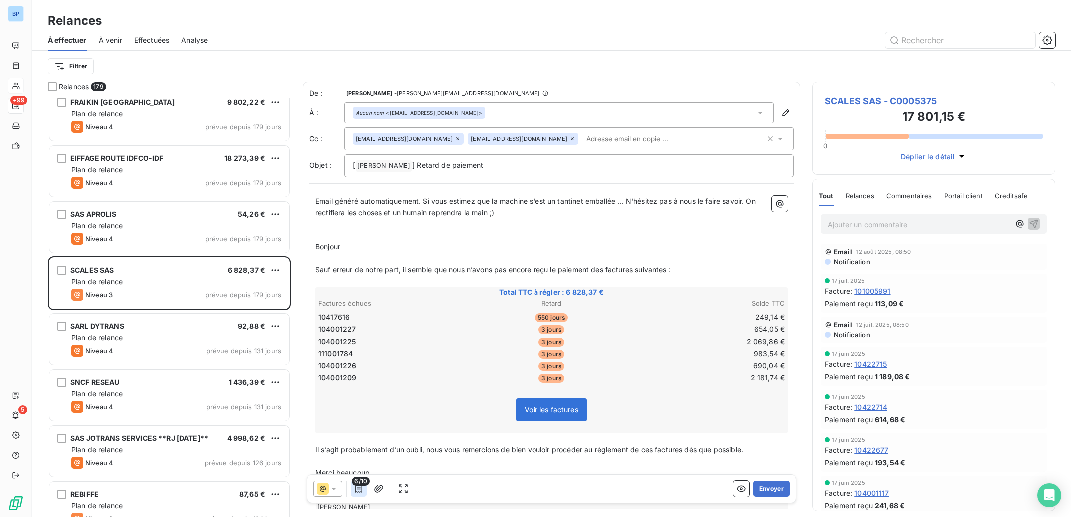
click at [356, 488] on icon "button" at bounding box center [358, 489] width 7 height 8
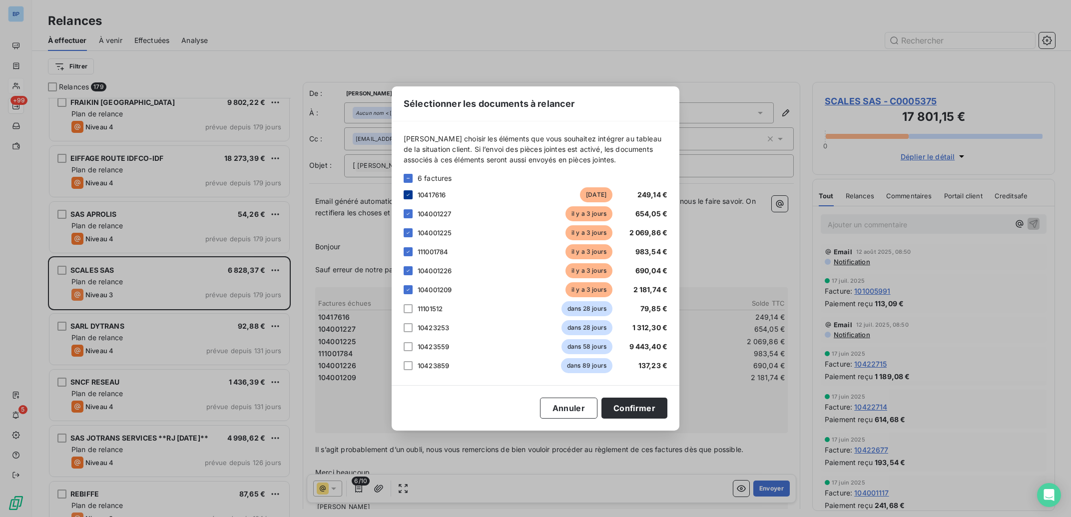
click at [408, 194] on icon at bounding box center [408, 195] width 6 height 6
click at [645, 411] on button "Confirmer" at bounding box center [635, 408] width 66 height 21
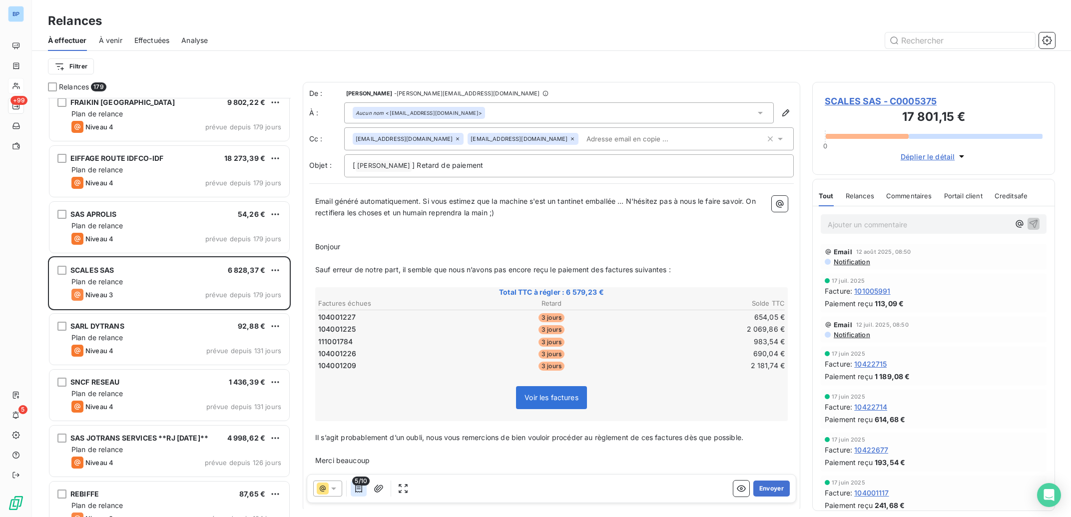
click at [361, 490] on icon "button" at bounding box center [359, 489] width 10 height 10
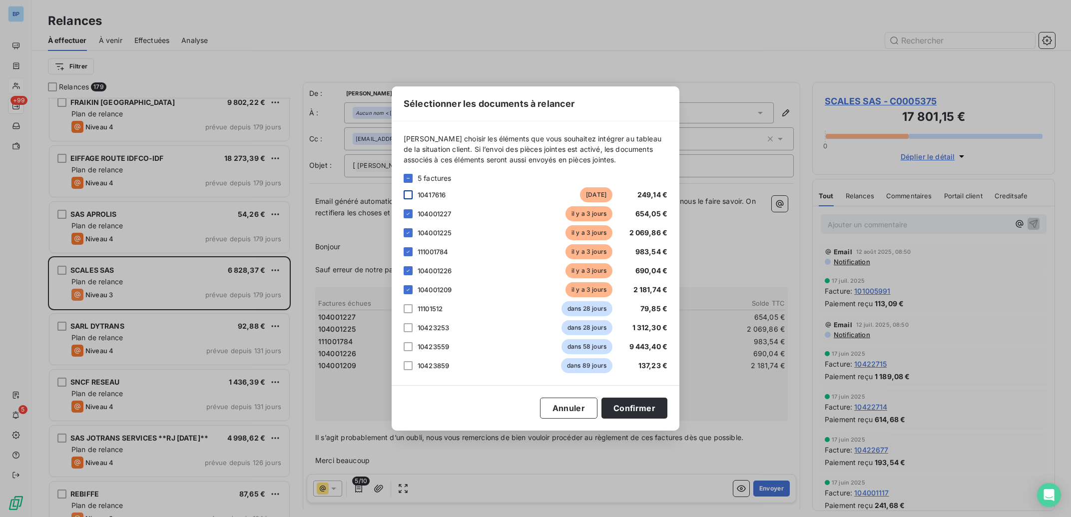
click at [409, 197] on div at bounding box center [408, 194] width 9 height 9
drag, startPoint x: 455, startPoint y: 198, endPoint x: 417, endPoint y: 198, distance: 38.0
click at [418, 198] on div "10417616" at bounding box center [496, 195] width 157 height 10
copy span "10417616"
click at [408, 194] on icon at bounding box center [408, 195] width 6 height 6
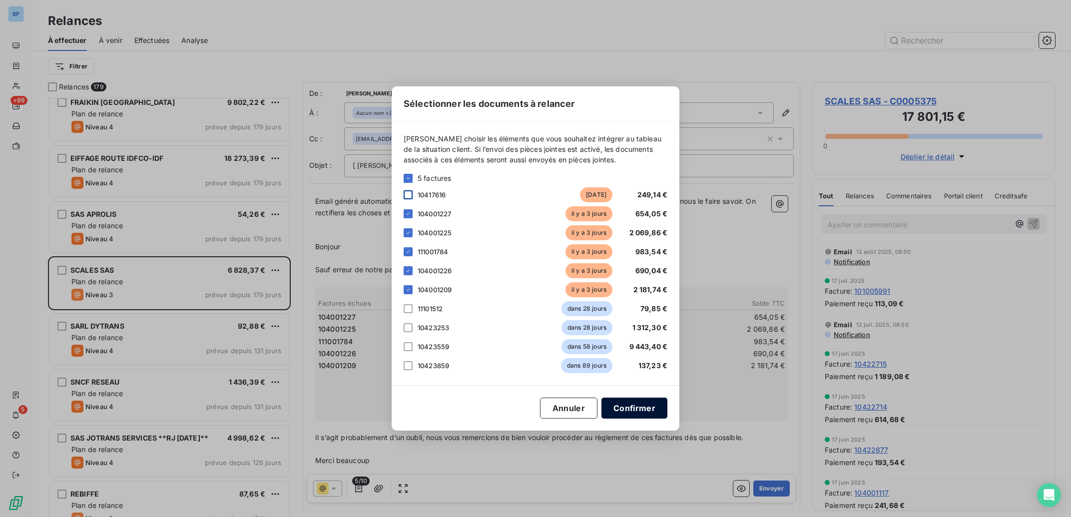
click at [633, 406] on button "Confirmer" at bounding box center [635, 408] width 66 height 21
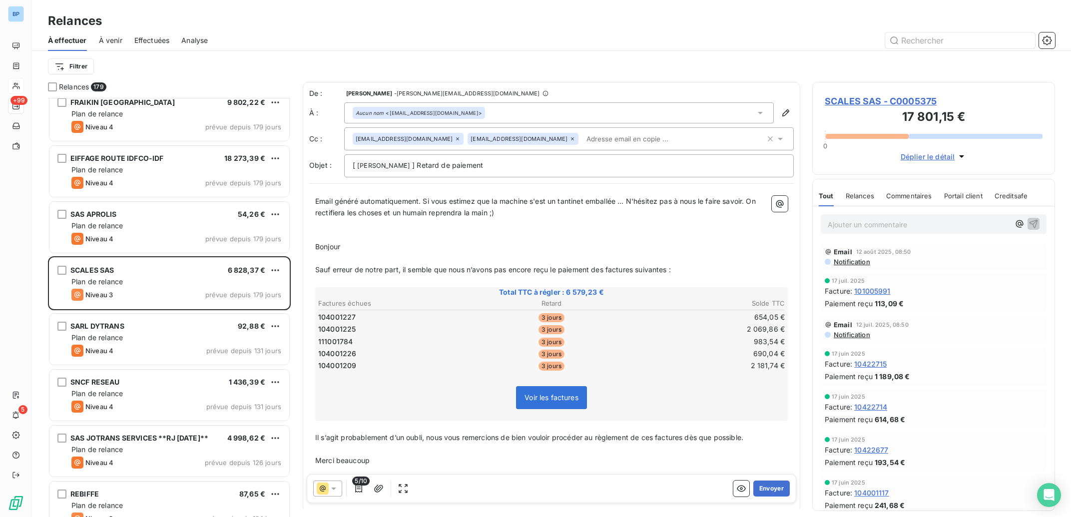
click at [755, 115] on icon at bounding box center [760, 113] width 10 height 10
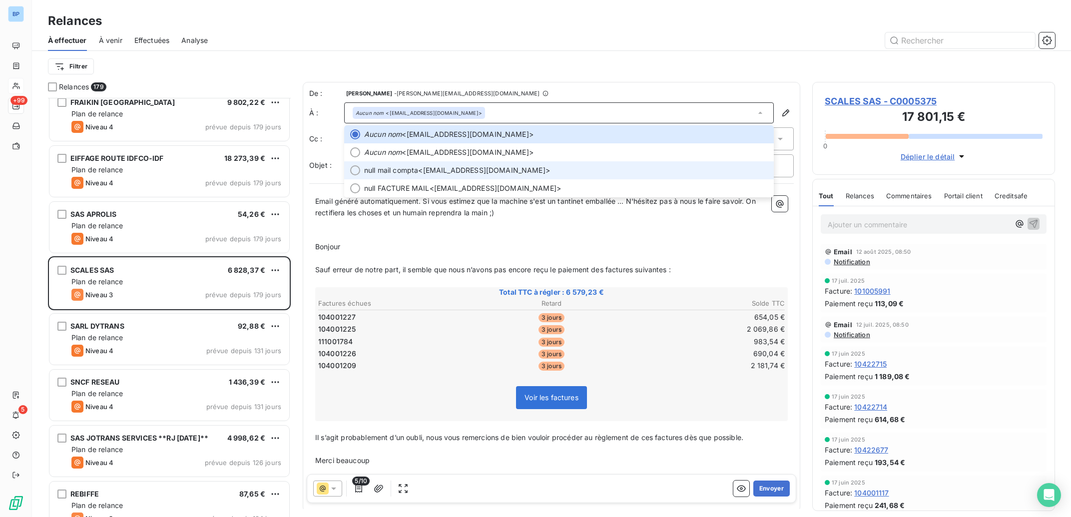
click at [355, 168] on div at bounding box center [355, 170] width 10 height 10
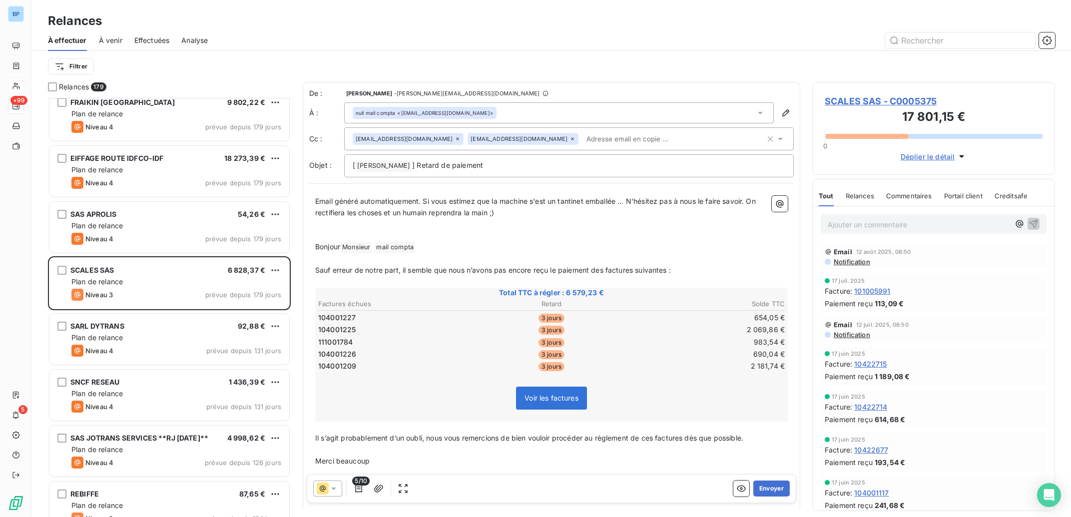
click at [455, 141] on icon at bounding box center [458, 139] width 6 height 6
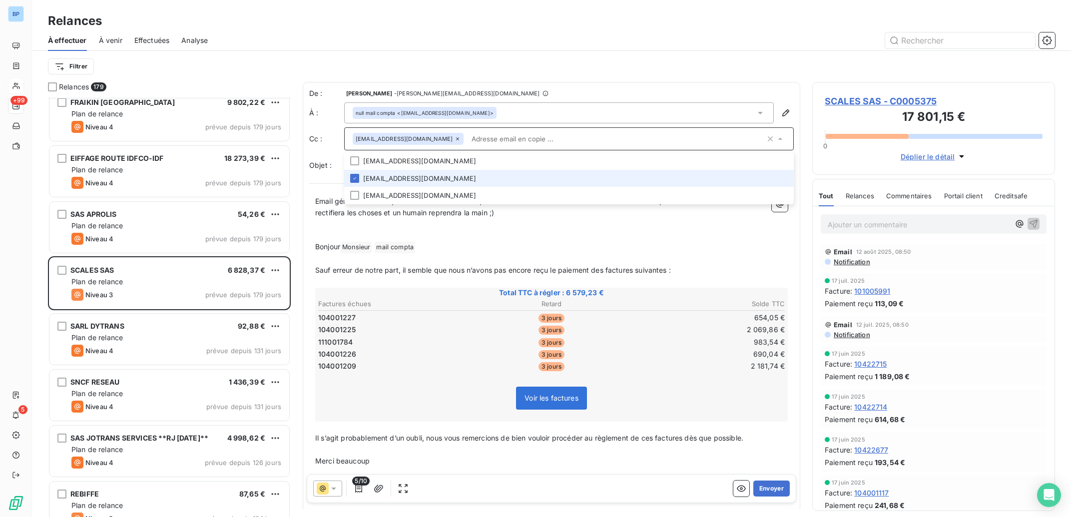
click at [456, 138] on icon at bounding box center [457, 138] width 3 height 3
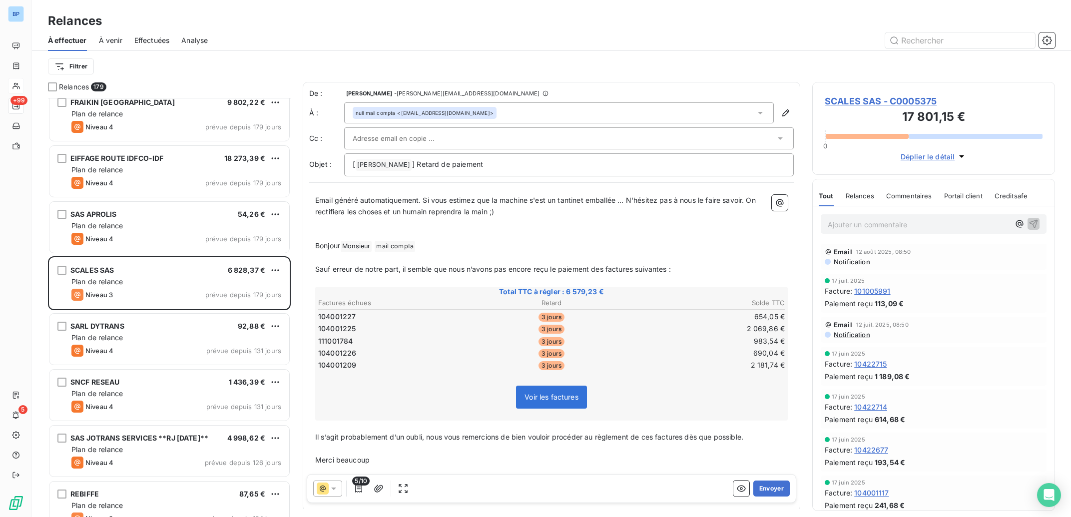
click at [409, 139] on input "text" at bounding box center [406, 138] width 107 height 15
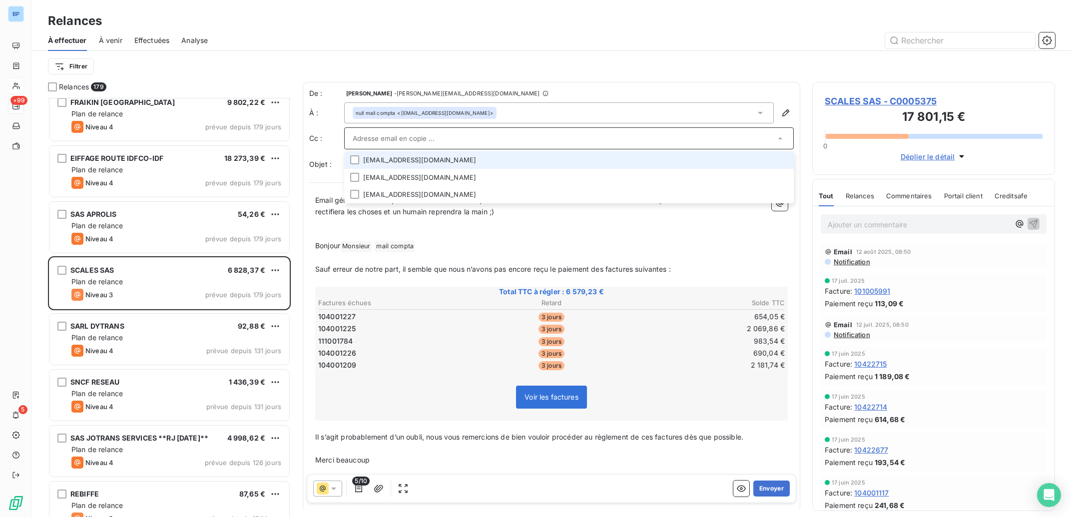
click at [409, 139] on input "text" at bounding box center [564, 138] width 423 height 15
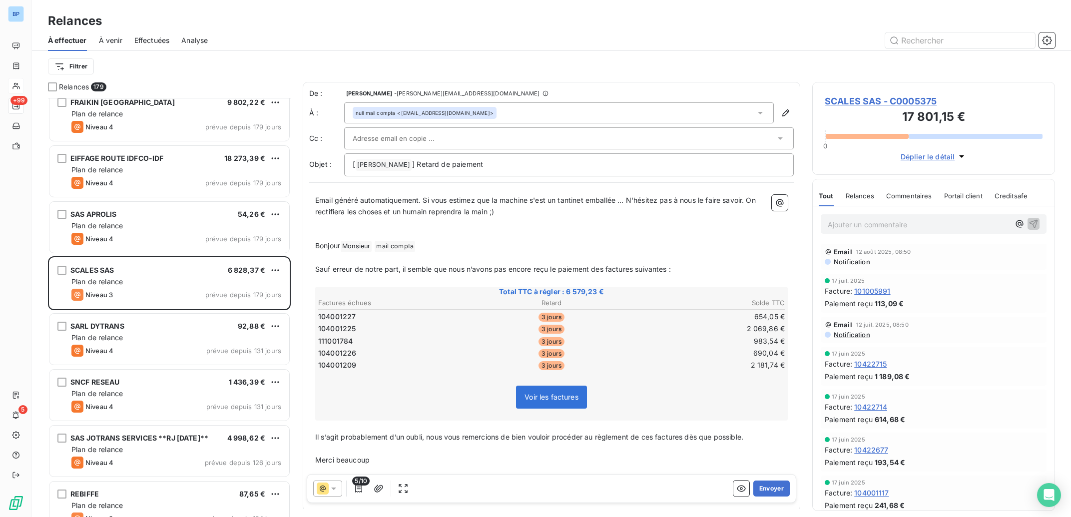
click at [409, 139] on input "text" at bounding box center [406, 138] width 107 height 15
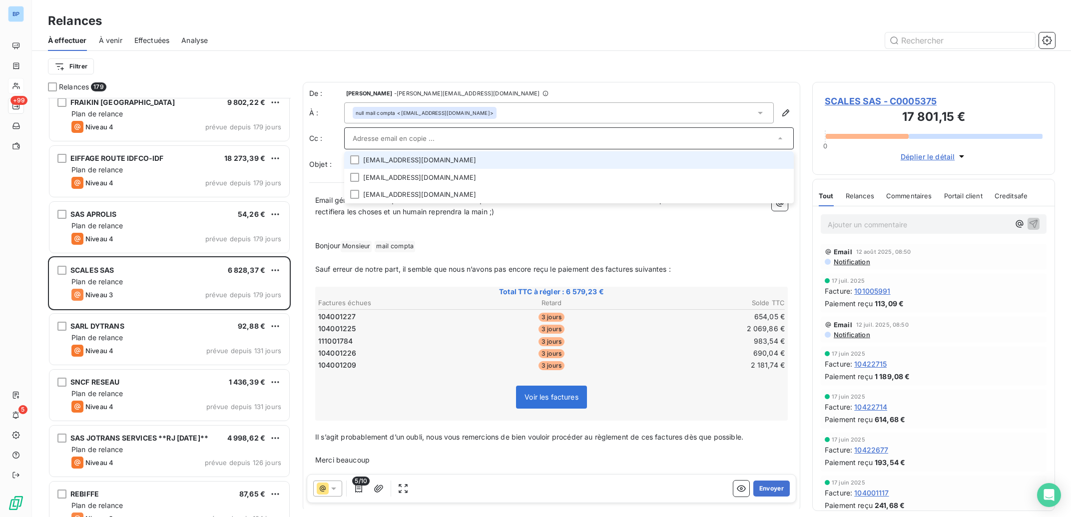
click at [480, 139] on input "text" at bounding box center [564, 138] width 423 height 15
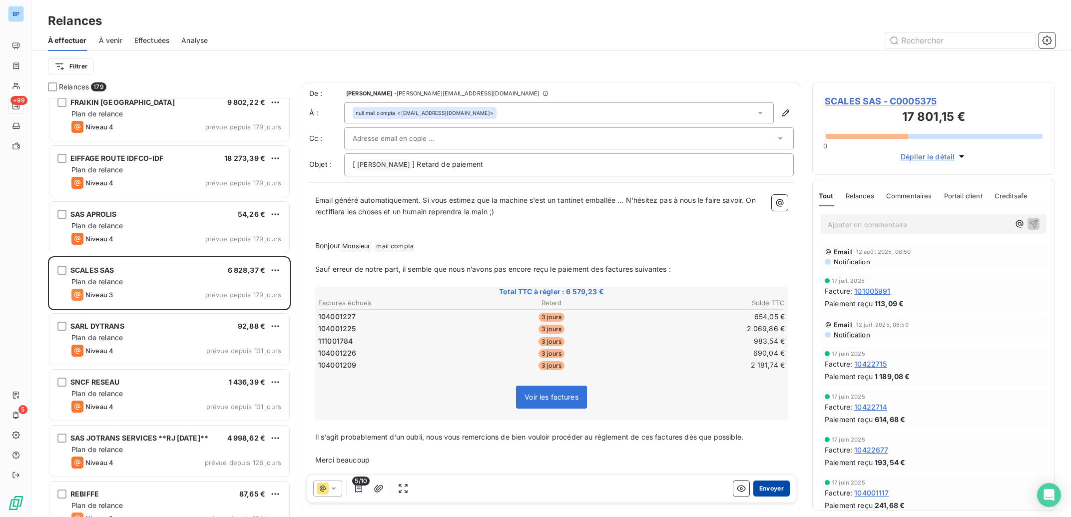
click at [769, 489] on button "Envoyer" at bounding box center [771, 489] width 36 height 16
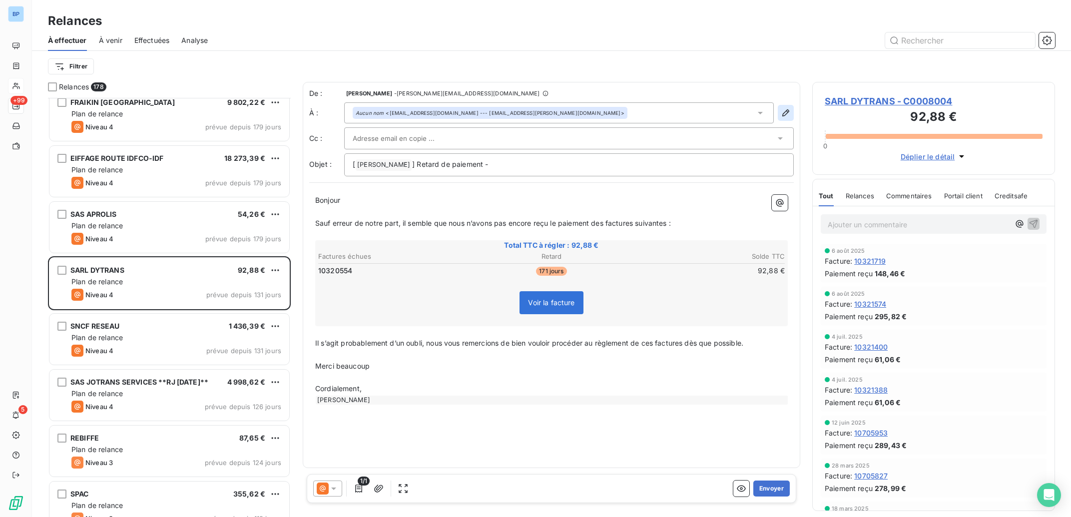
click at [783, 115] on icon "button" at bounding box center [785, 112] width 7 height 7
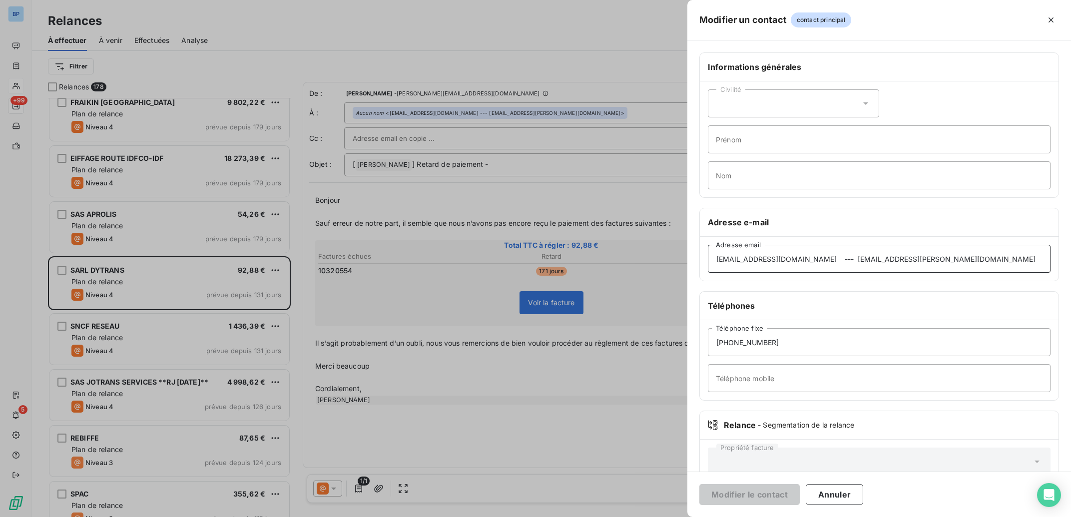
click at [787, 268] on input "[EMAIL_ADDRESS][DOMAIN_NAME] --- [EMAIL_ADDRESS][PERSON_NAME][DOMAIN_NAME]" at bounding box center [879, 259] width 343 height 28
drag, startPoint x: 785, startPoint y: 260, endPoint x: 988, endPoint y: 272, distance: 202.7
click at [988, 272] on input "[EMAIL_ADDRESS][DOMAIN_NAME] --- [EMAIL_ADDRESS][PERSON_NAME][DOMAIN_NAME]" at bounding box center [879, 259] width 343 height 28
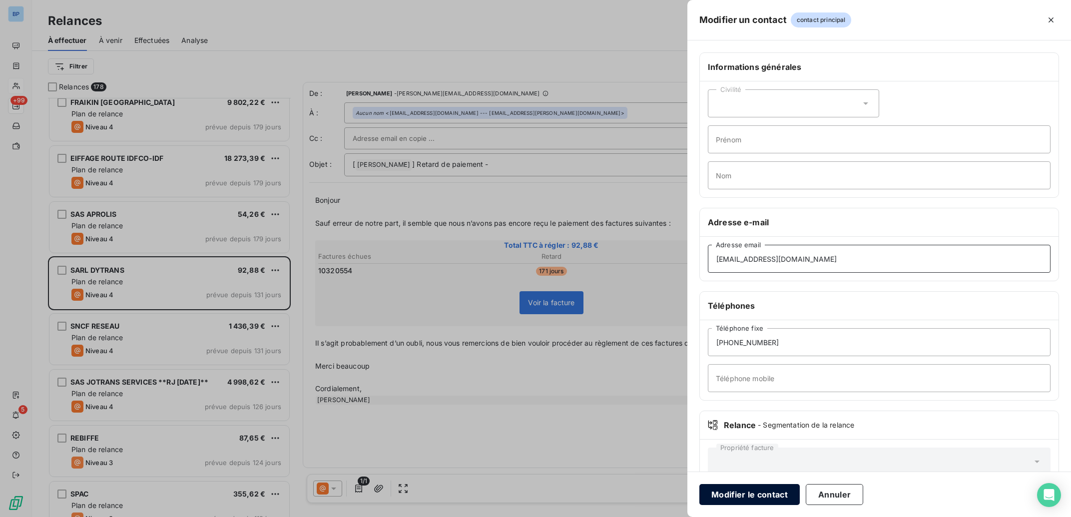
type input "[EMAIL_ADDRESS][DOMAIN_NAME]"
click at [757, 493] on button "Modifier le contact" at bounding box center [749, 494] width 100 height 21
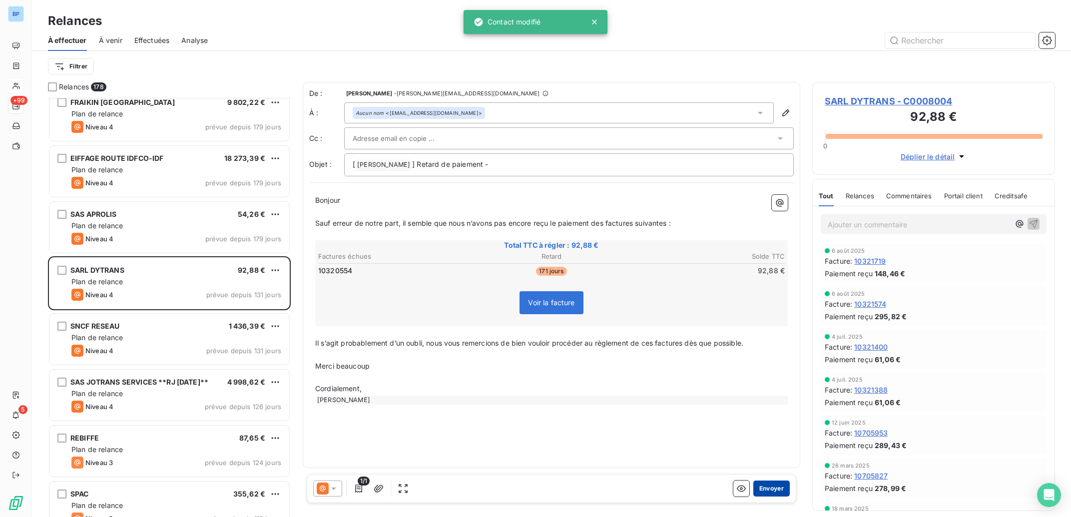
click at [773, 489] on button "Envoyer" at bounding box center [771, 489] width 36 height 16
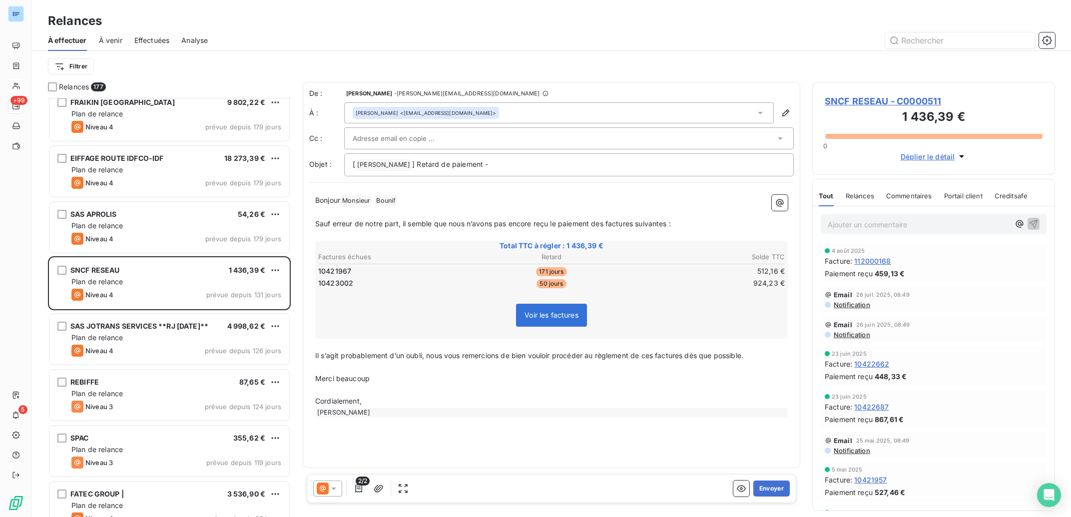
click at [875, 229] on p "Ajouter un commentaire ﻿" at bounding box center [919, 224] width 182 height 12
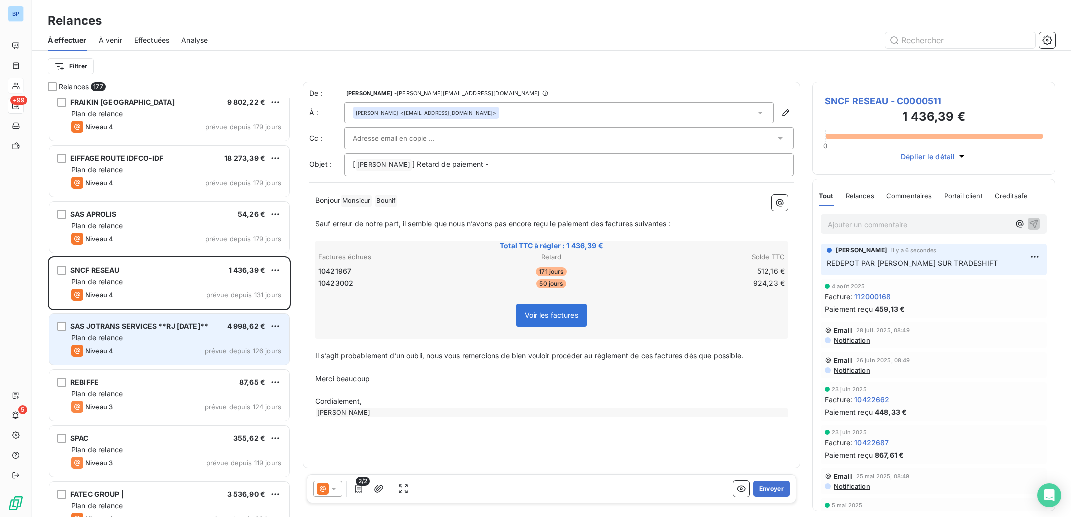
click at [171, 343] on div "SAS JOTRANS SERVICES **RJ [DATE]** 4 998,62 € Plan de relance Niveau 4 prévue d…" at bounding box center [169, 339] width 240 height 51
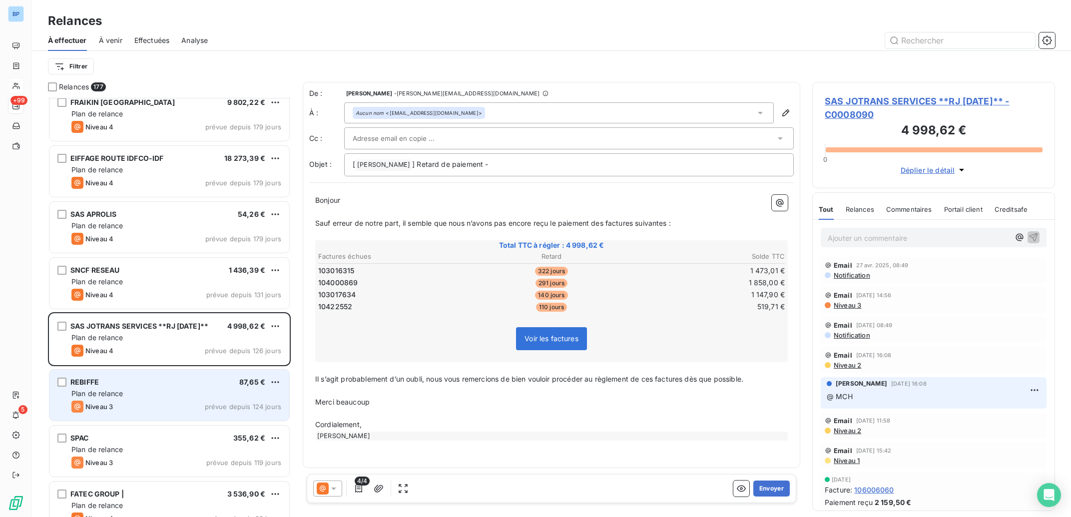
click at [165, 388] on div "REBIFFE 87,65 € Plan de relance Niveau 3 prévue depuis 124 jours" at bounding box center [169, 395] width 240 height 51
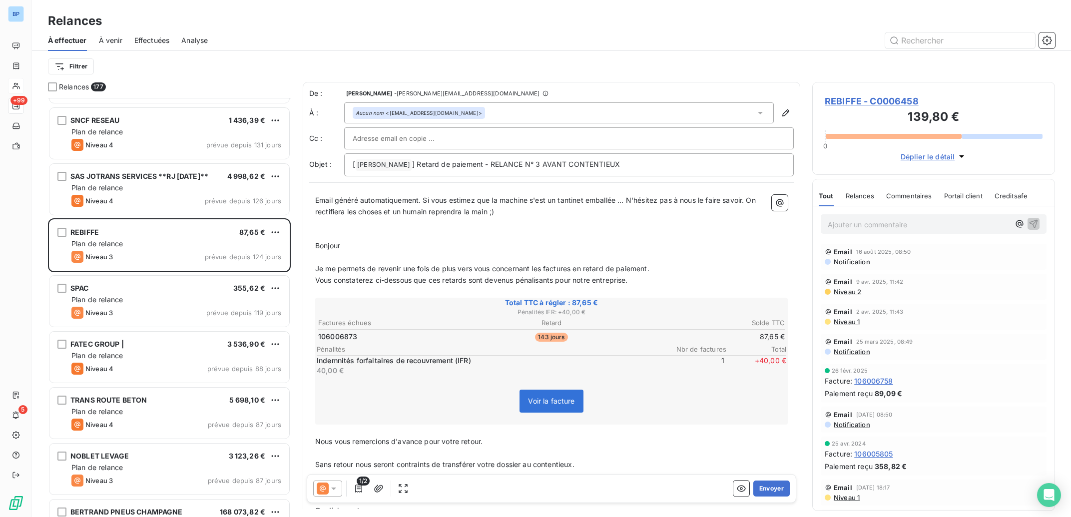
scroll to position [4469, 0]
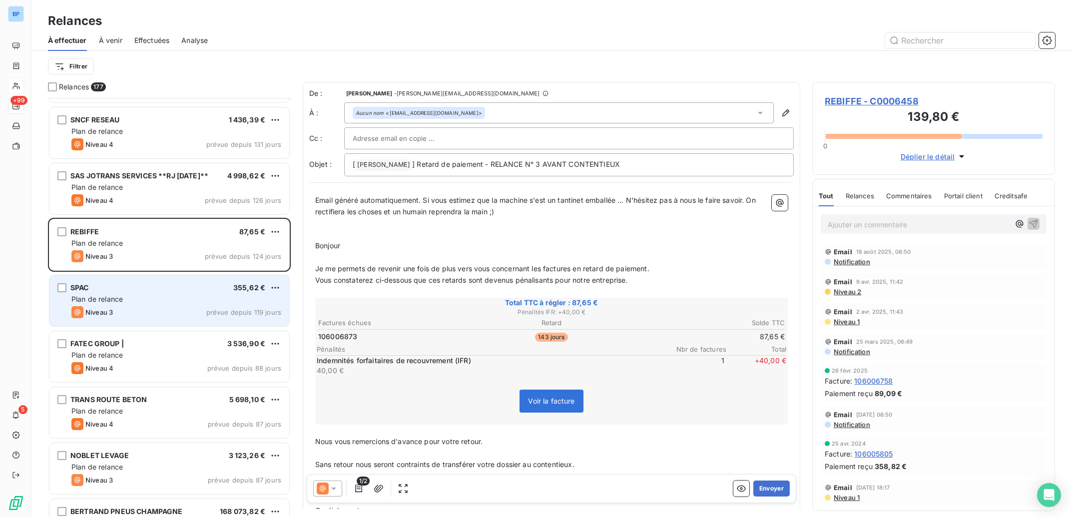
click at [197, 293] on div "SPAC 355,62 € Plan de relance Niveau 3 prévue depuis 119 jours" at bounding box center [169, 300] width 240 height 51
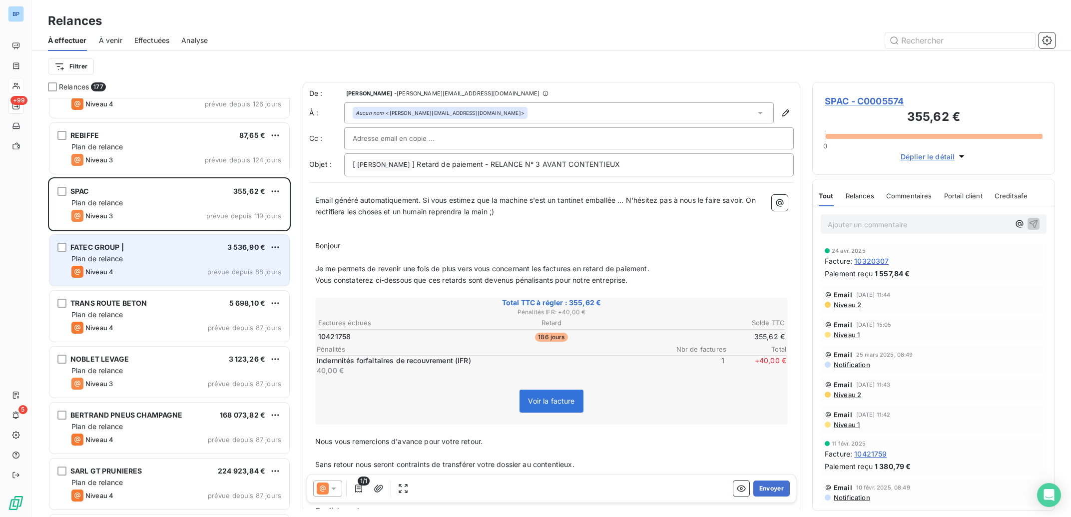
scroll to position [4569, 0]
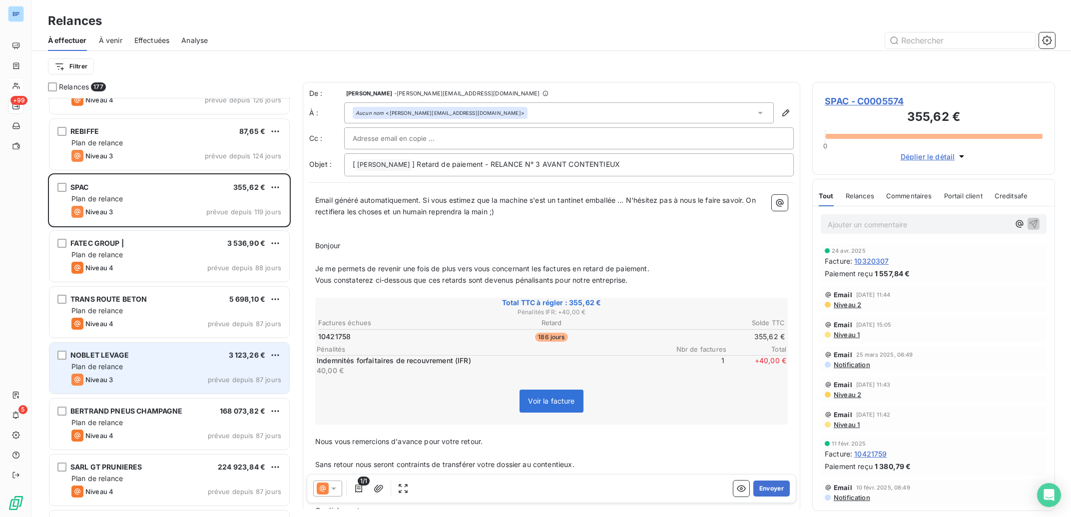
click at [187, 363] on div "Plan de relance" at bounding box center [176, 367] width 210 height 10
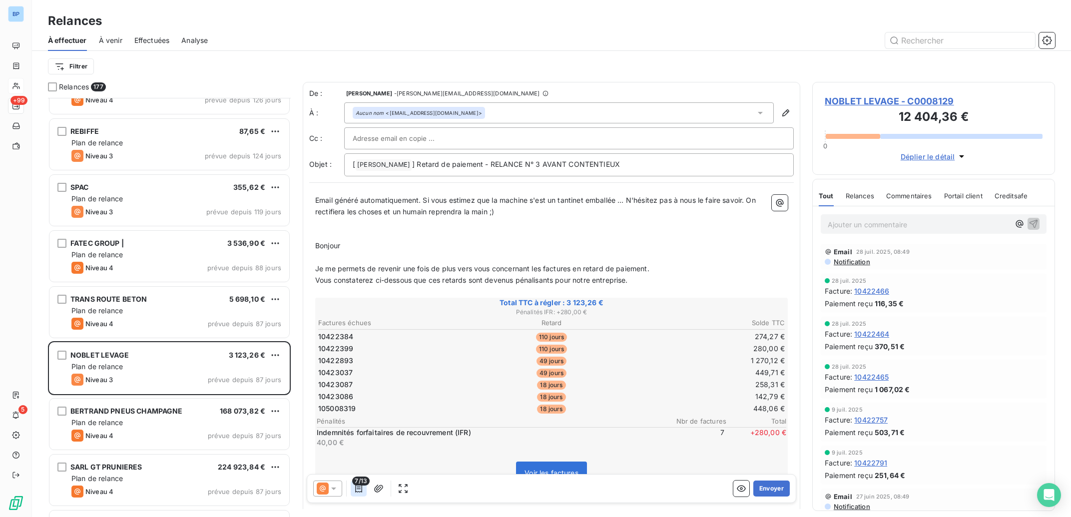
click at [360, 486] on icon "button" at bounding box center [359, 489] width 10 height 10
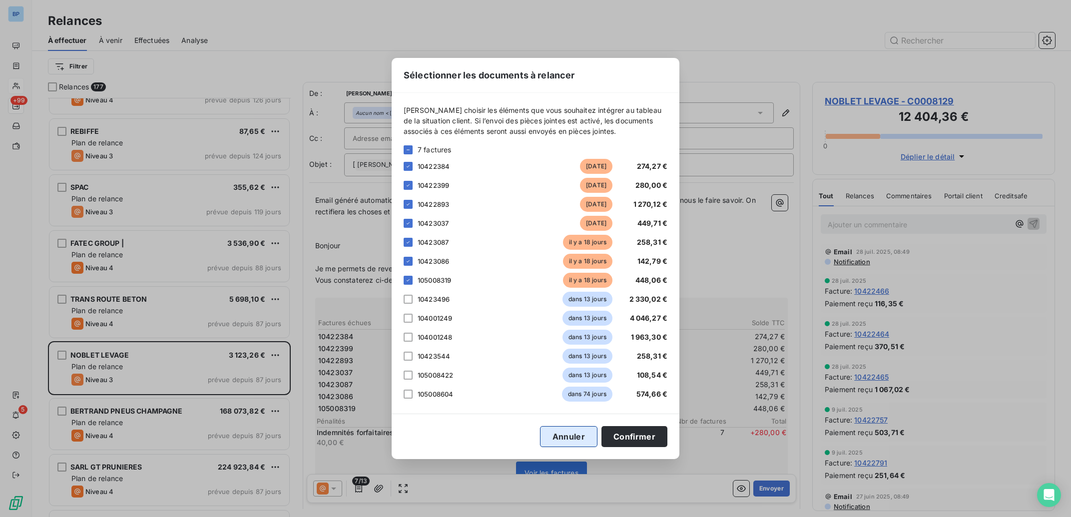
click at [575, 437] on button "Annuler" at bounding box center [568, 436] width 57 height 21
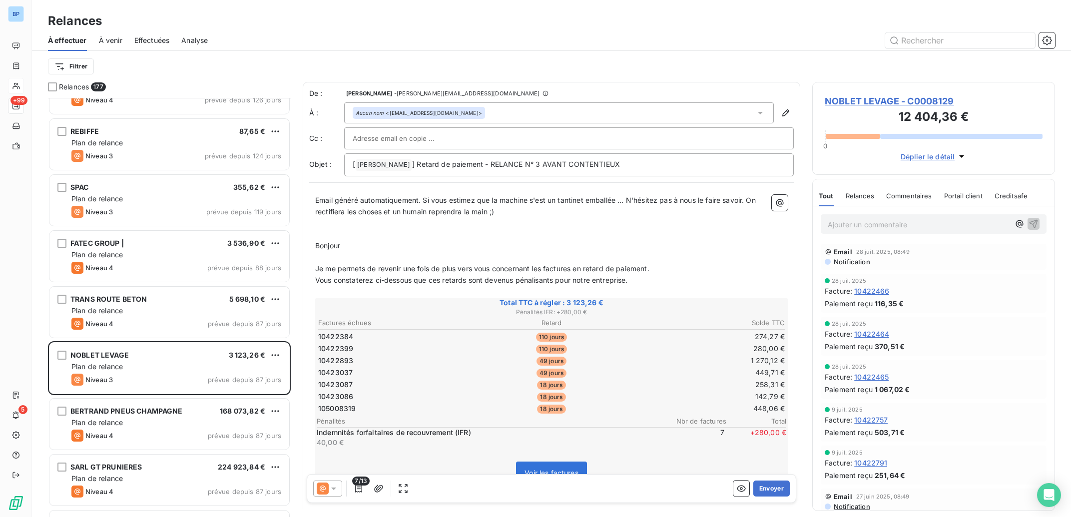
click at [339, 492] on div at bounding box center [327, 489] width 29 height 16
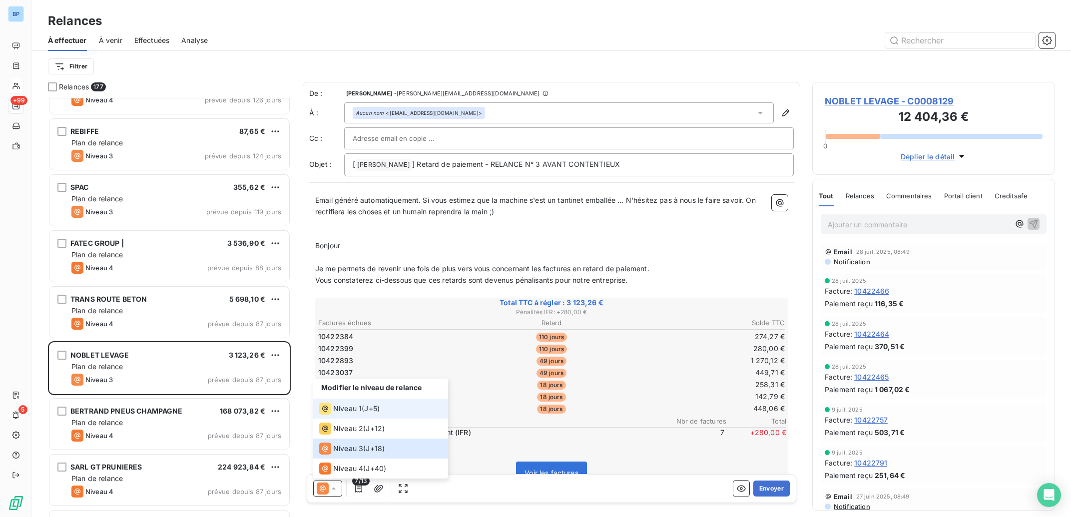
click at [352, 412] on span "Niveau 1" at bounding box center [347, 409] width 28 height 10
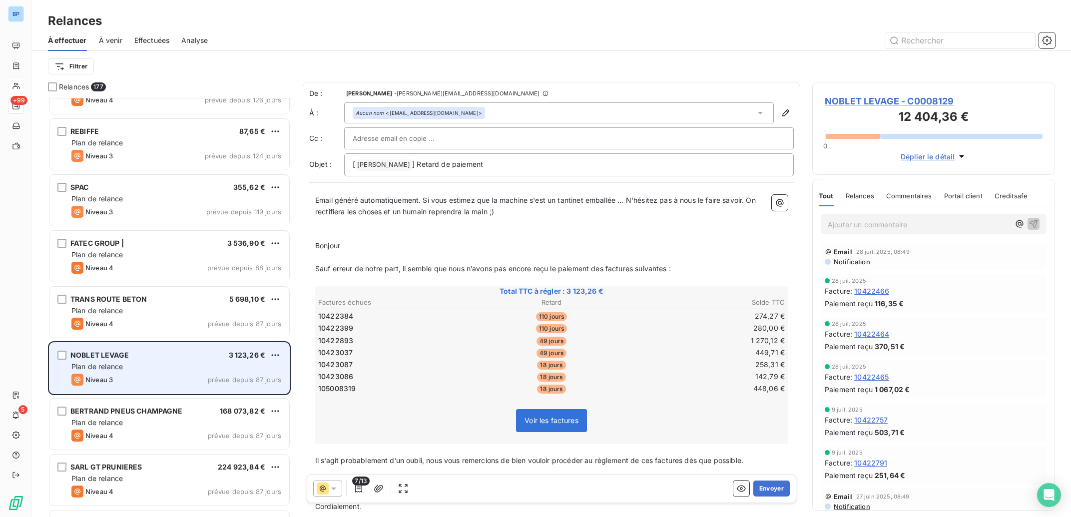
scroll to position [4620, 0]
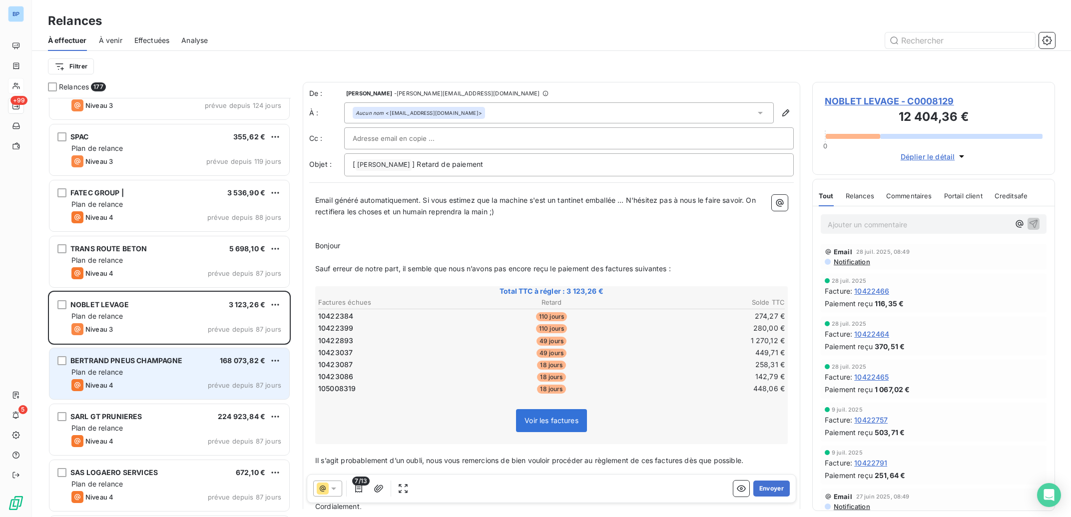
click at [158, 373] on div "Plan de relance" at bounding box center [176, 372] width 210 height 10
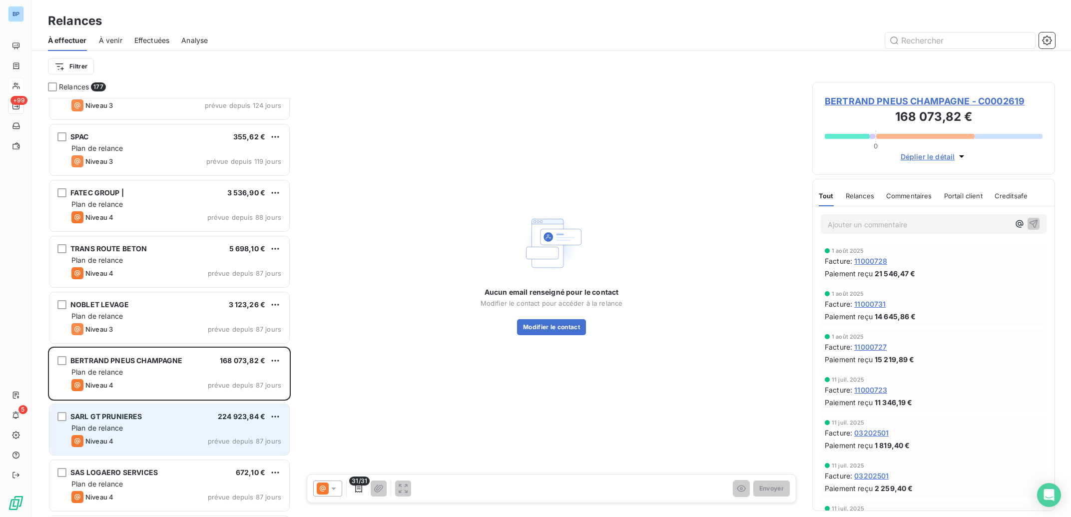
click at [159, 426] on div "Plan de relance" at bounding box center [176, 428] width 210 height 10
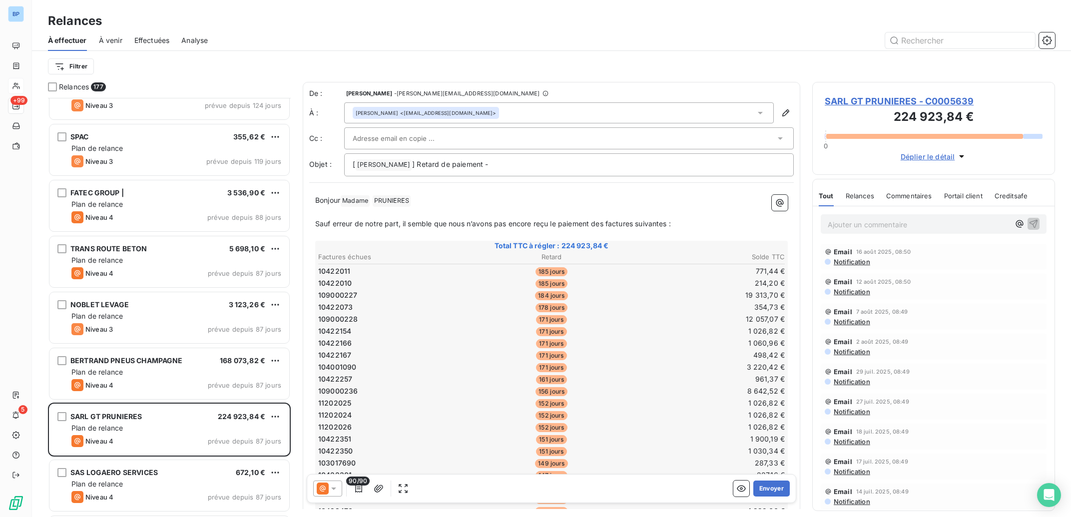
click at [861, 225] on p "Ajouter un commentaire ﻿" at bounding box center [919, 224] width 182 height 12
click at [756, 487] on button "Envoyer" at bounding box center [771, 489] width 36 height 16
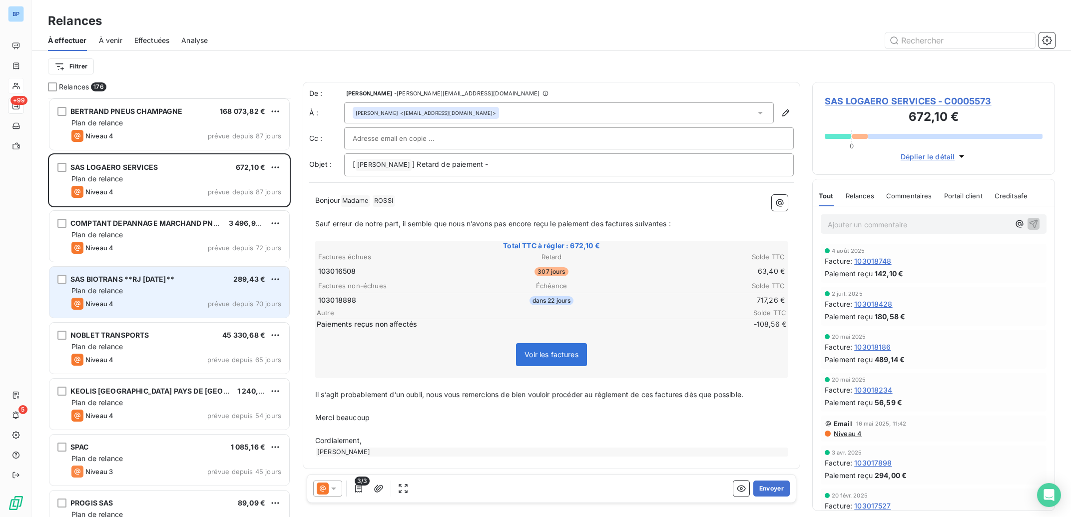
scroll to position [4871, 0]
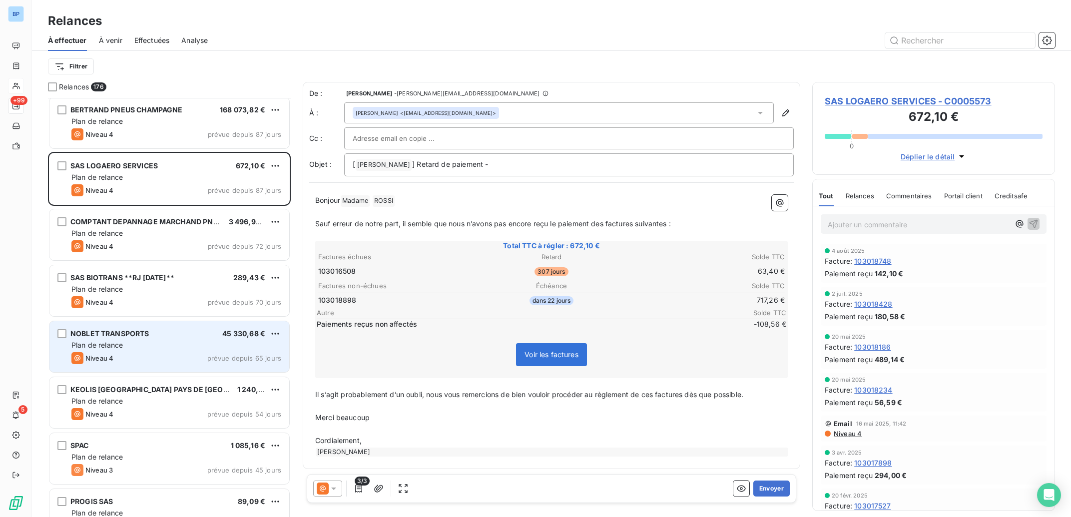
click at [194, 354] on div "Niveau 4 prévue depuis 65 jours" at bounding box center [176, 358] width 210 height 12
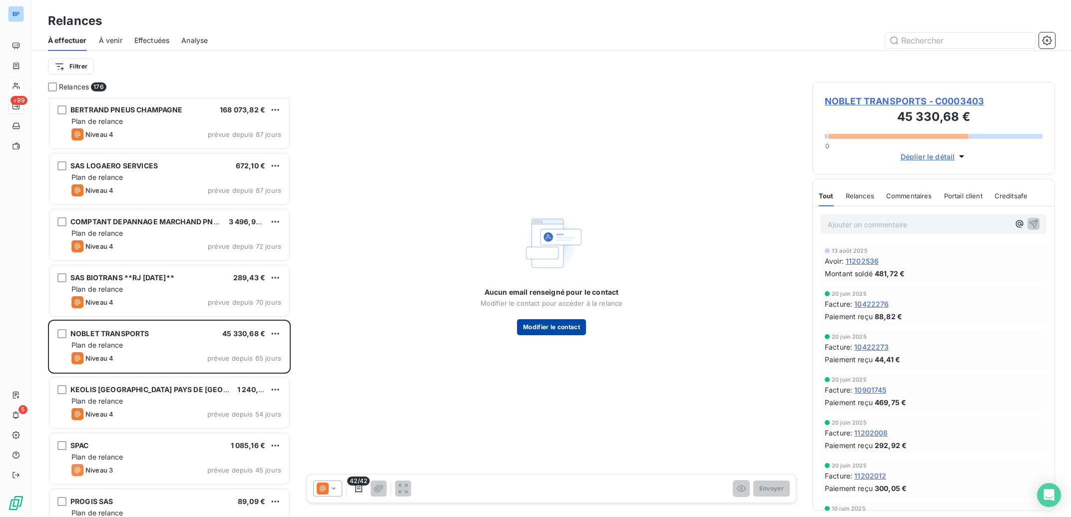
click at [542, 330] on button "Modifier le contact" at bounding box center [551, 327] width 69 height 16
